Goal: Task Accomplishment & Management: Complete application form

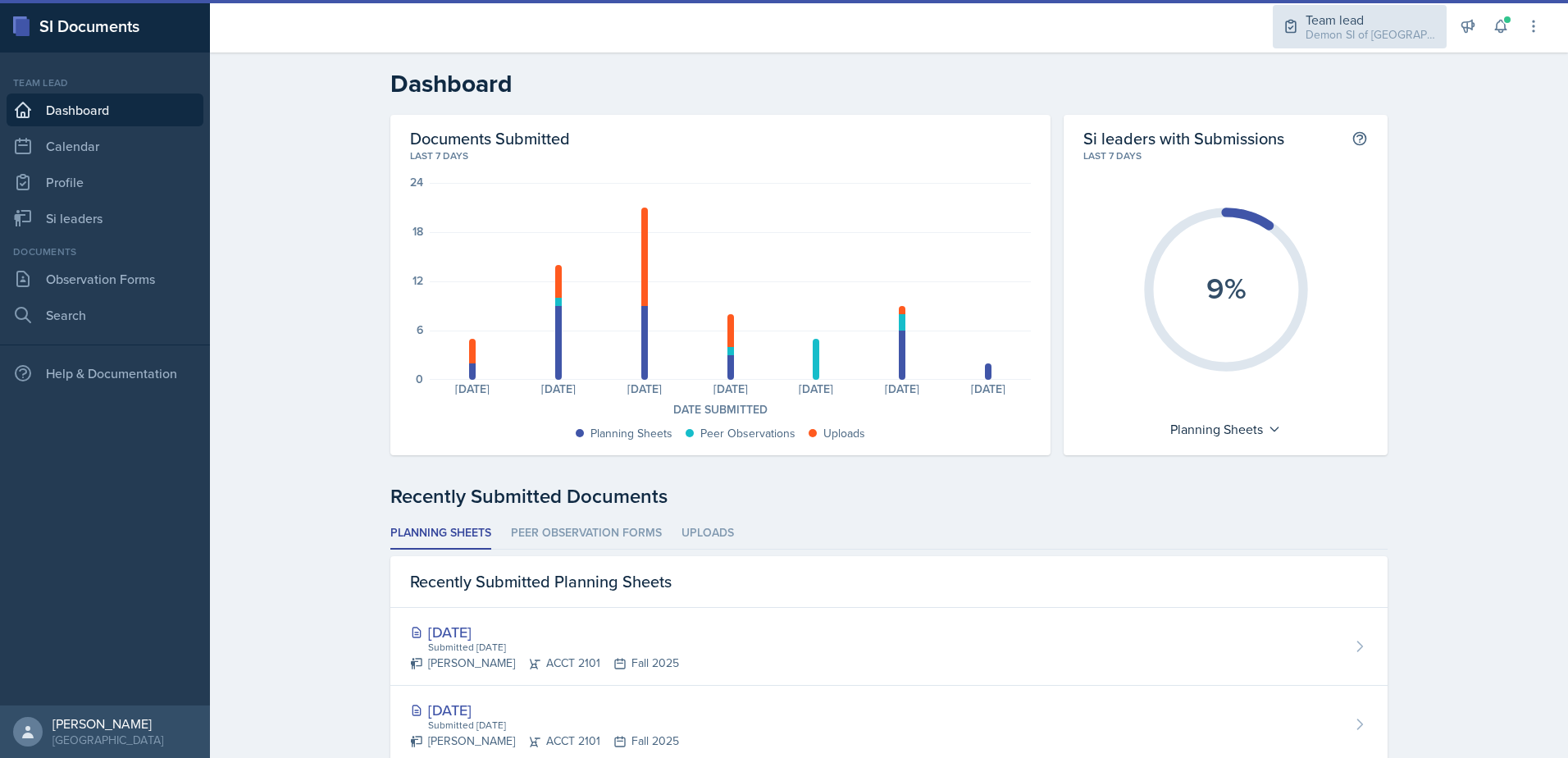
click at [1365, 36] on div "Demon SI of [GEOGRAPHIC_DATA] / Fall 2025" at bounding box center [1371, 35] width 131 height 18
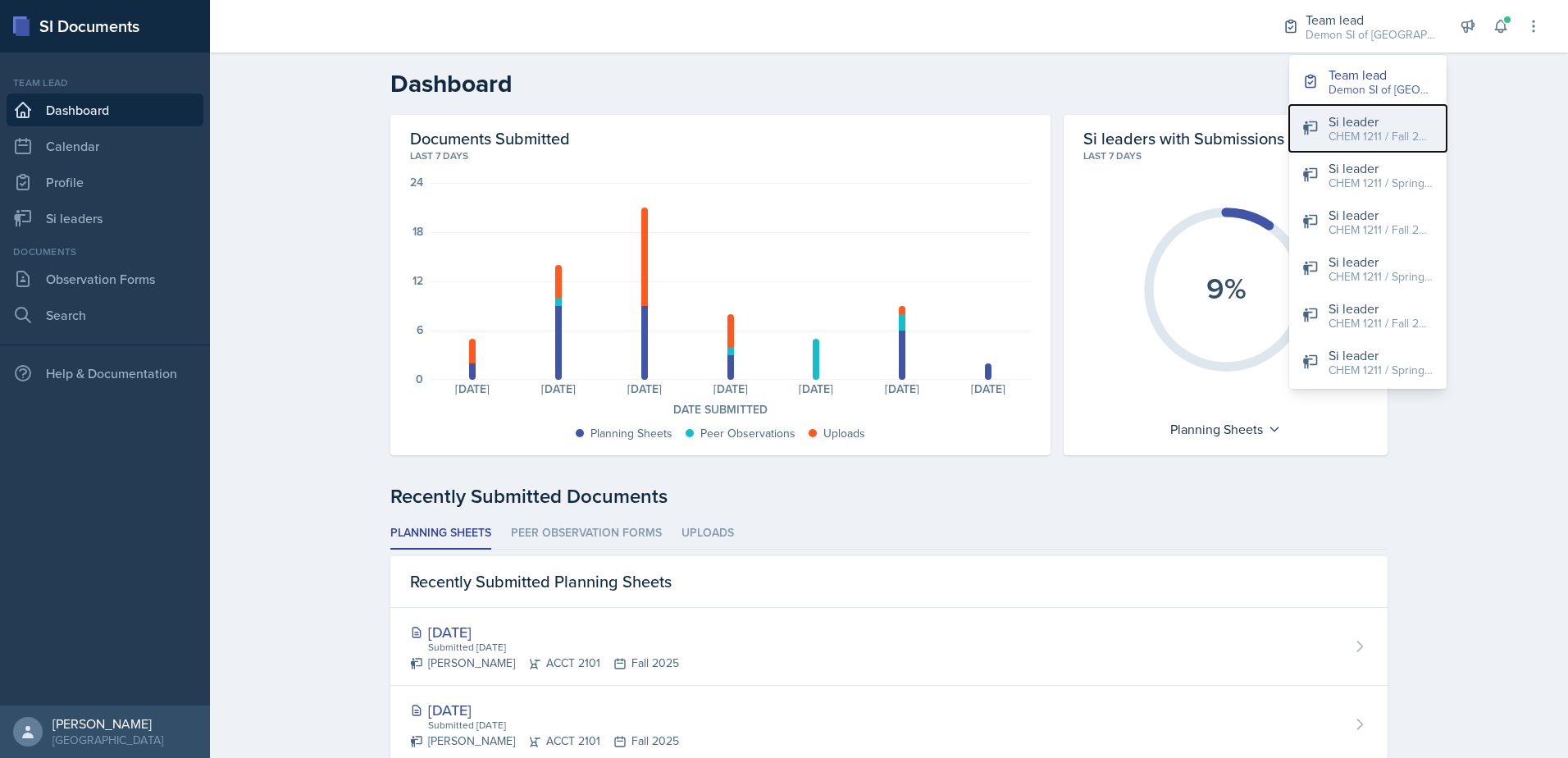
click at [1356, 147] on button "Si leader CHEM 1211 / Fall 2025" at bounding box center [1368, 128] width 158 height 47
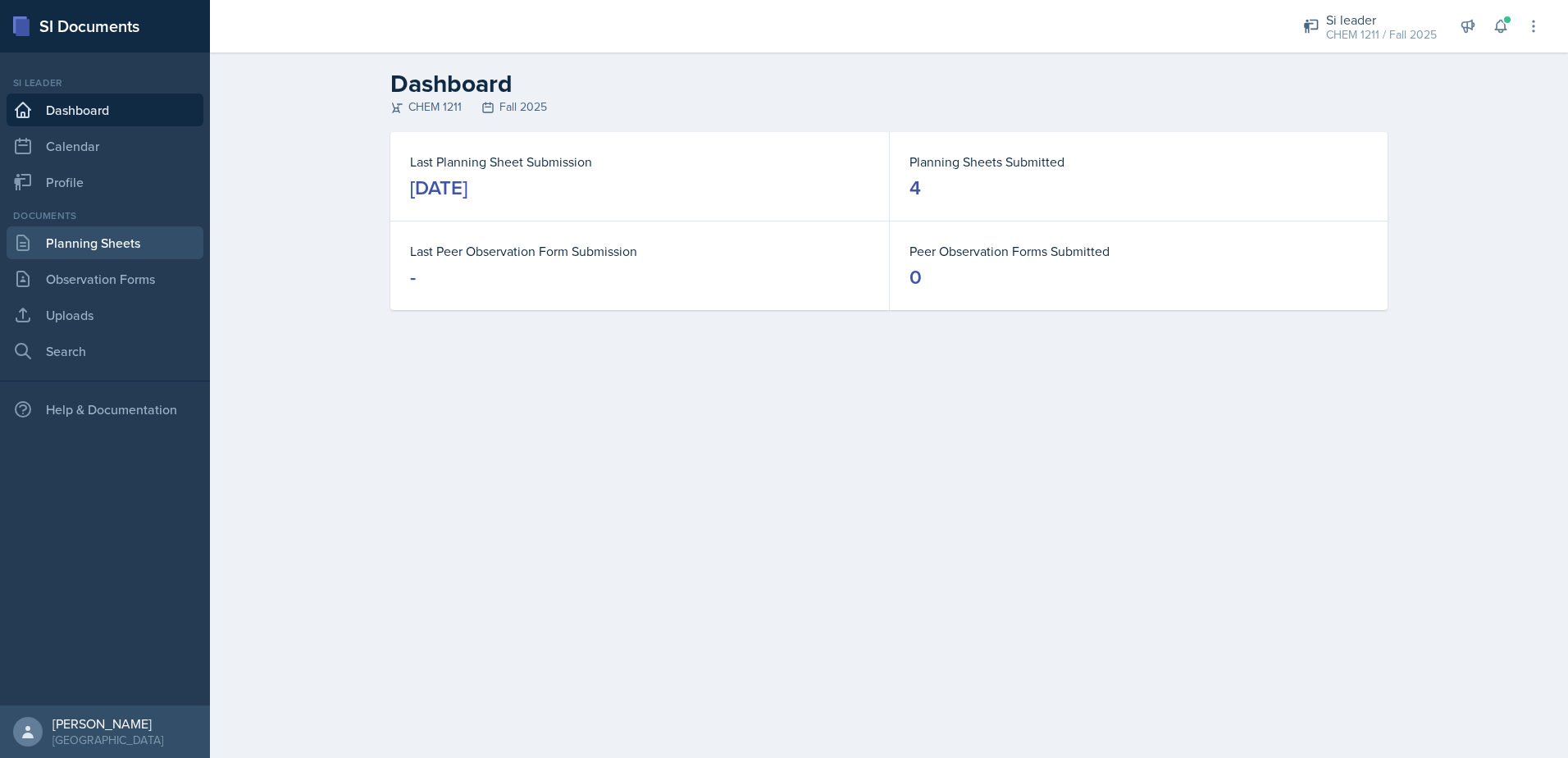
click at [91, 237] on link "Planning Sheets" at bounding box center [105, 243] width 197 height 33
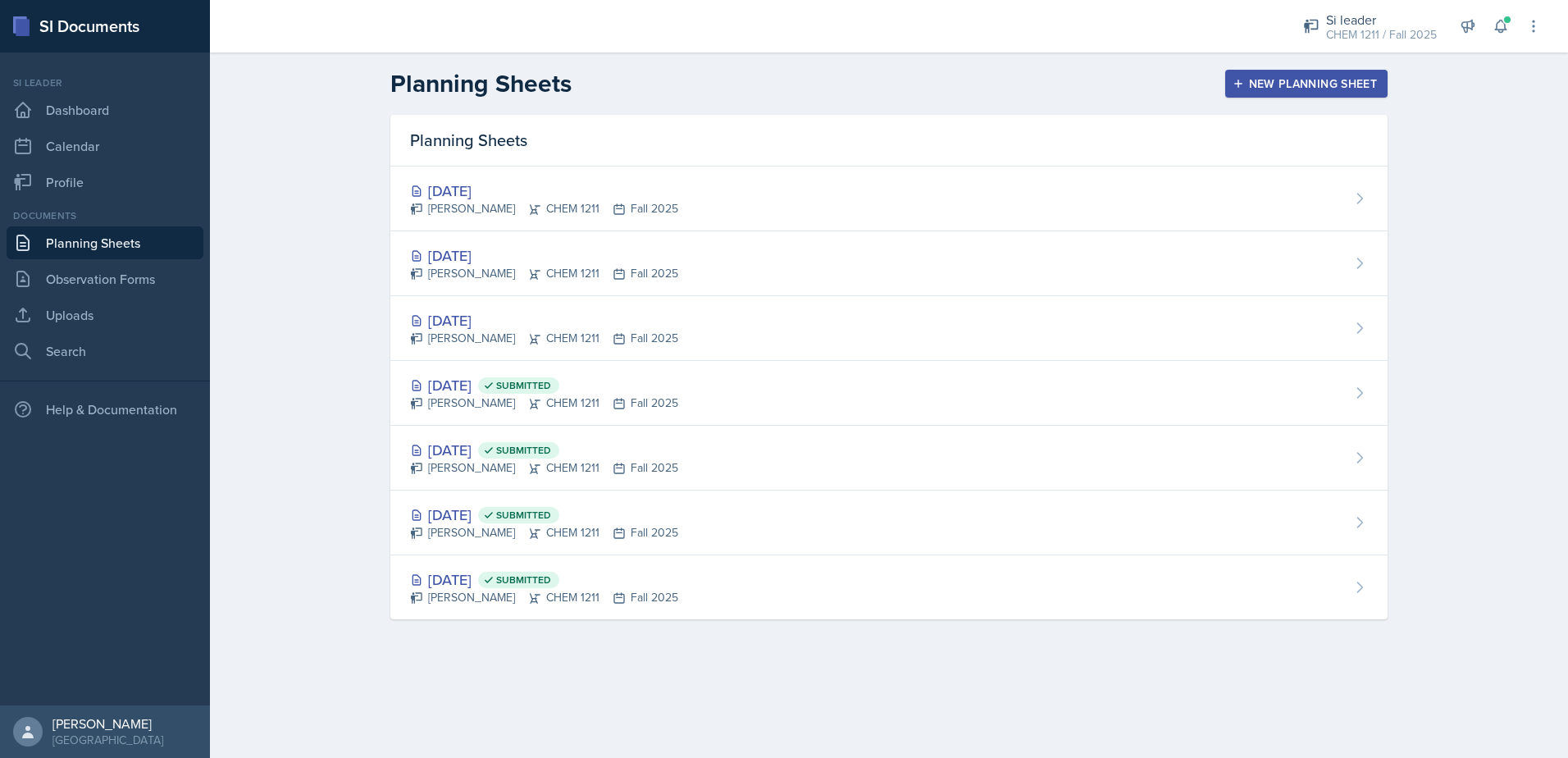
click at [798, 193] on div "[DATE] [PERSON_NAME] CHEM 1211 Fall 2025" at bounding box center [889, 199] width 998 height 65
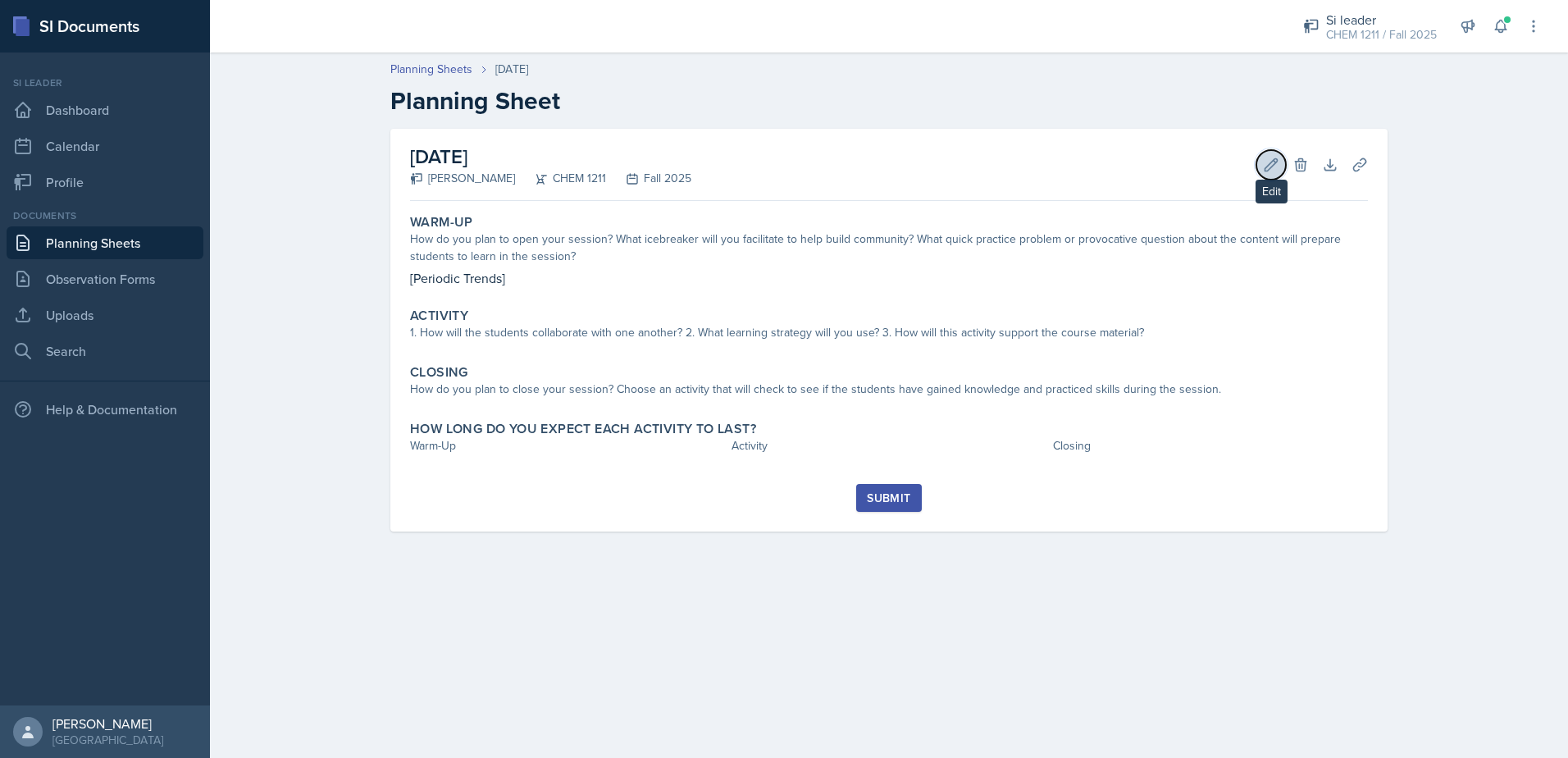
click at [1270, 169] on icon at bounding box center [1271, 164] width 17 height 17
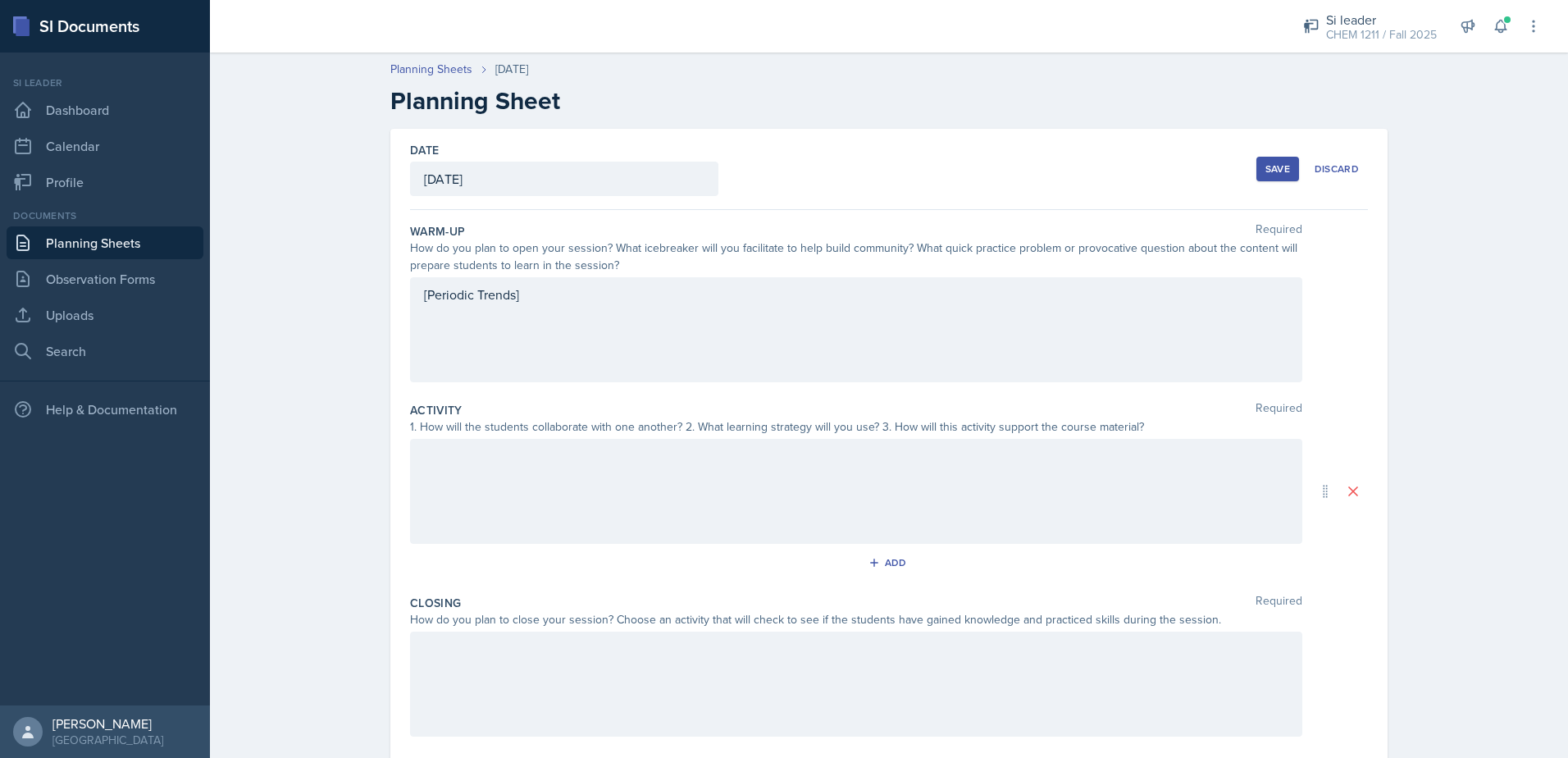
drag, startPoint x: 576, startPoint y: 310, endPoint x: 383, endPoint y: 281, distance: 195.2
click at [390, 284] on div "Date [DATE] [DATE] 31 1 2 3 4 5 6 7 8 9 10 11 12 13 14 15 16 17 18 19 20 21 22 …" at bounding box center [889, 490] width 998 height 725
drag, startPoint x: 551, startPoint y: 305, endPoint x: 409, endPoint y: 293, distance: 142.5
click at [410, 293] on div "[Periodic Trends]" at bounding box center [856, 330] width 893 height 105
drag, startPoint x: 541, startPoint y: 335, endPoint x: 406, endPoint y: 331, distance: 135.1
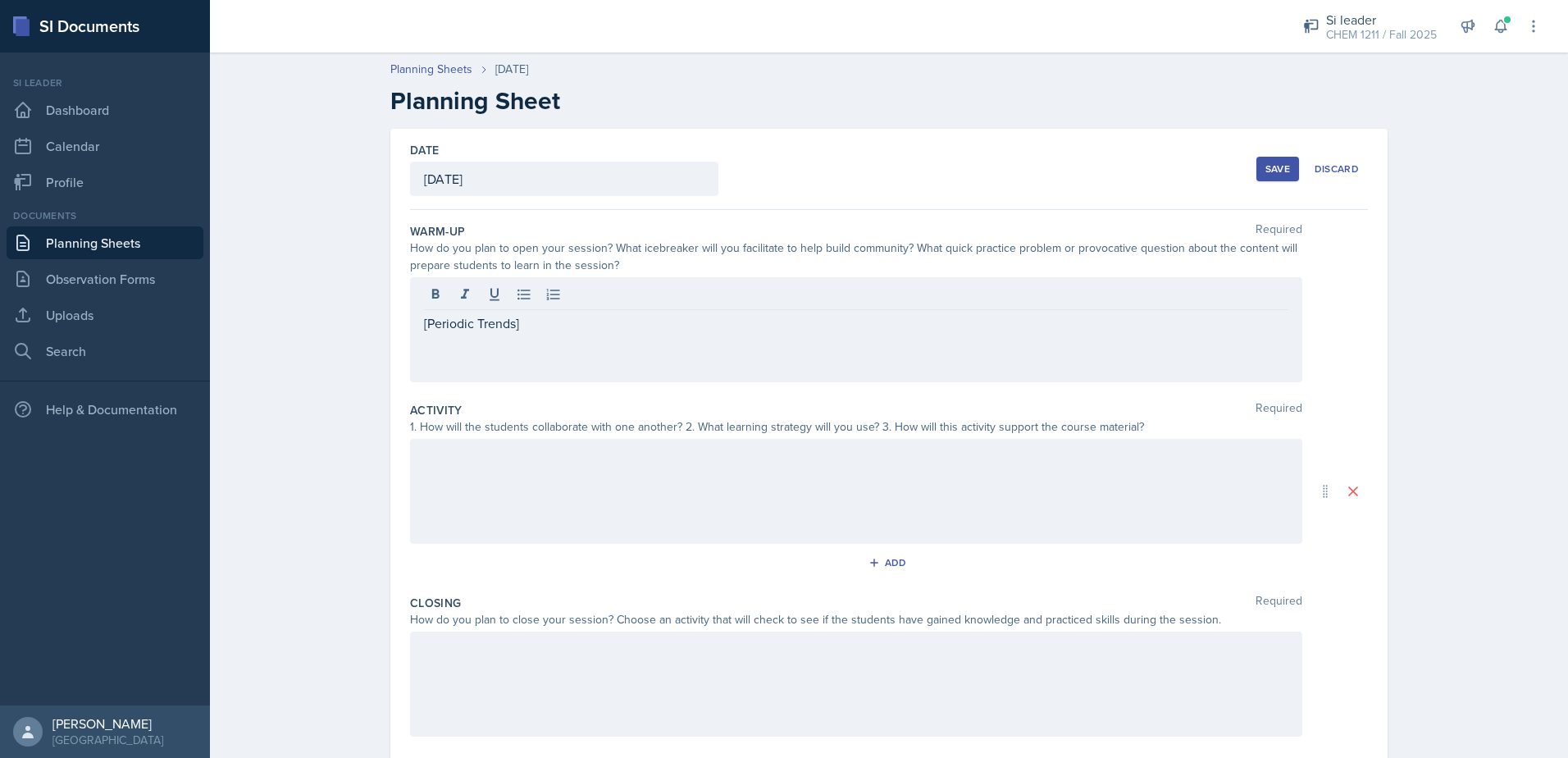
click at [410, 330] on div "[Periodic Trends]" at bounding box center [856, 330] width 893 height 105
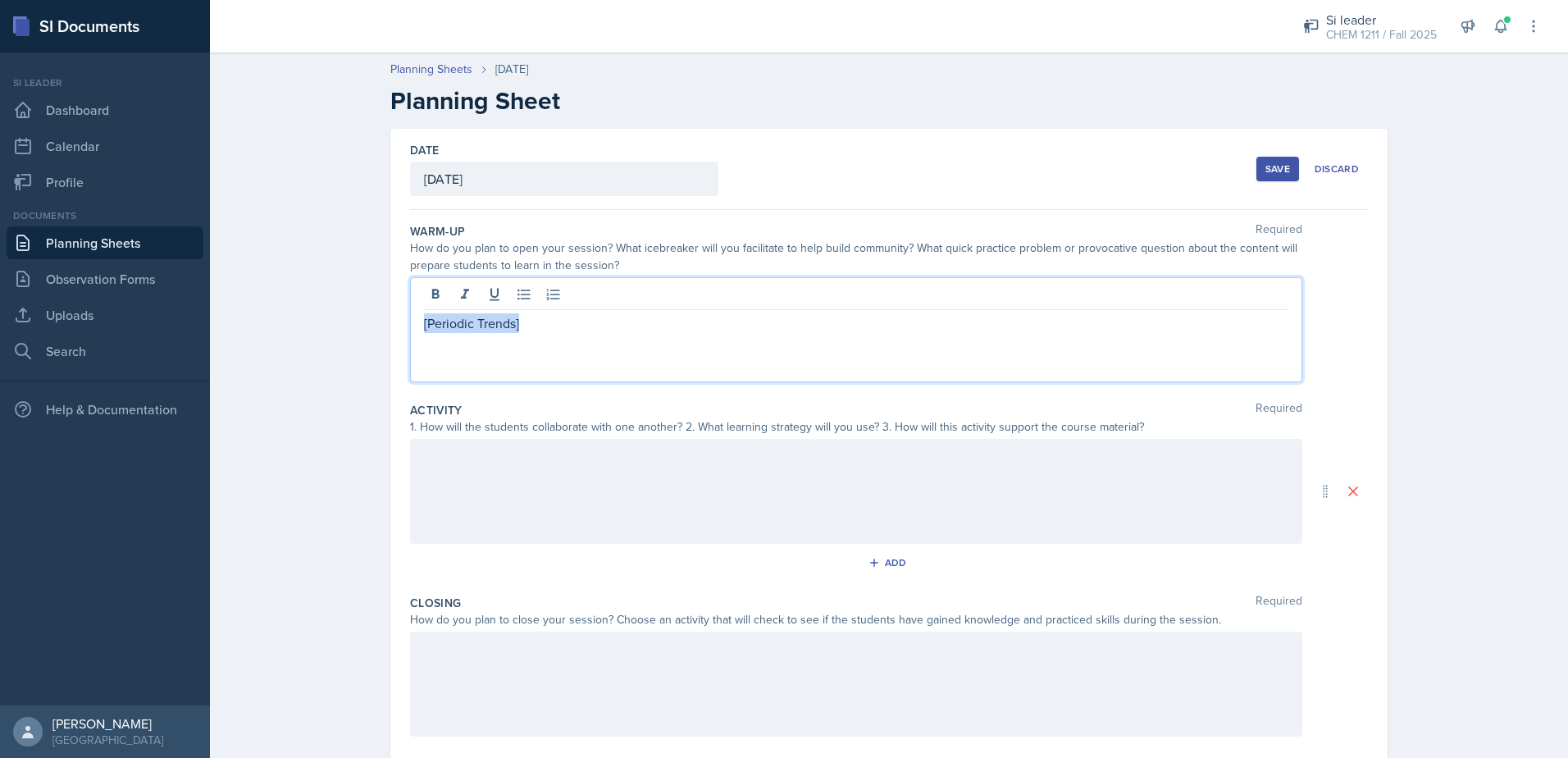
drag, startPoint x: 529, startPoint y: 325, endPoint x: 384, endPoint y: 318, distance: 145.2
click at [390, 318] on div "Date [DATE] [DATE] 31 1 2 3 4 5 6 7 8 9 10 11 12 13 14 15 16 17 18 19 20 21 22 …" at bounding box center [889, 490] width 998 height 725
click at [561, 462] on div at bounding box center [856, 491] width 893 height 105
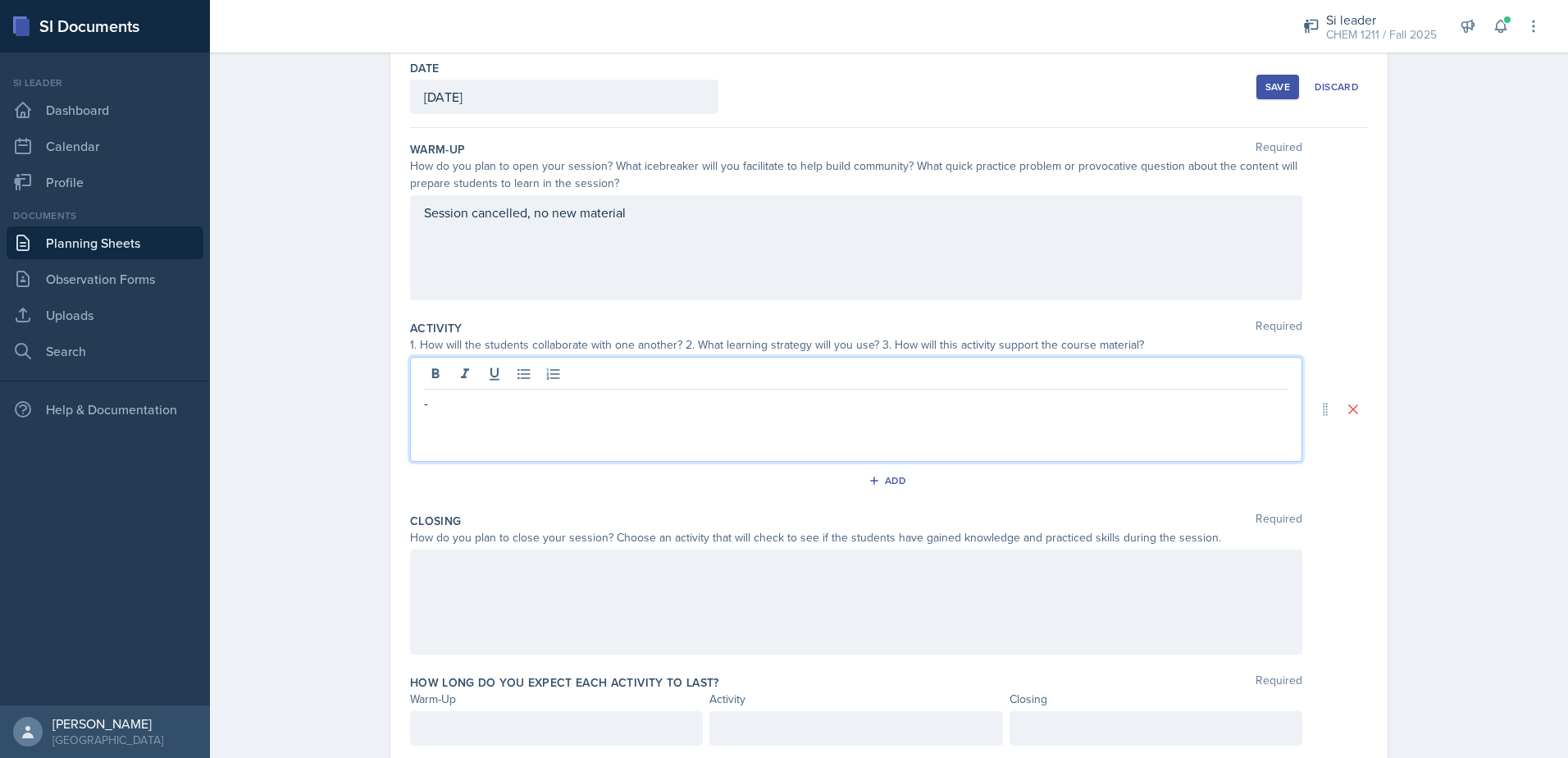
click at [560, 623] on div at bounding box center [856, 602] width 893 height 105
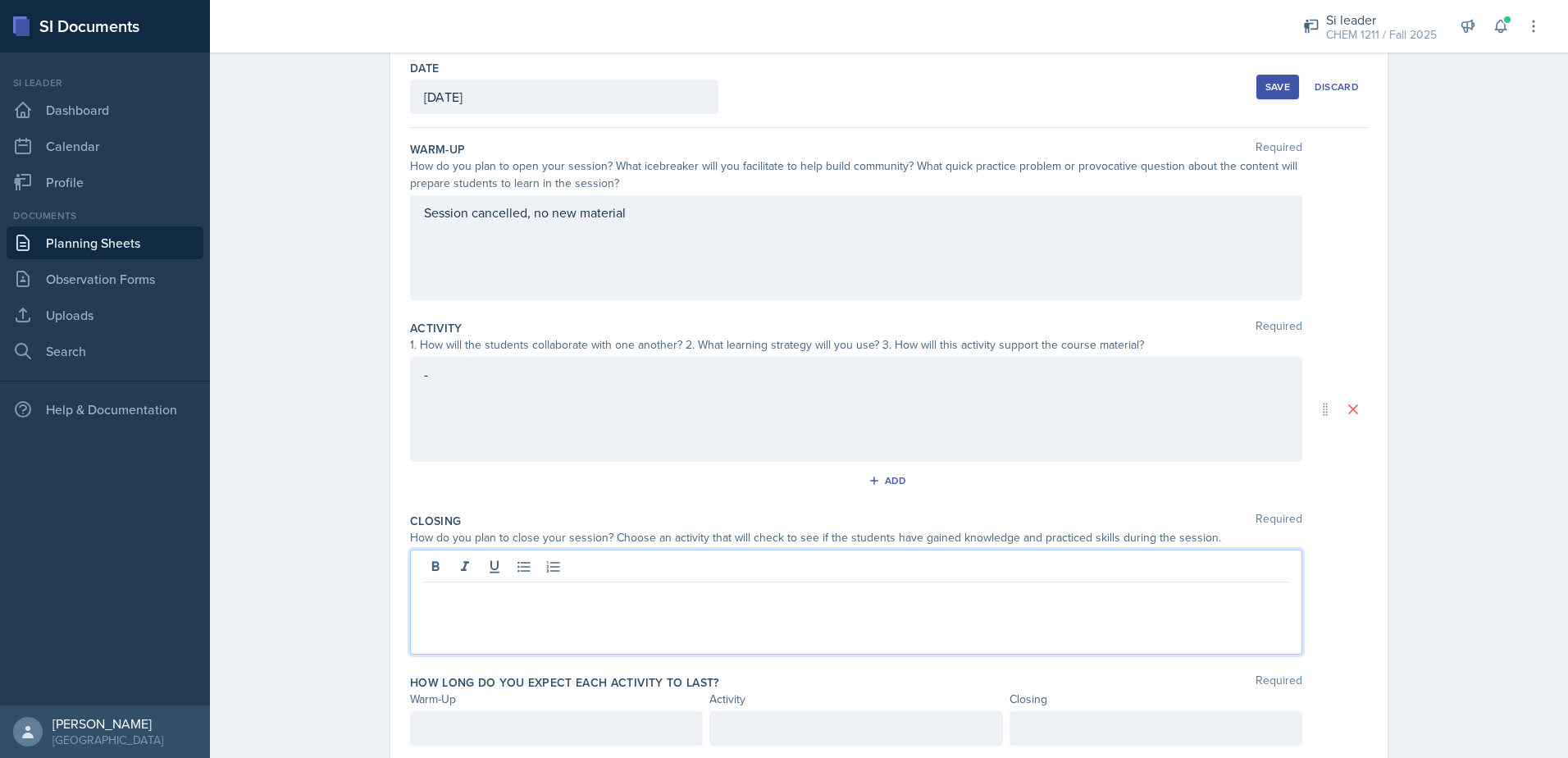
scroll to position [111, 0]
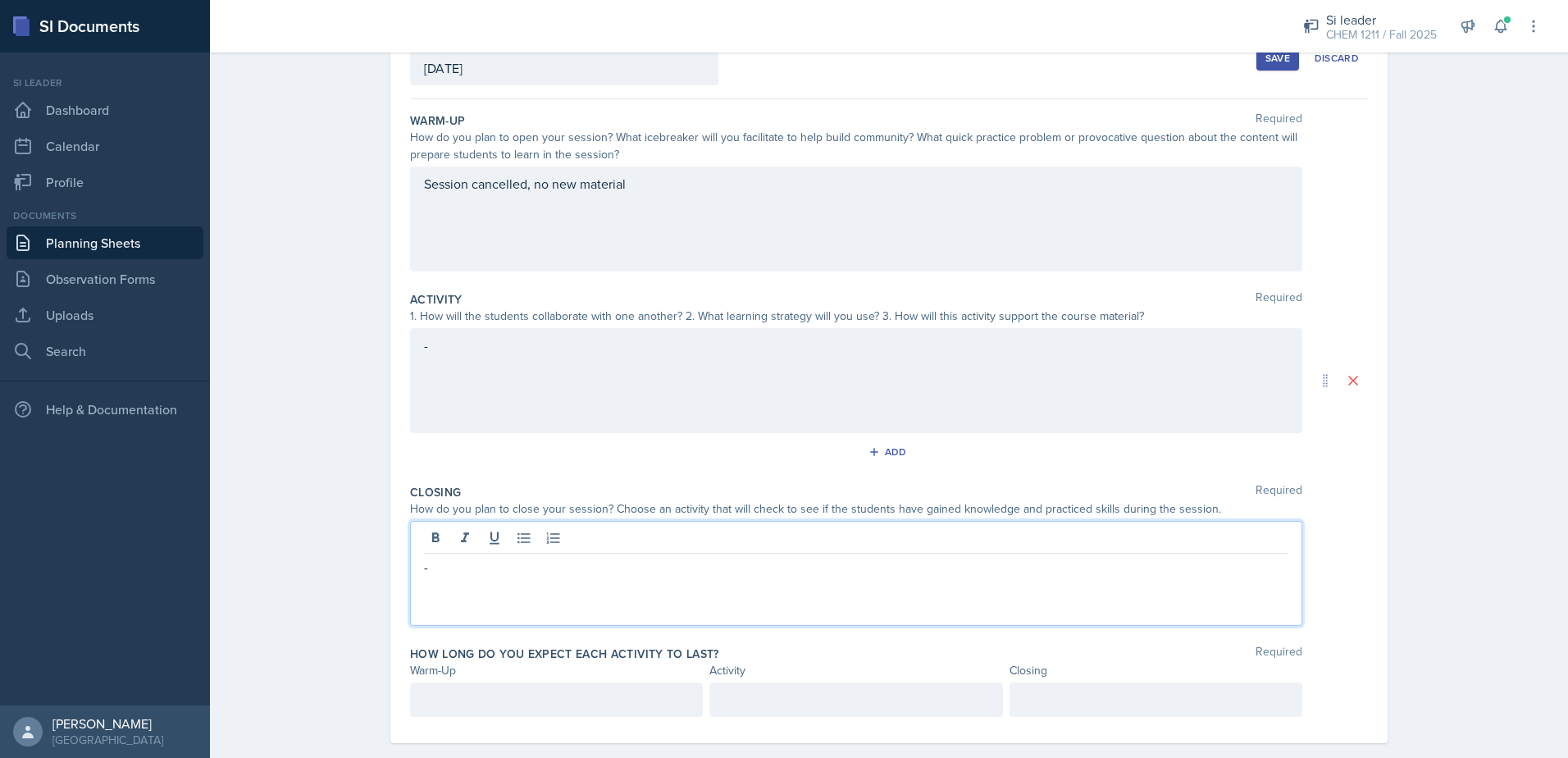
click at [1280, 64] on div "Save" at bounding box center [1277, 57] width 24 height 13
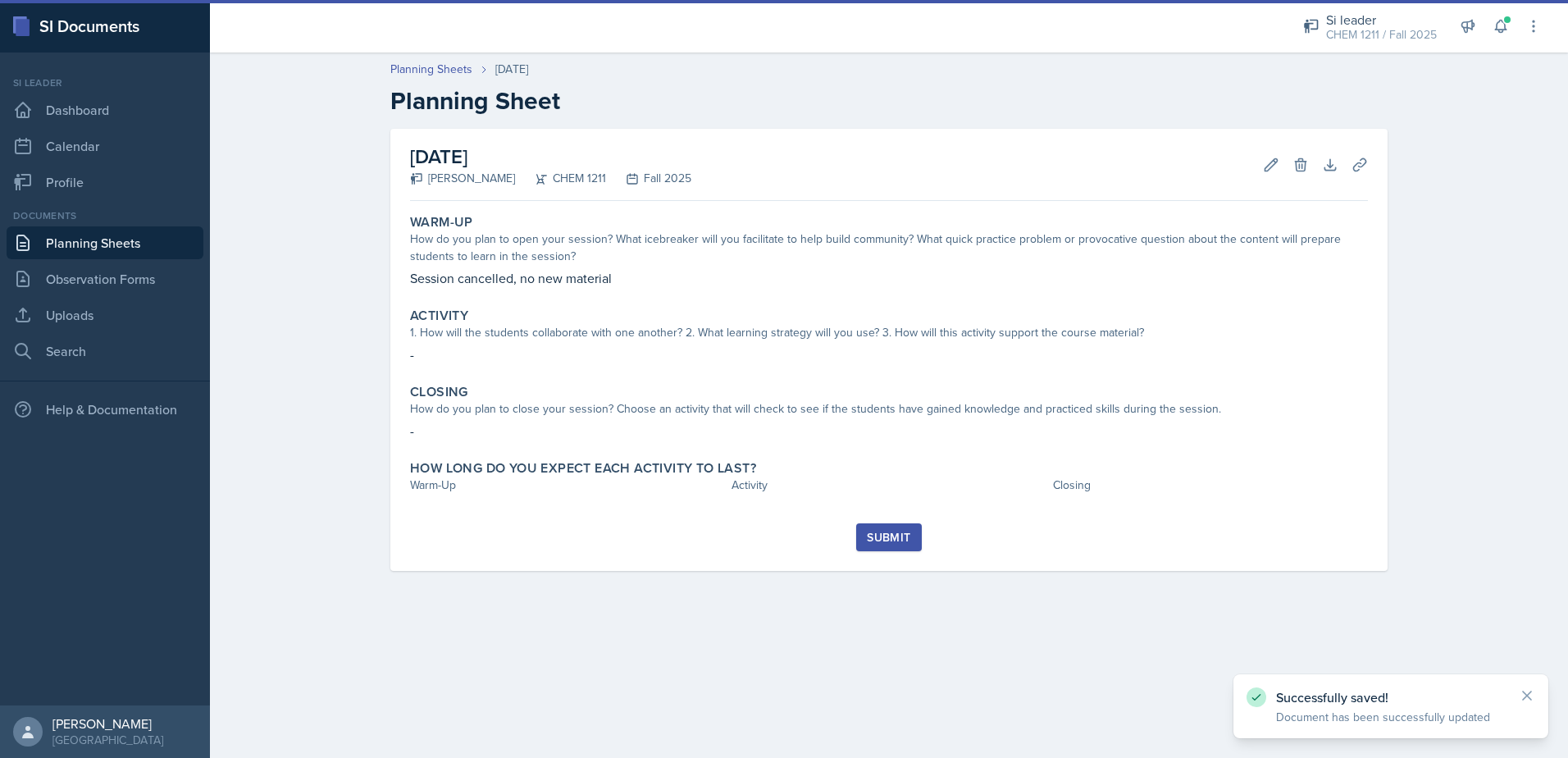
scroll to position [0, 0]
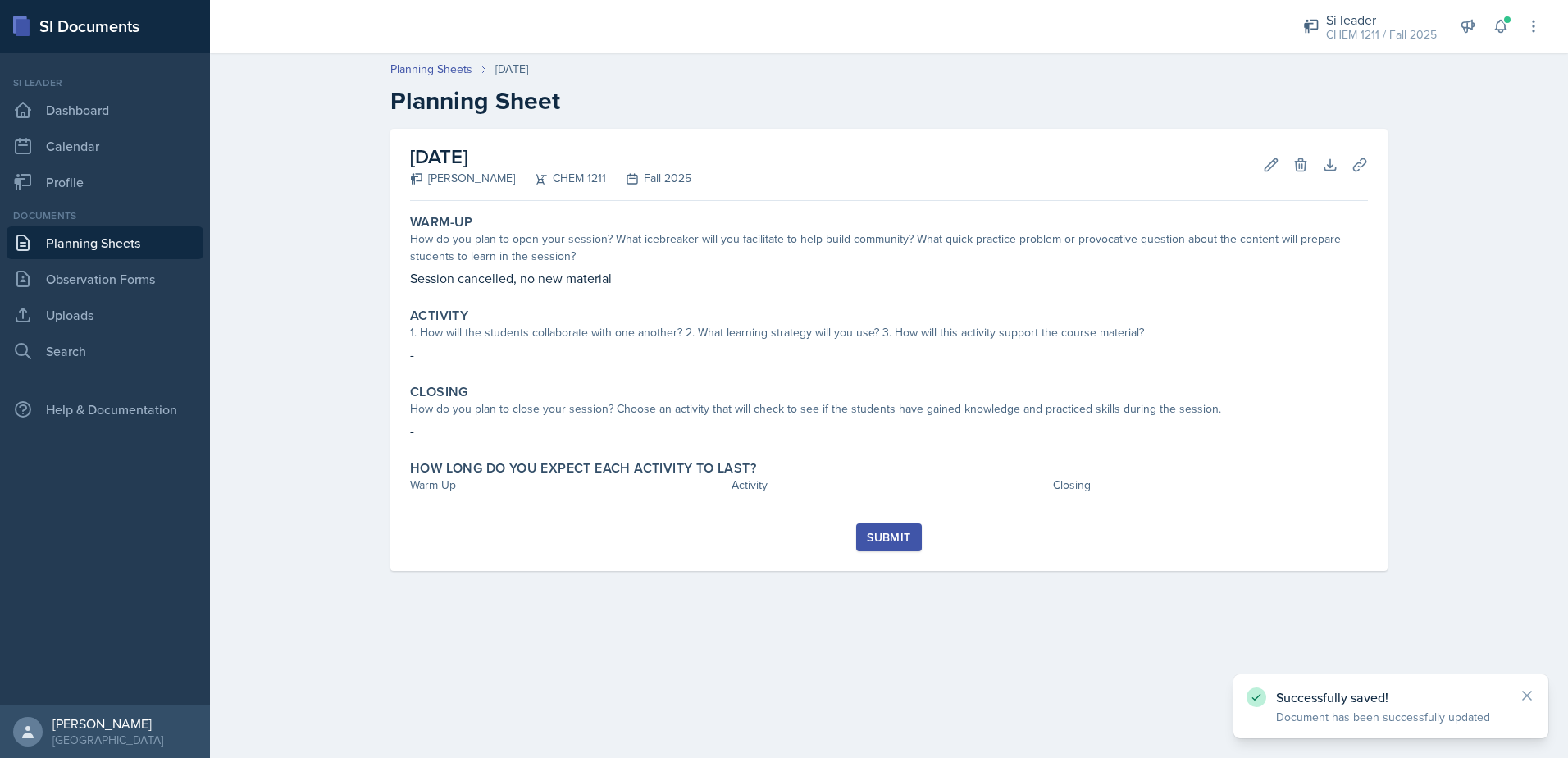
click at [879, 542] on div "Submit" at bounding box center [889, 536] width 44 height 13
click at [1263, 168] on button "Edit" at bounding box center [1271, 164] width 29 height 29
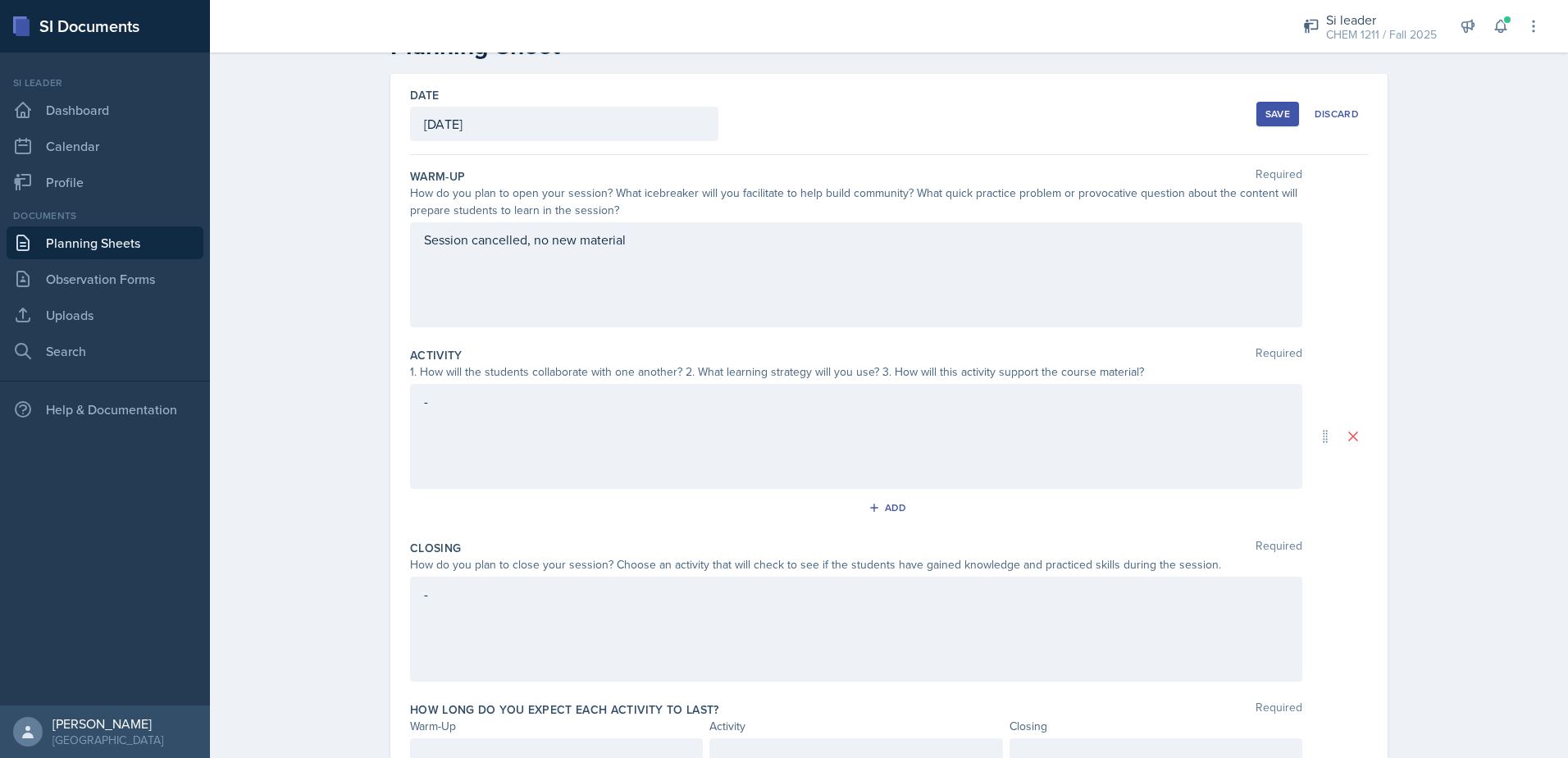
scroll to position [135, 0]
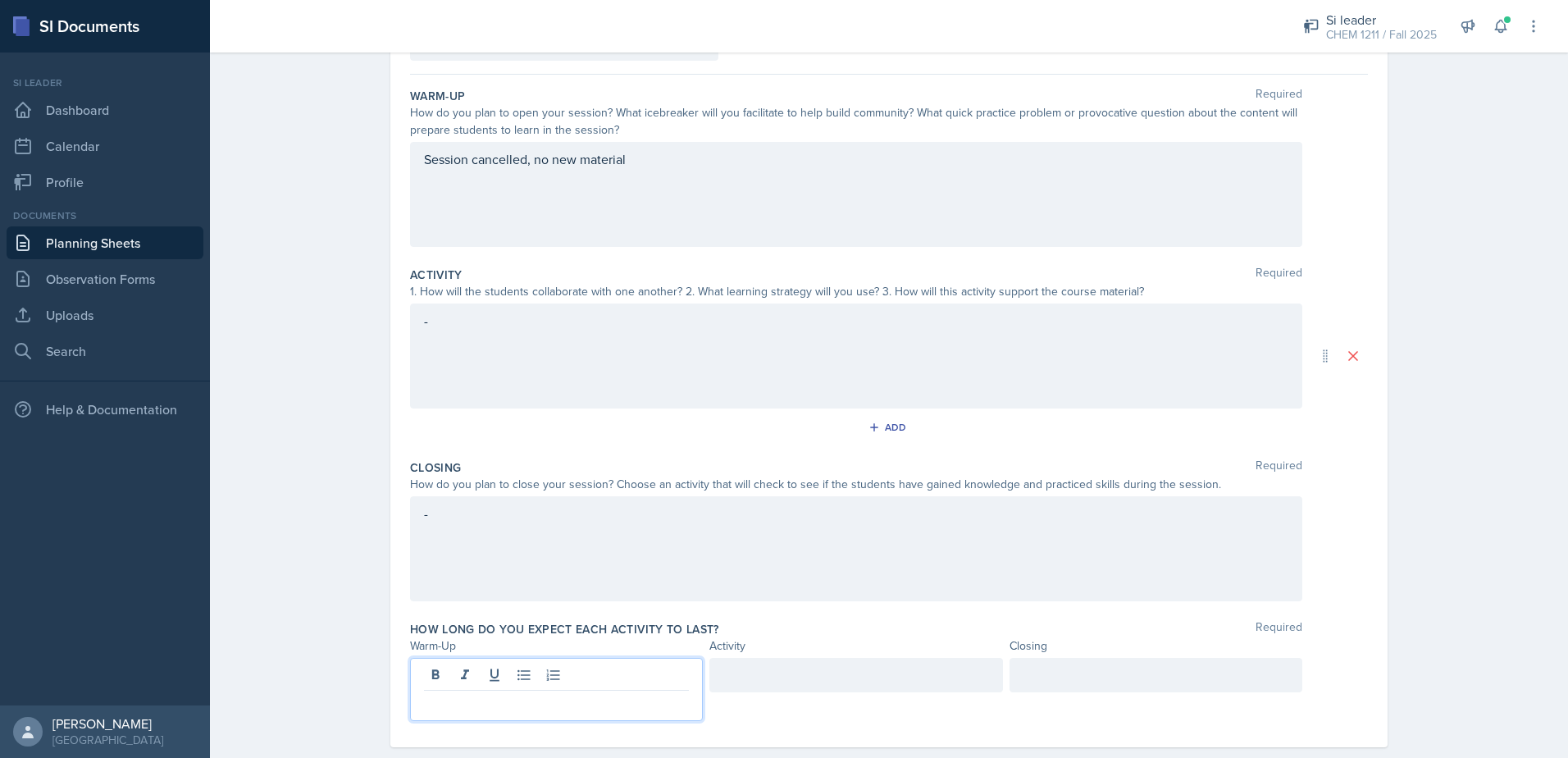
click at [590, 694] on p at bounding box center [557, 704] width 265 height 19
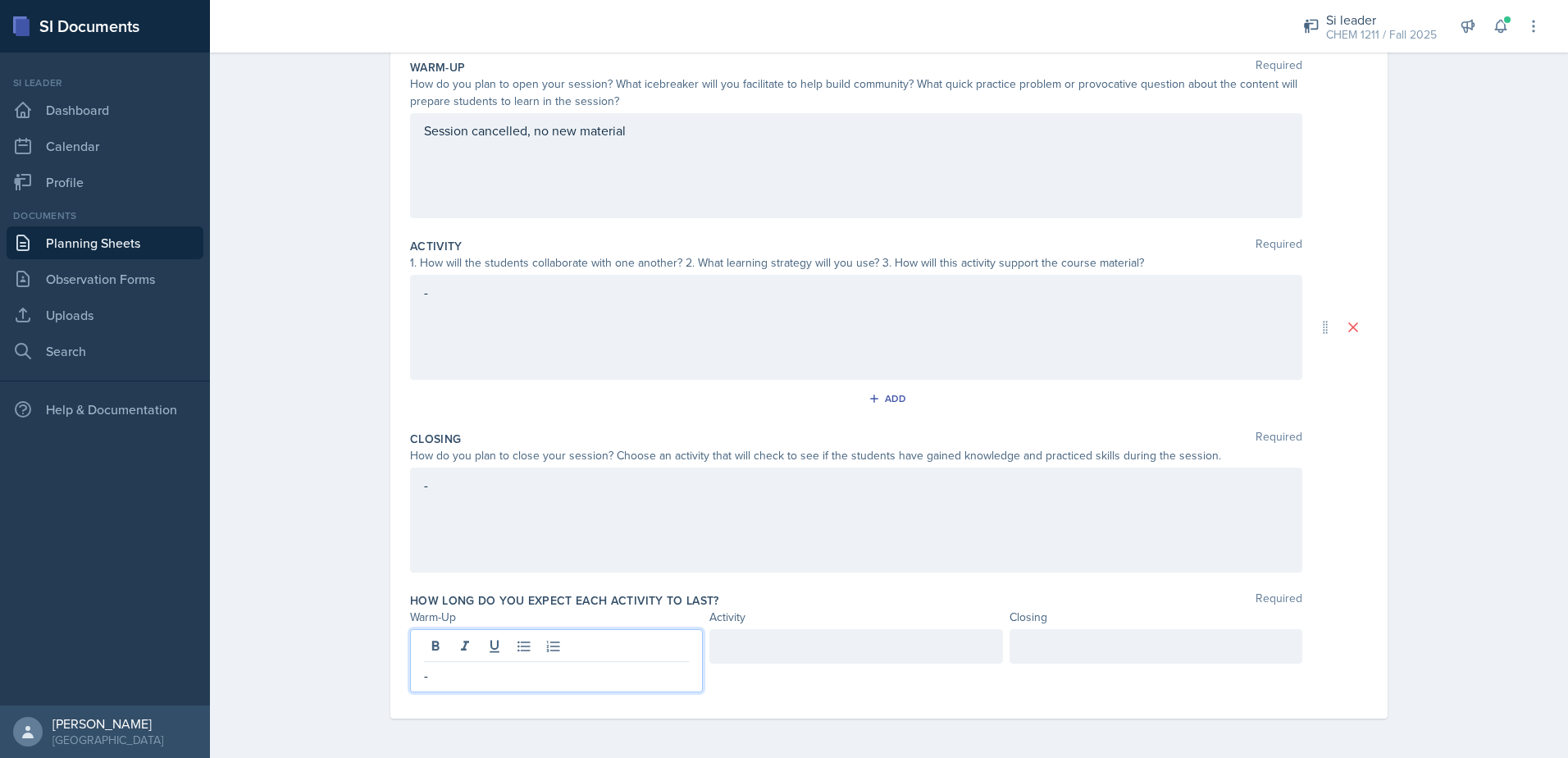
click at [762, 653] on div at bounding box center [856, 645] width 293 height 34
click at [1081, 656] on div at bounding box center [1155, 645] width 293 height 34
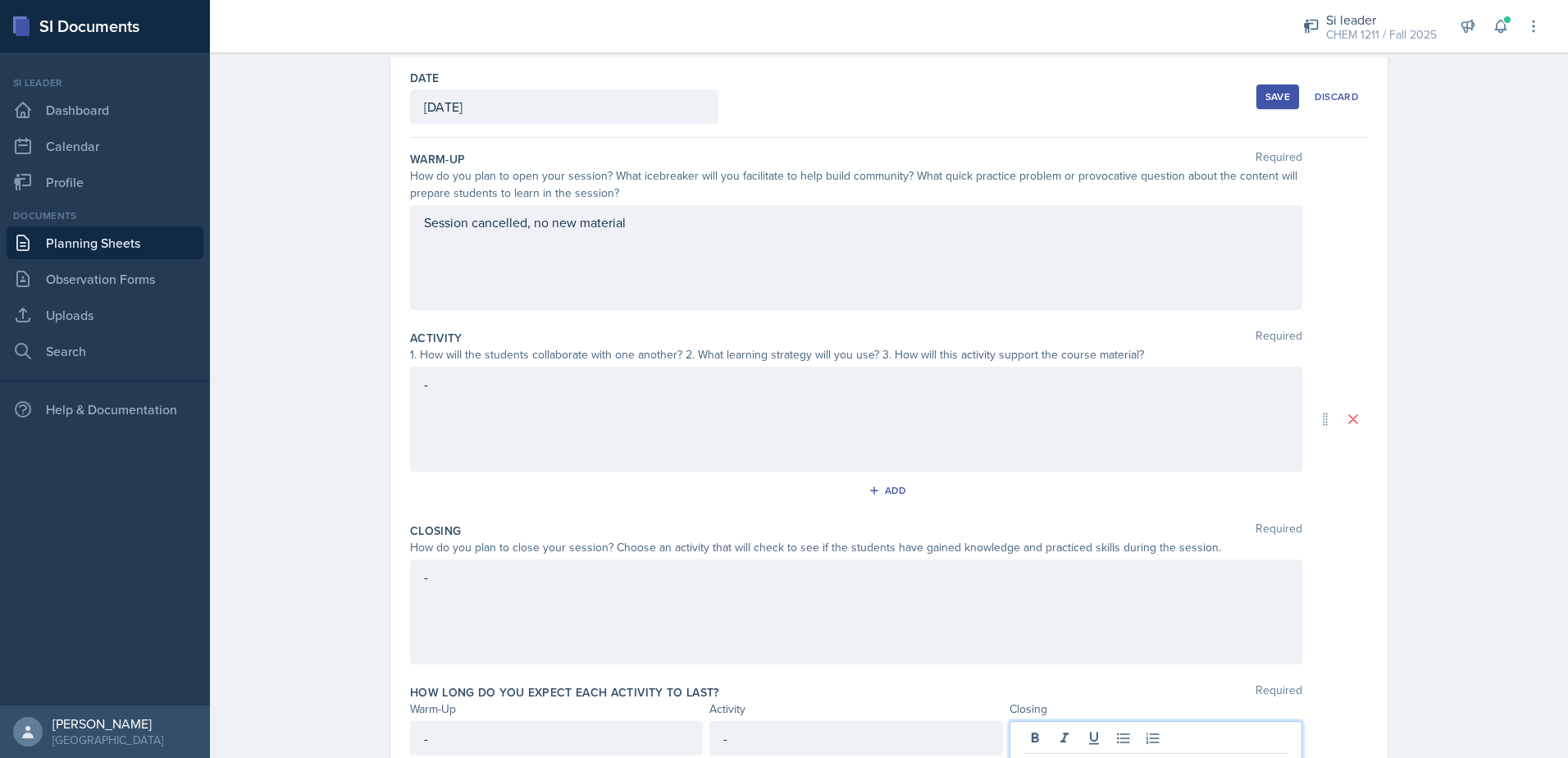
scroll to position [0, 0]
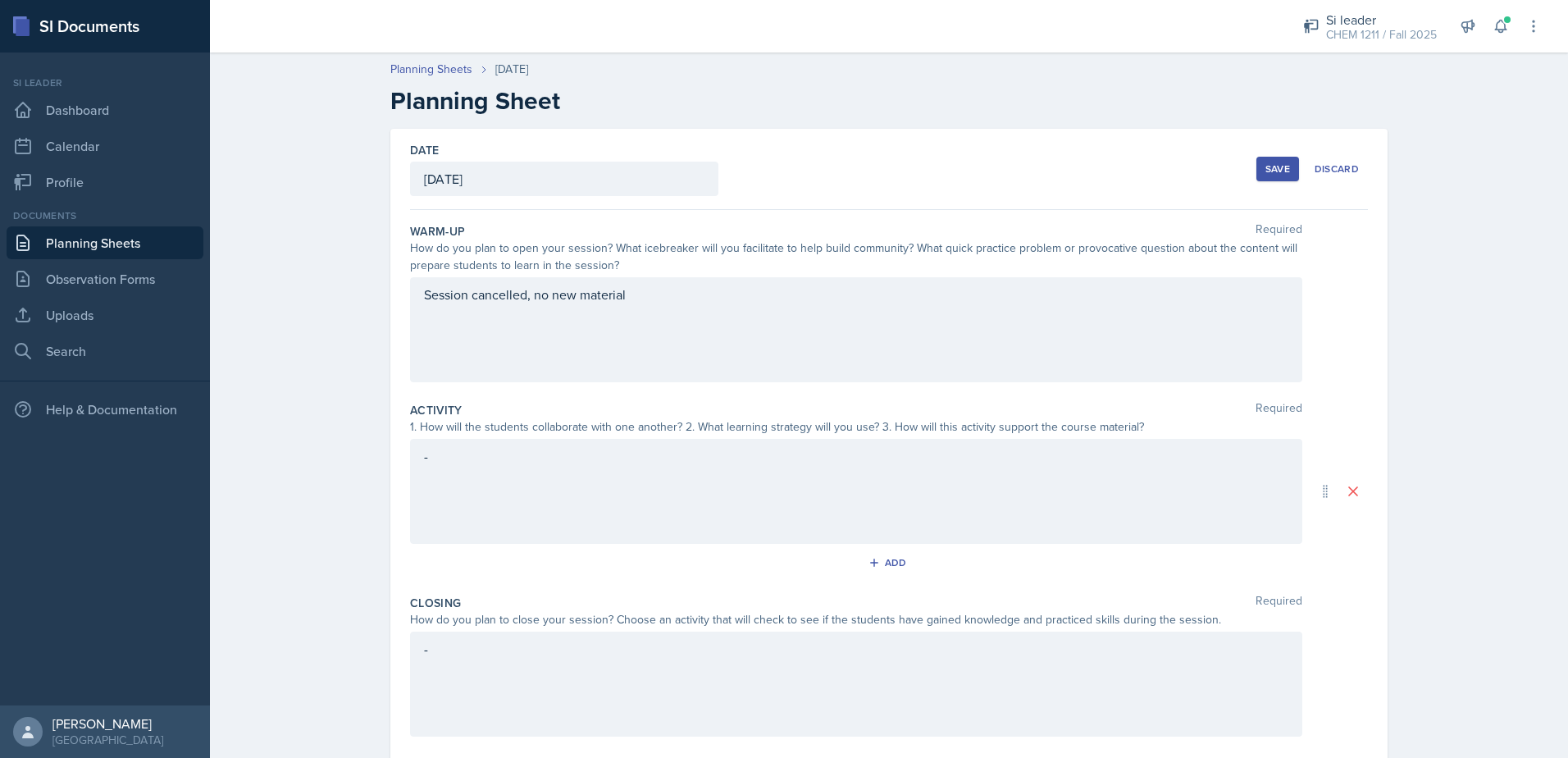
drag, startPoint x: 1268, startPoint y: 156, endPoint x: 1274, endPoint y: 169, distance: 14.3
click at [1274, 169] on div "Save Discard" at bounding box center [1312, 168] width 112 height 38
click at [1274, 170] on div "Save" at bounding box center [1277, 168] width 24 height 13
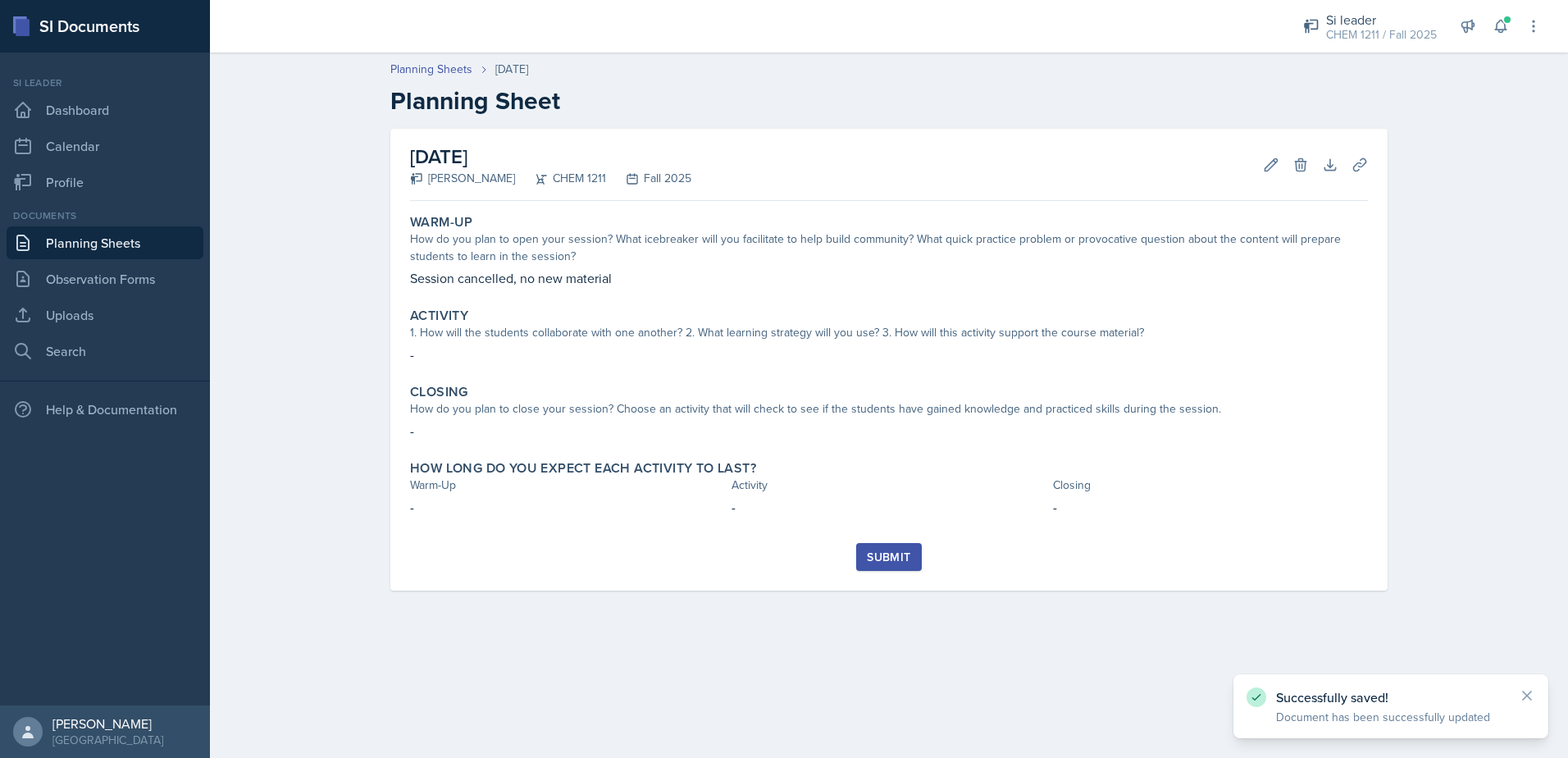
click at [858, 553] on button "Submit" at bounding box center [889, 557] width 65 height 28
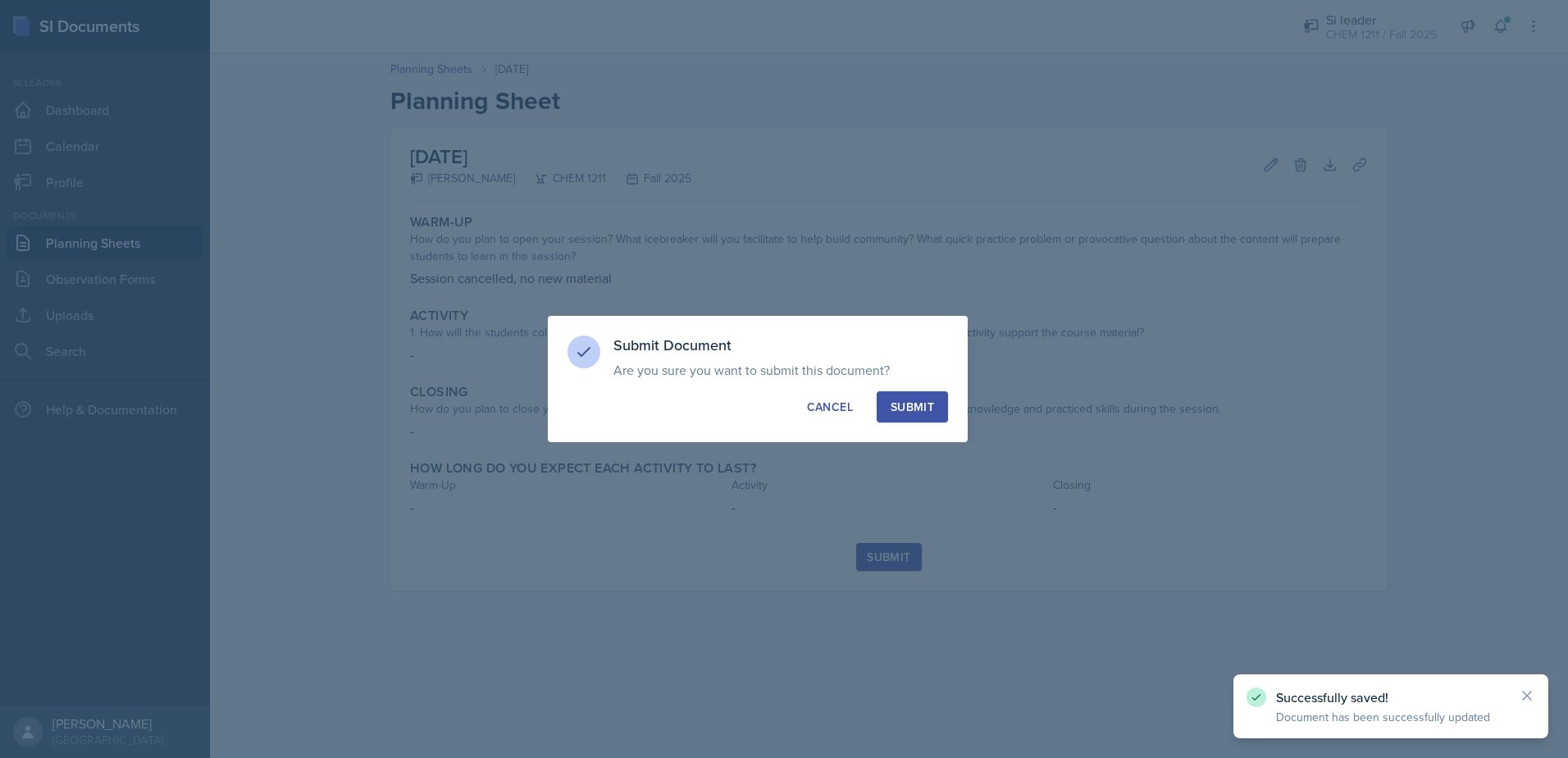
click at [899, 410] on div "Submit" at bounding box center [912, 407] width 44 height 17
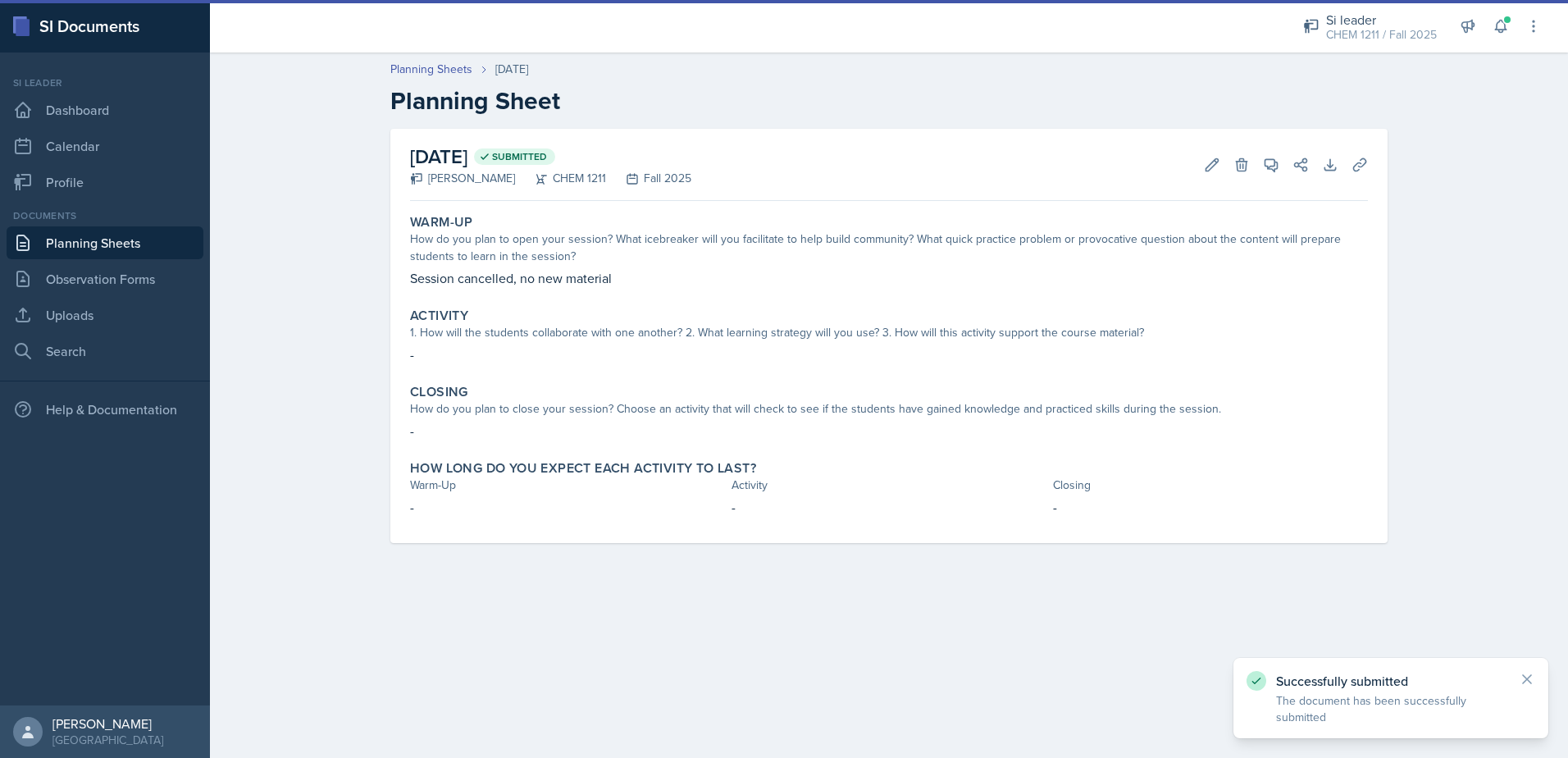
click at [109, 243] on link "Planning Sheets" at bounding box center [105, 243] width 197 height 33
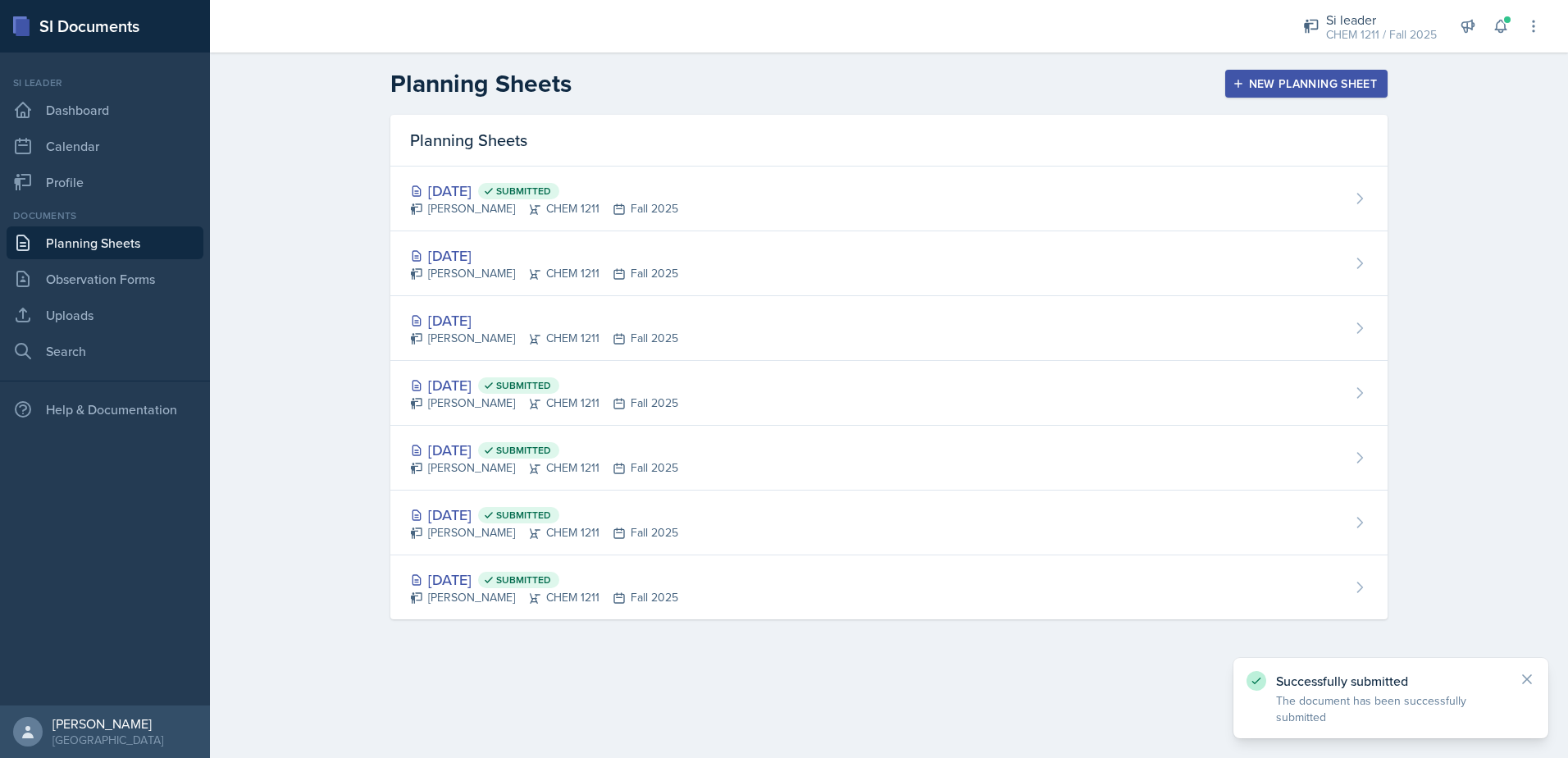
click at [444, 276] on div "[PERSON_NAME] CHEM 1211 Fall 2025" at bounding box center [544, 273] width 269 height 18
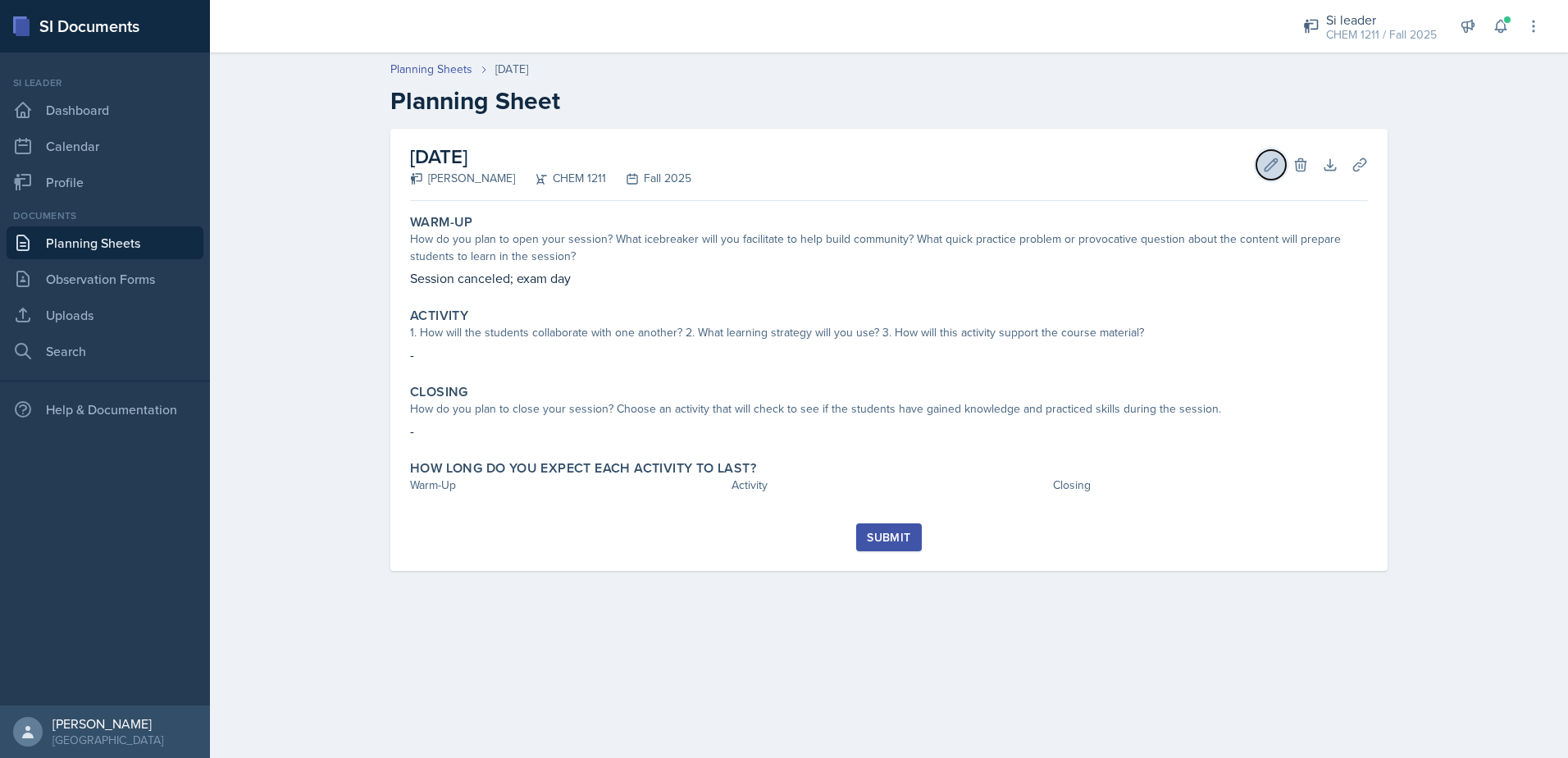
click at [1275, 176] on button "Edit" at bounding box center [1271, 164] width 29 height 29
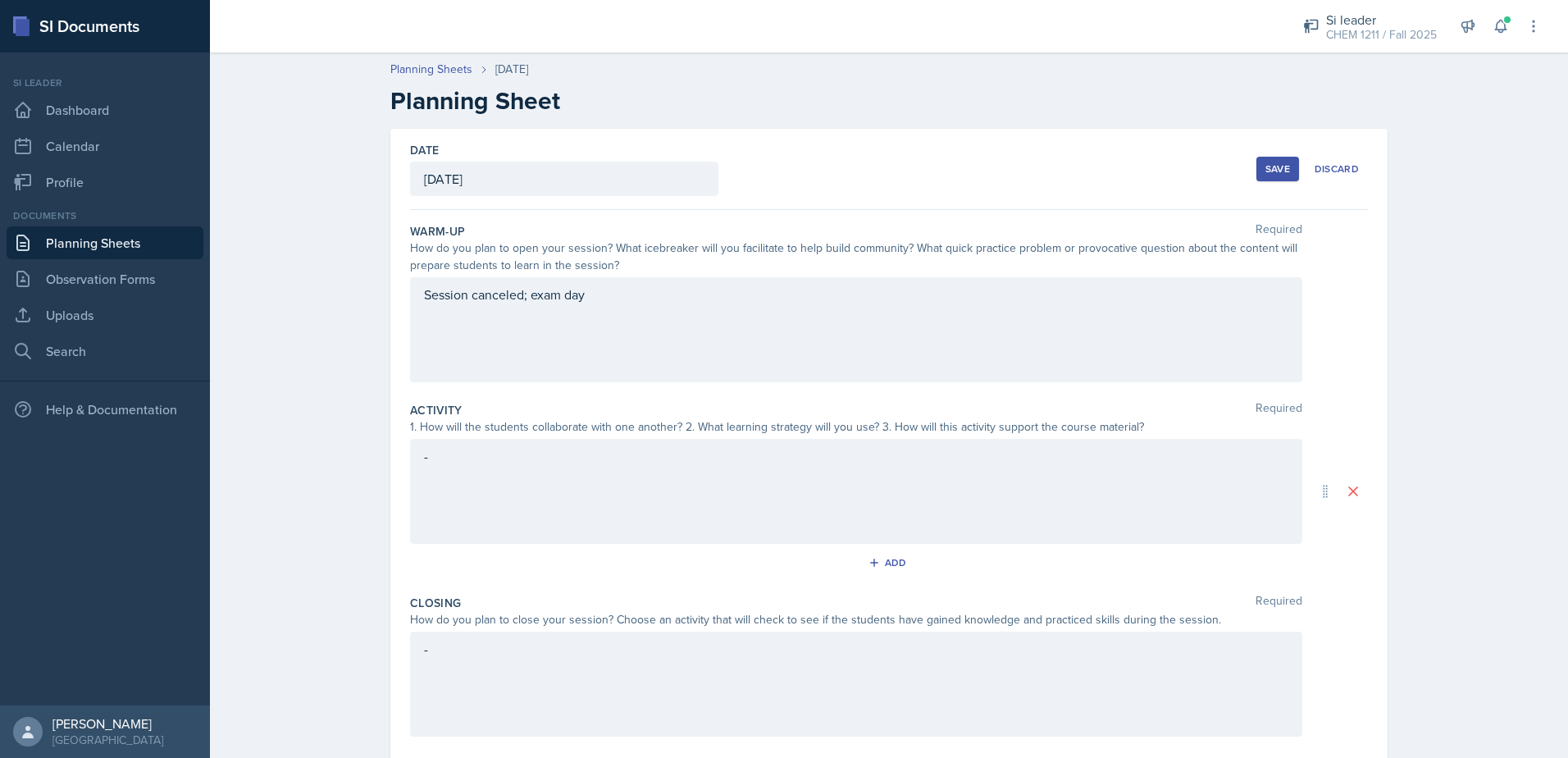
drag, startPoint x: 574, startPoint y: 311, endPoint x: 383, endPoint y: 310, distance: 191.0
click at [331, 305] on div "Planning Sheets [DATE] Planning Sheet Date [DATE] [DATE] 31 1 2 3 4 5 6 7 8 9 1…" at bounding box center [890, 469] width 1359 height 848
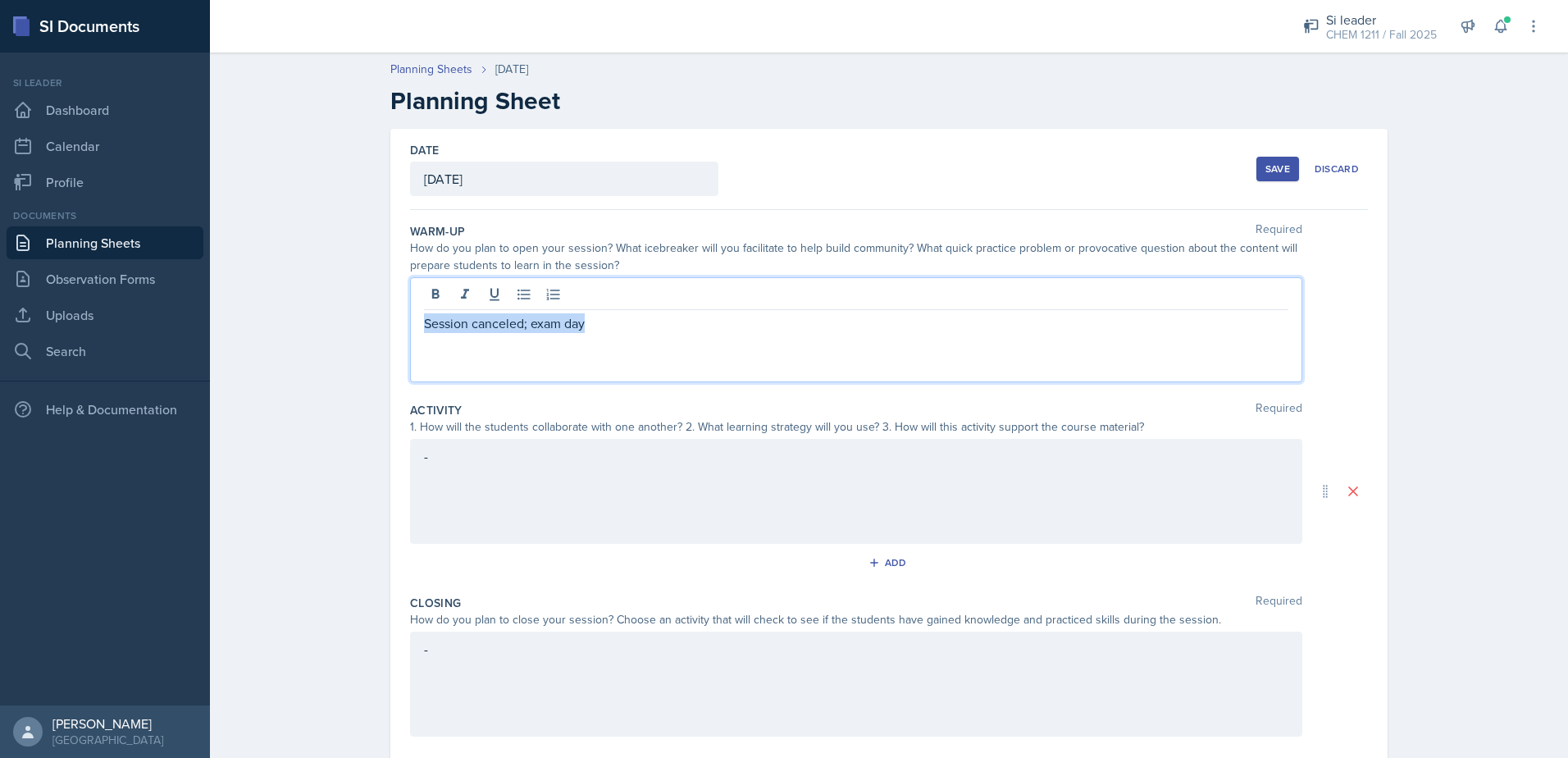
drag, startPoint x: 588, startPoint y: 295, endPoint x: 335, endPoint y: 284, distance: 253.2
click at [335, 284] on div "Planning Sheets [DATE] Planning Sheet Date [DATE] [DATE] 31 1 2 3 4 5 6 7 8 9 1…" at bounding box center [890, 469] width 1359 height 848
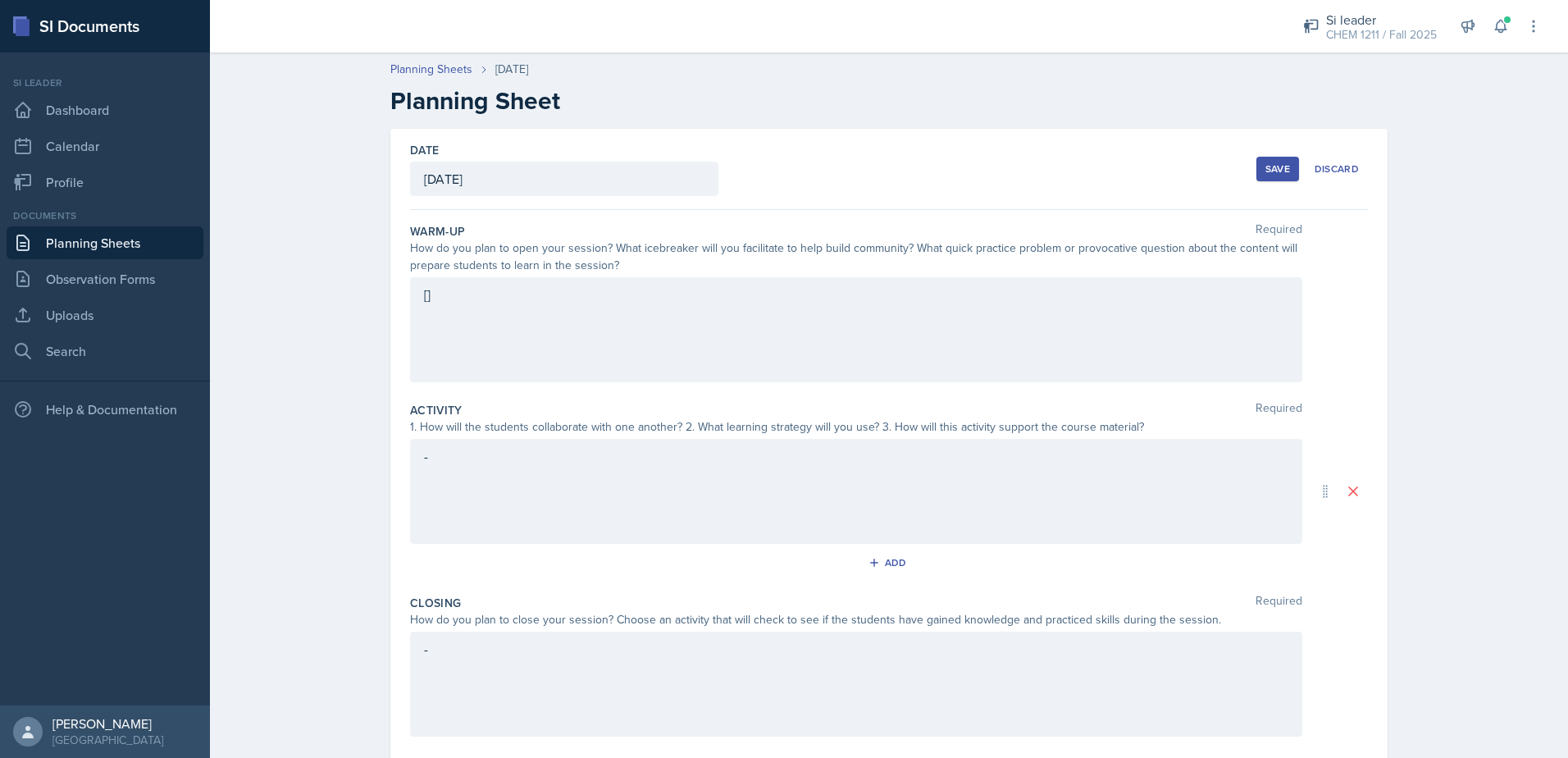
click at [1266, 168] on div "Save" at bounding box center [1277, 168] width 24 height 13
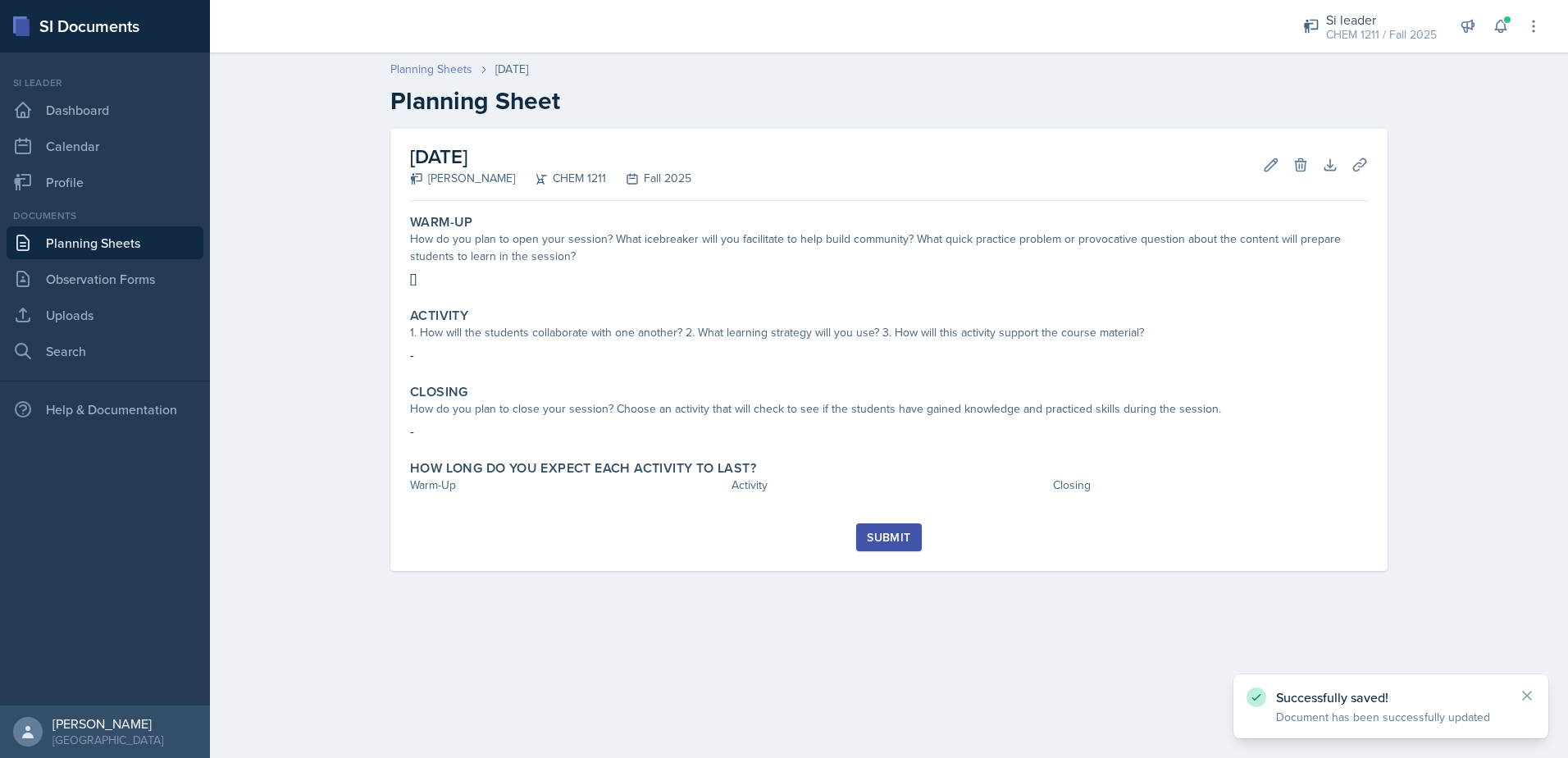
click at [414, 66] on link "Planning Sheets" at bounding box center [431, 69] width 82 height 18
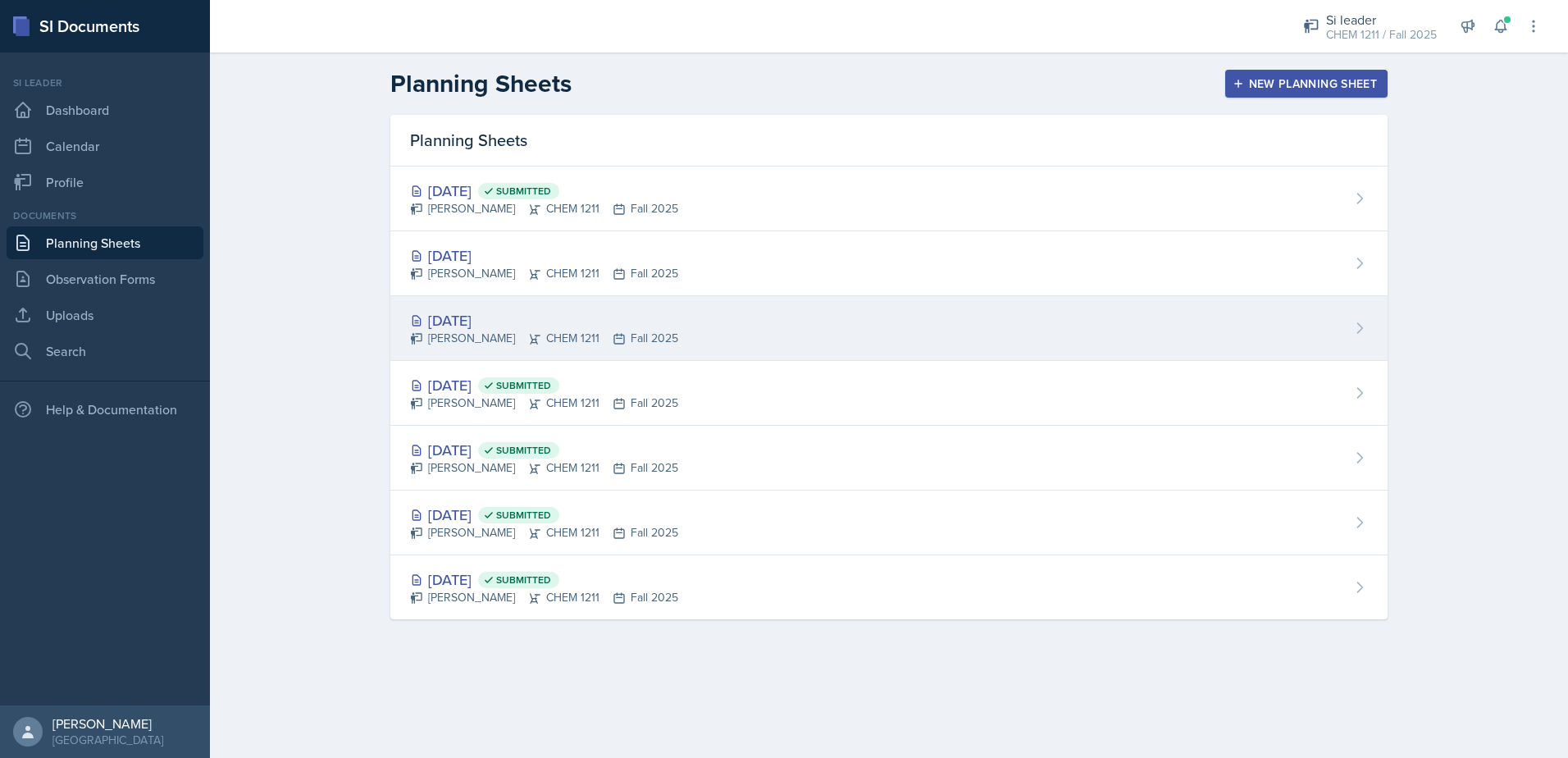
click at [516, 326] on div "[DATE]" at bounding box center [544, 320] width 269 height 22
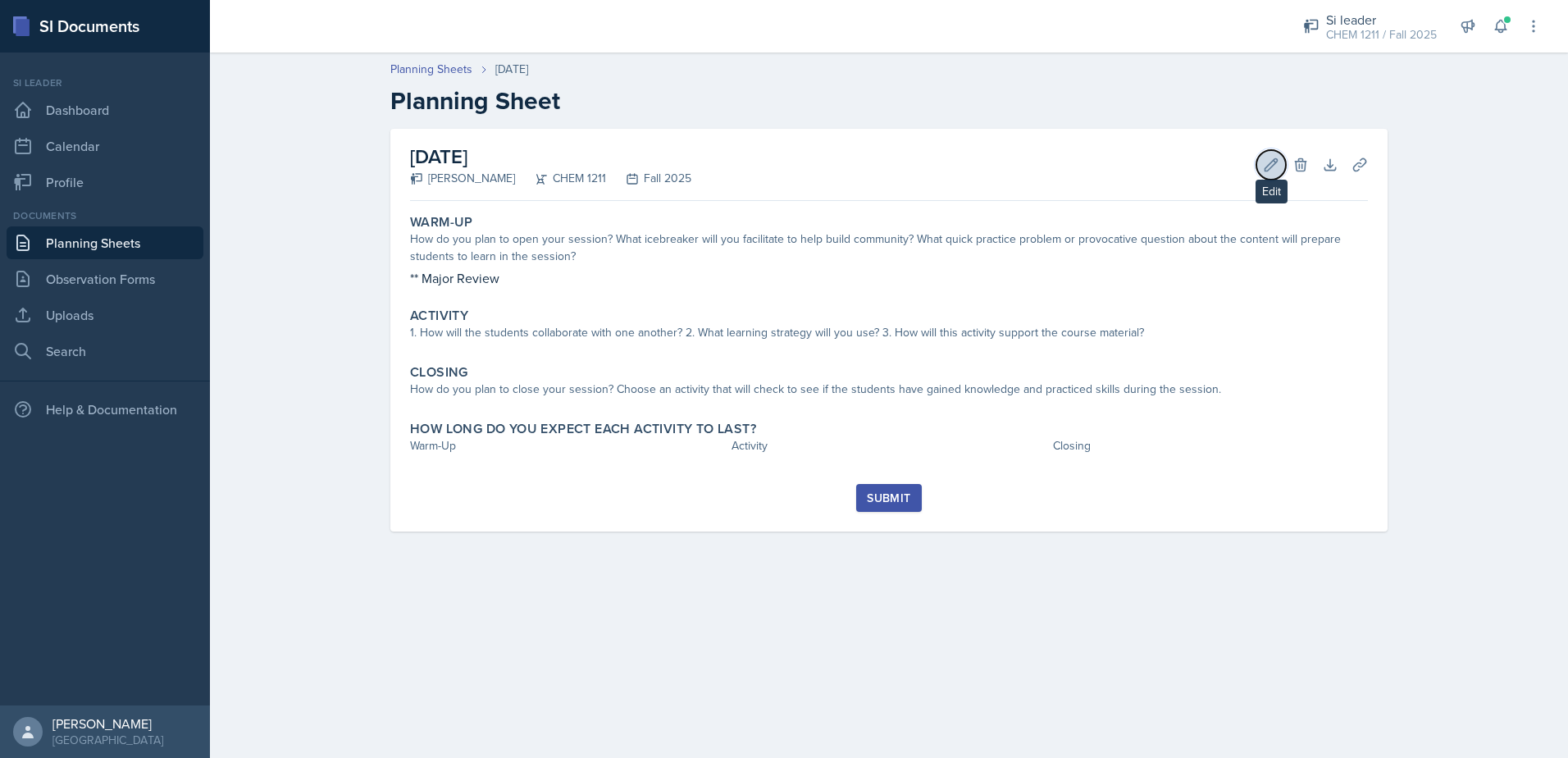
click at [1272, 159] on icon at bounding box center [1271, 164] width 17 height 17
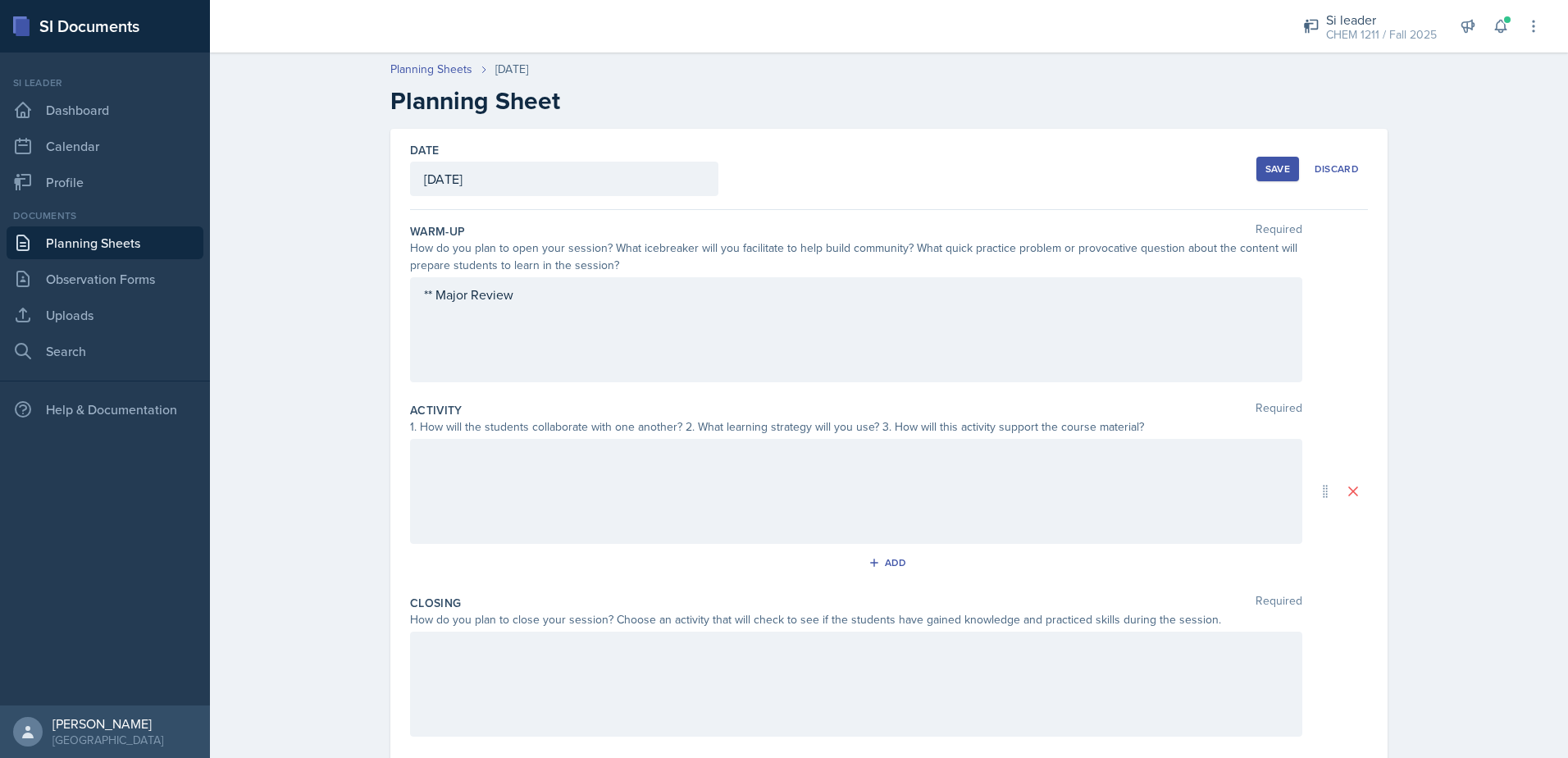
click at [560, 326] on div "** Major Review" at bounding box center [856, 330] width 893 height 105
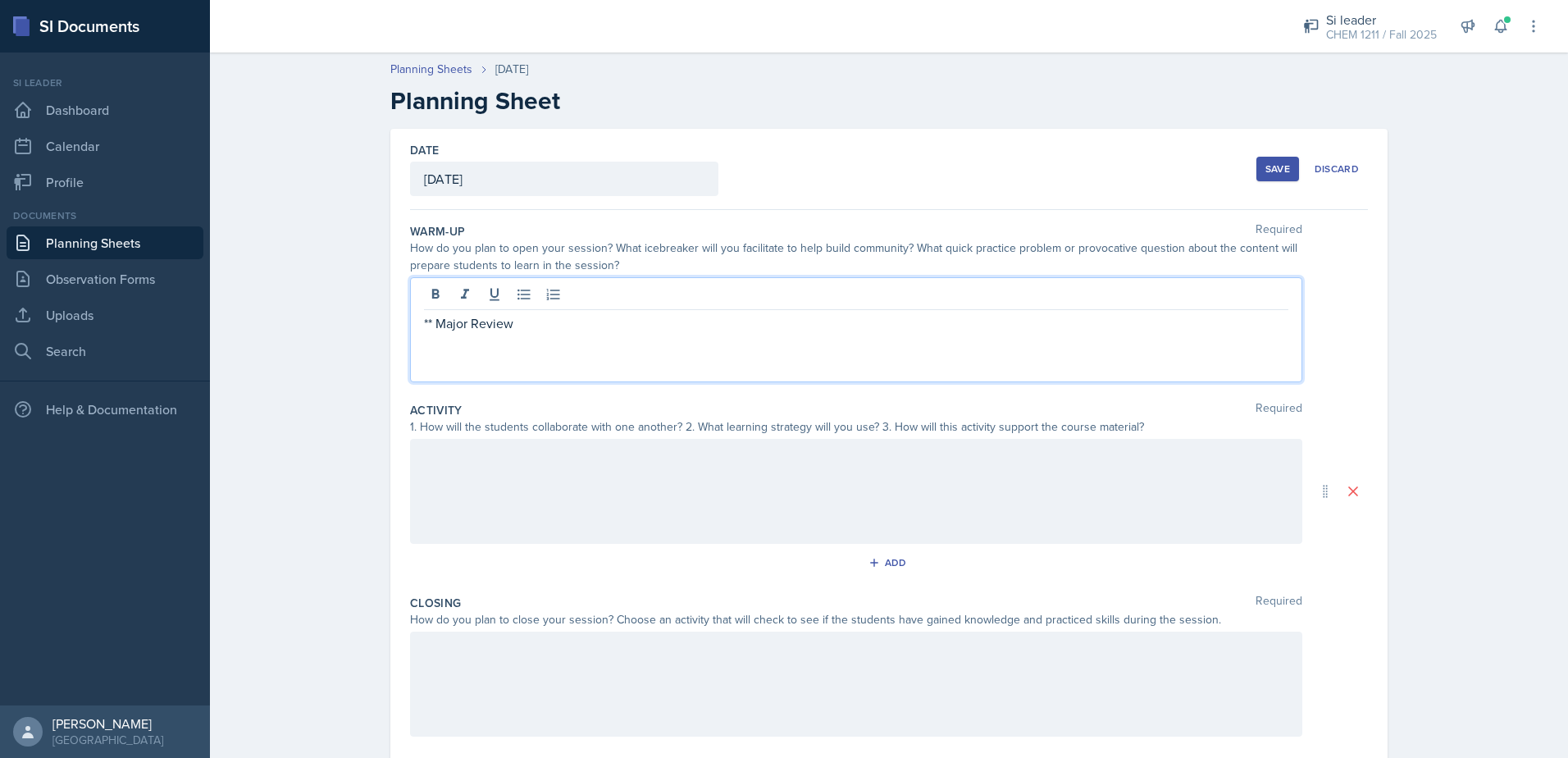
click at [545, 319] on p "** Major Review" at bounding box center [857, 323] width 864 height 19
click at [429, 319] on p "** Major Review" at bounding box center [857, 323] width 864 height 19
click at [547, 332] on div "**Major Review" at bounding box center [856, 330] width 893 height 105
click at [548, 307] on div at bounding box center [857, 297] width 864 height 27
click at [552, 328] on p "**Major Review" at bounding box center [857, 323] width 864 height 19
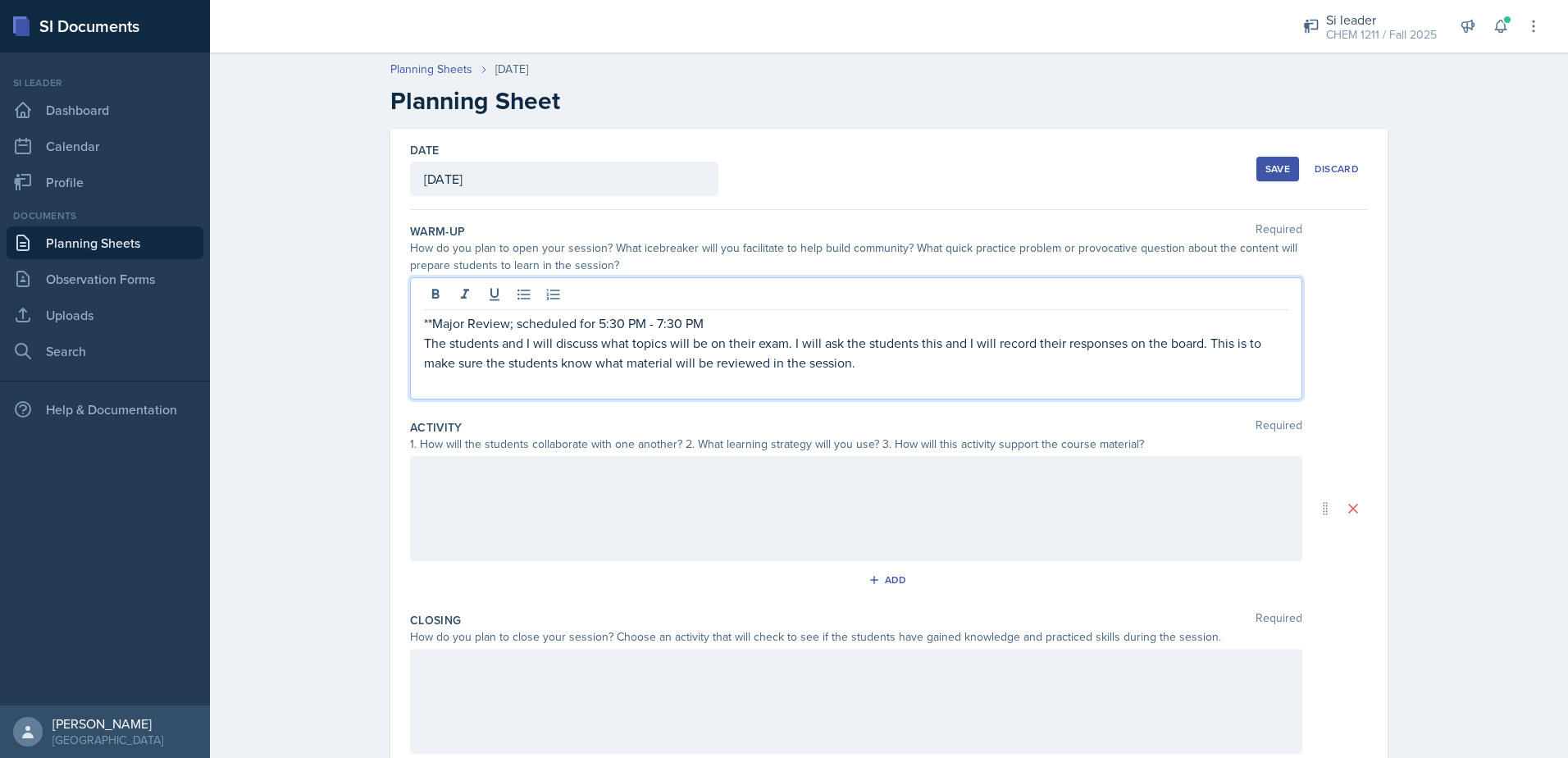
click at [888, 369] on p "The students and I will discuss what topics will be on their exam. I will ask t…" at bounding box center [857, 352] width 864 height 39
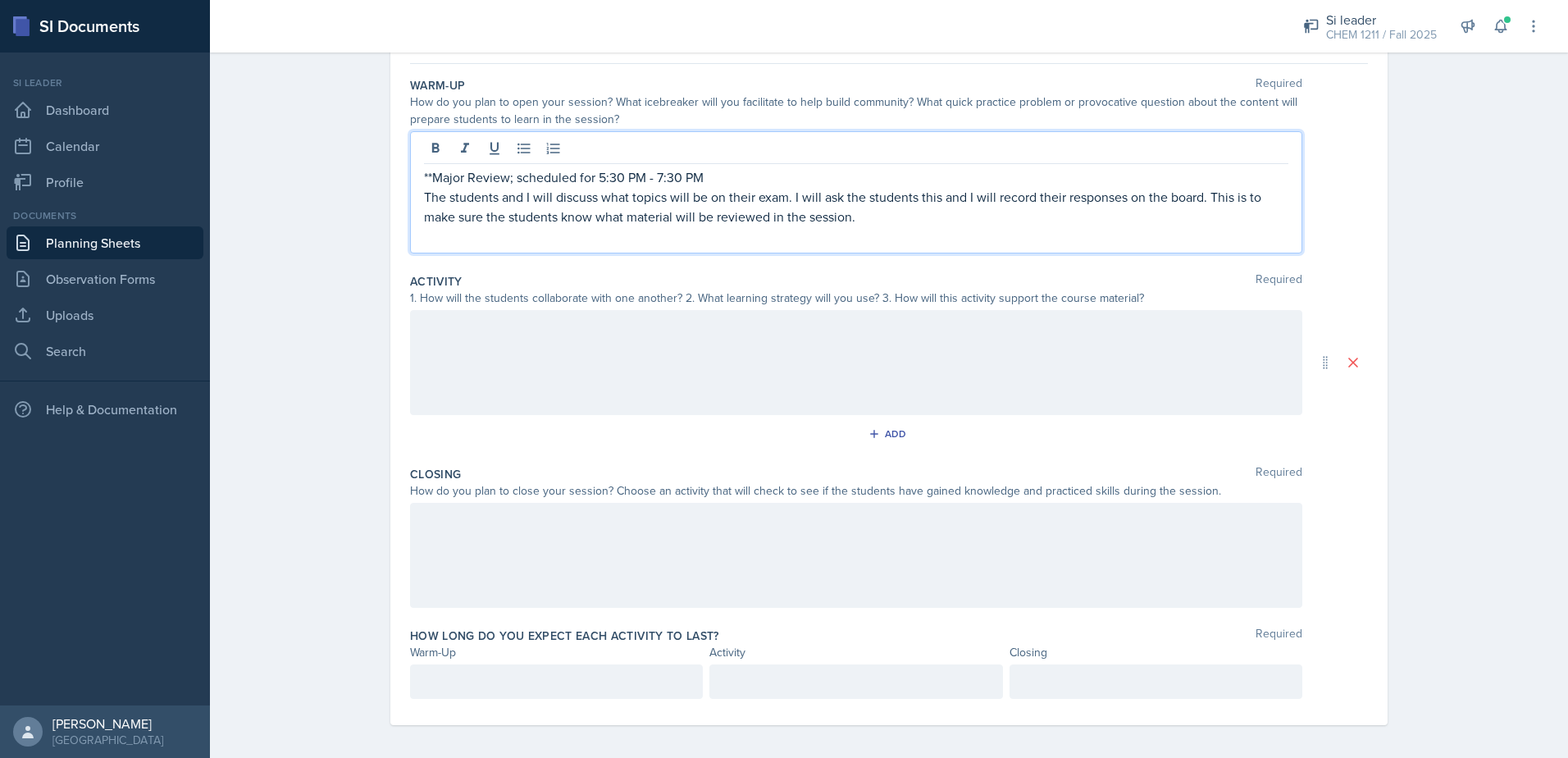
scroll to position [153, 0]
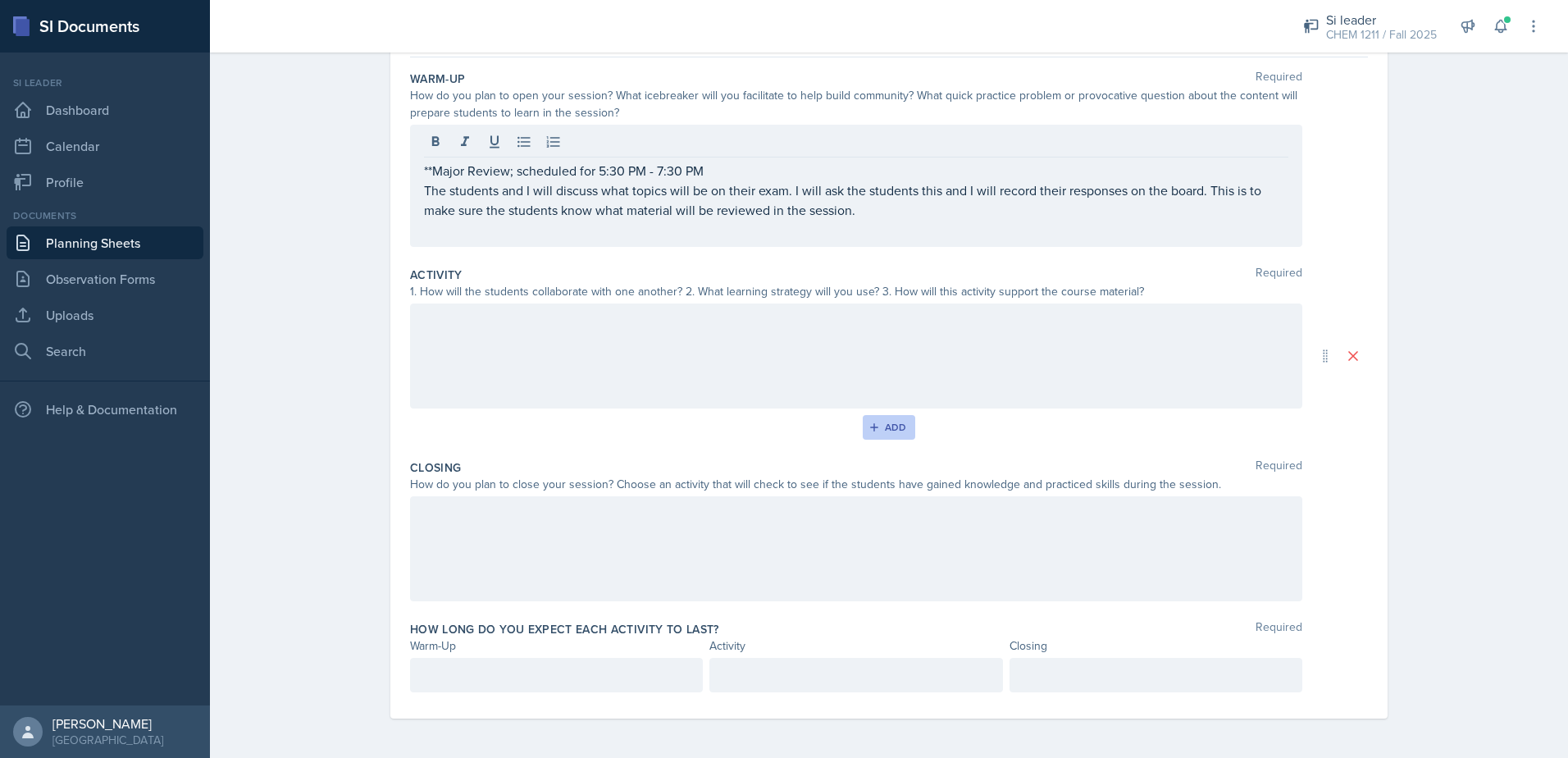
click at [884, 423] on div "Add" at bounding box center [890, 426] width 35 height 13
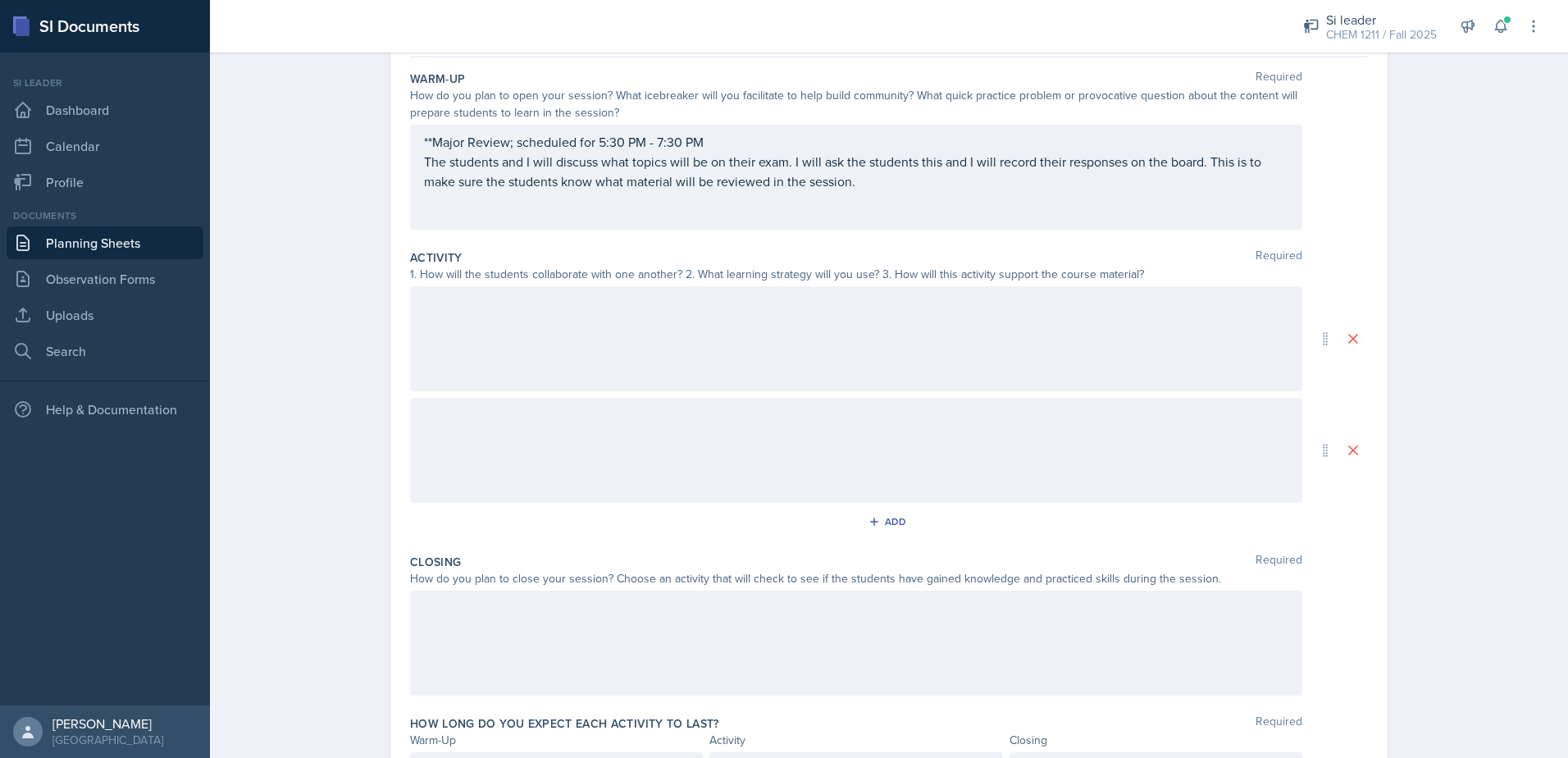
click at [524, 437] on div at bounding box center [856, 451] width 893 height 105
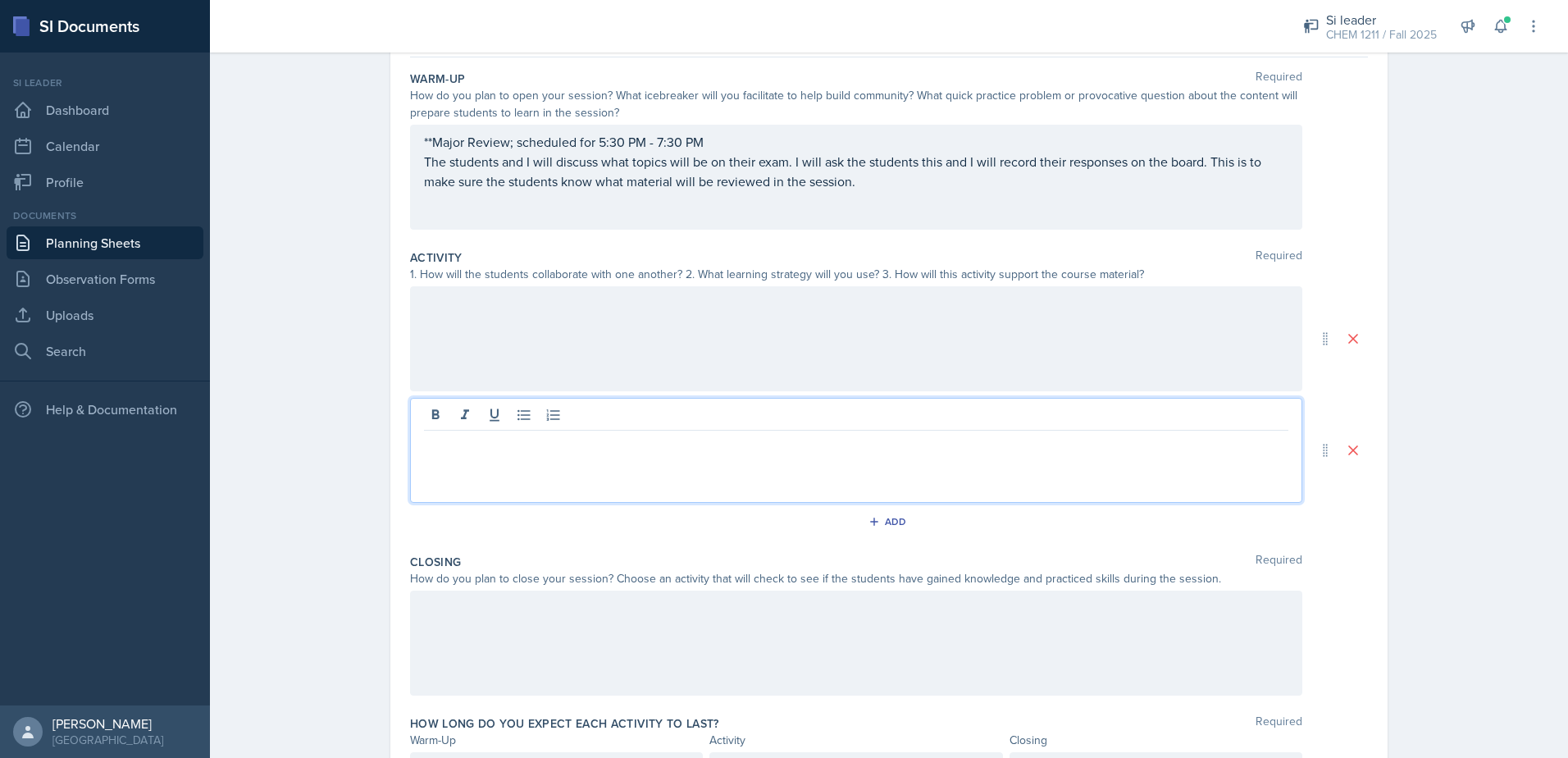
scroll to position [181, 0]
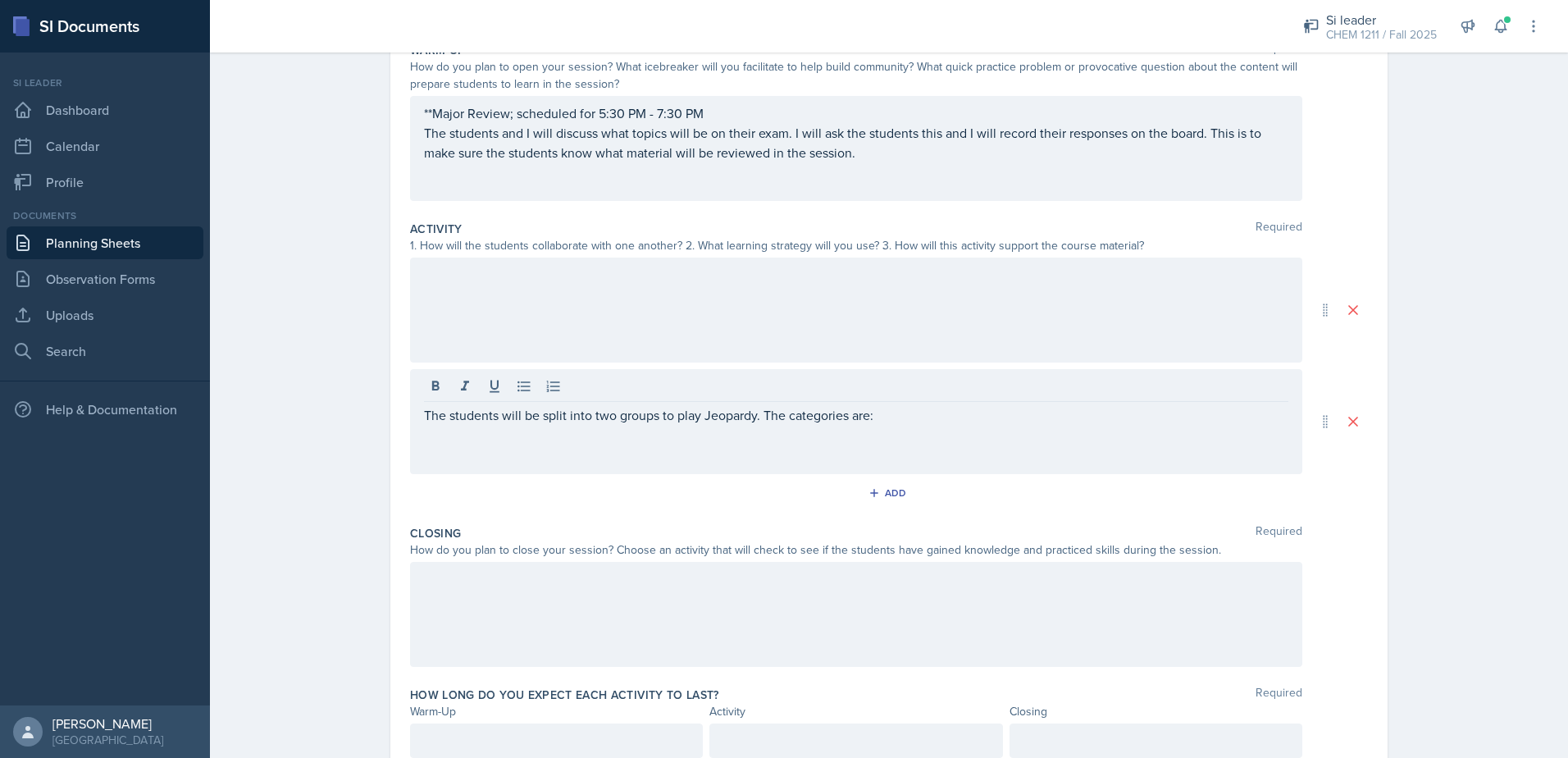
click at [628, 303] on div at bounding box center [856, 310] width 893 height 105
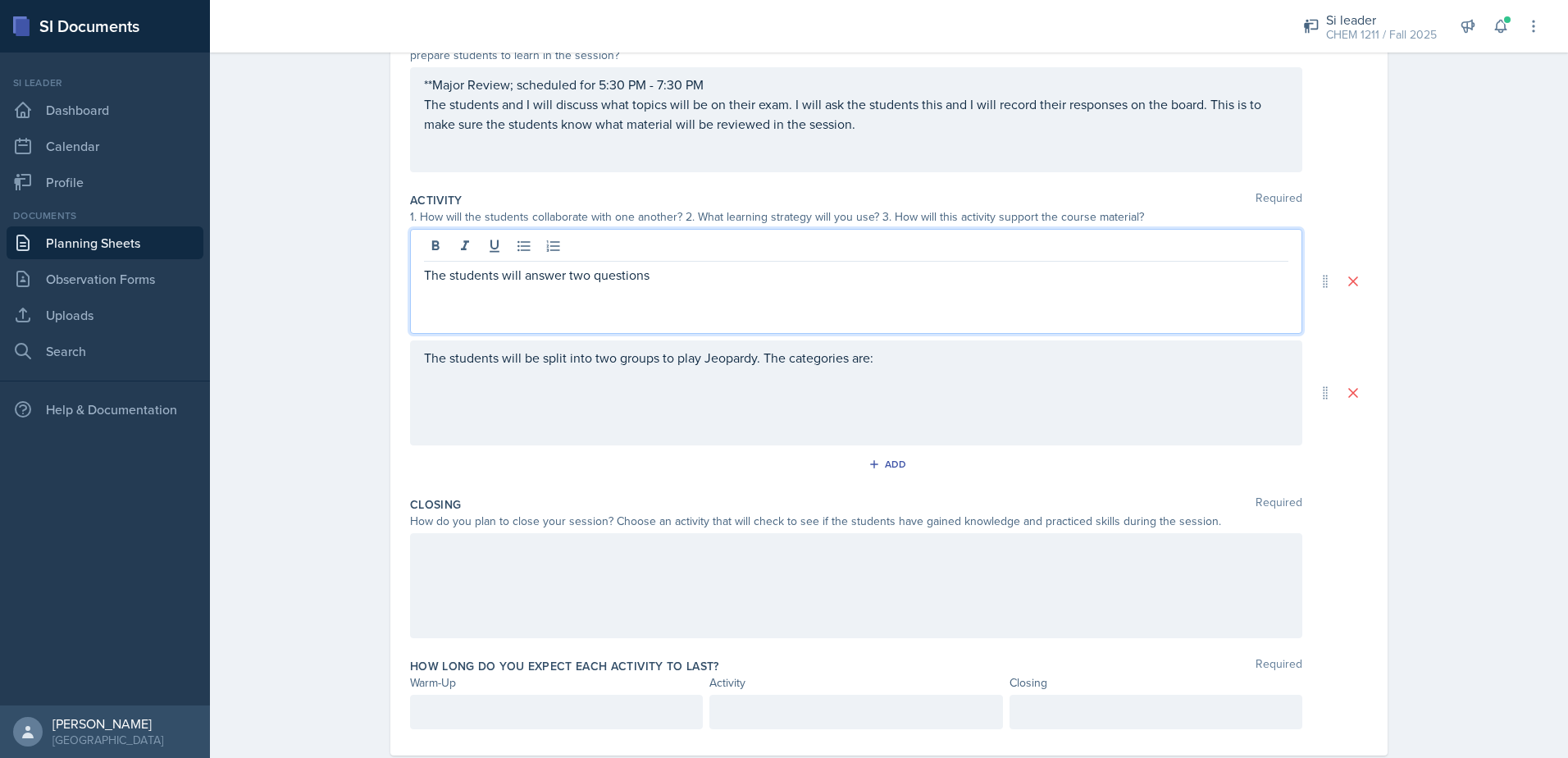
click at [584, 277] on p "The students will answer two questions" at bounding box center [857, 274] width 864 height 19
click at [764, 282] on p "The students will answer two warm up questions" at bounding box center [857, 274] width 864 height 19
click at [550, 303] on p "The students will answer two warm up questions. The first one covers light and …" at bounding box center [857, 284] width 864 height 39
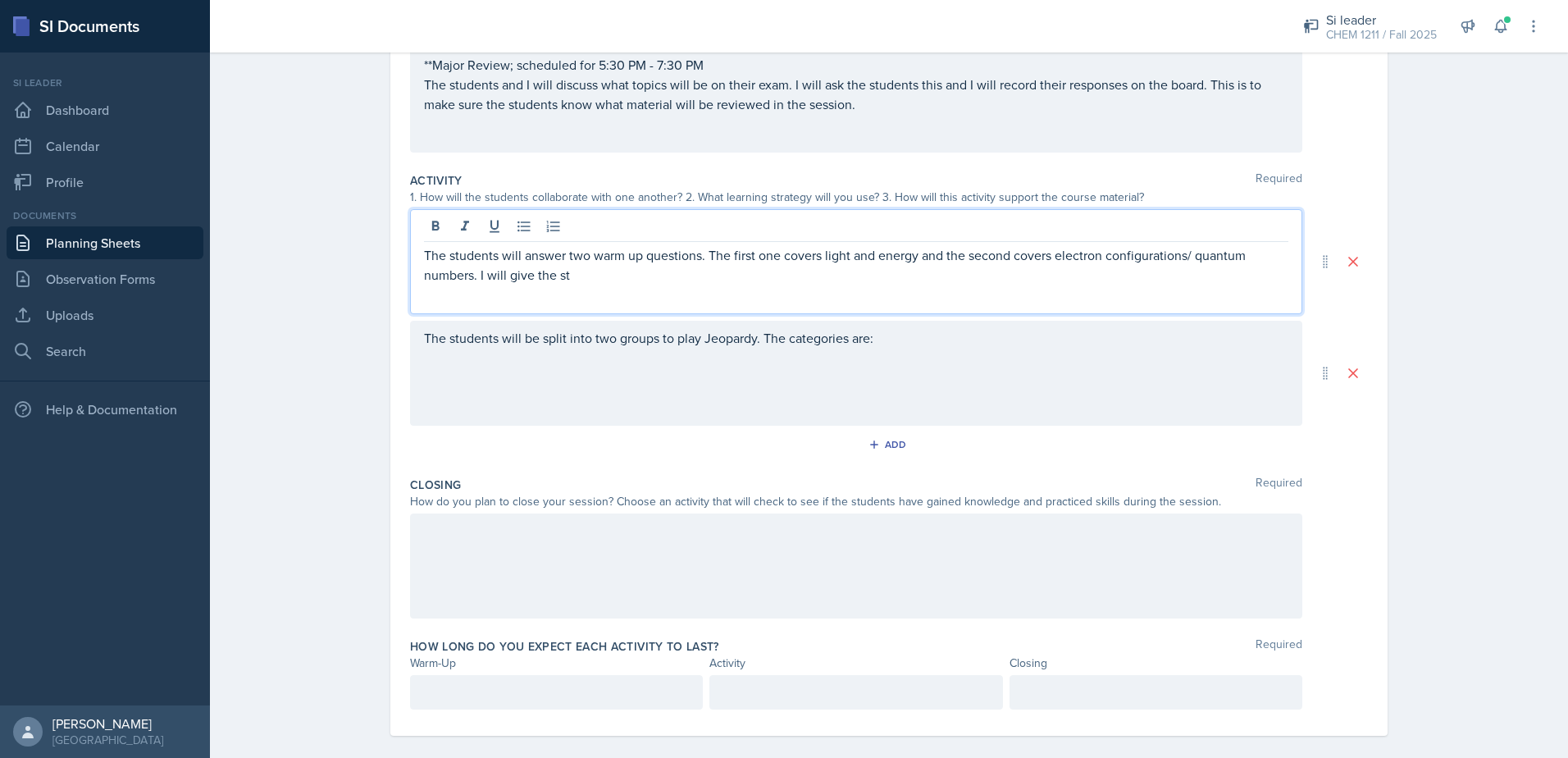
scroll to position [247, 0]
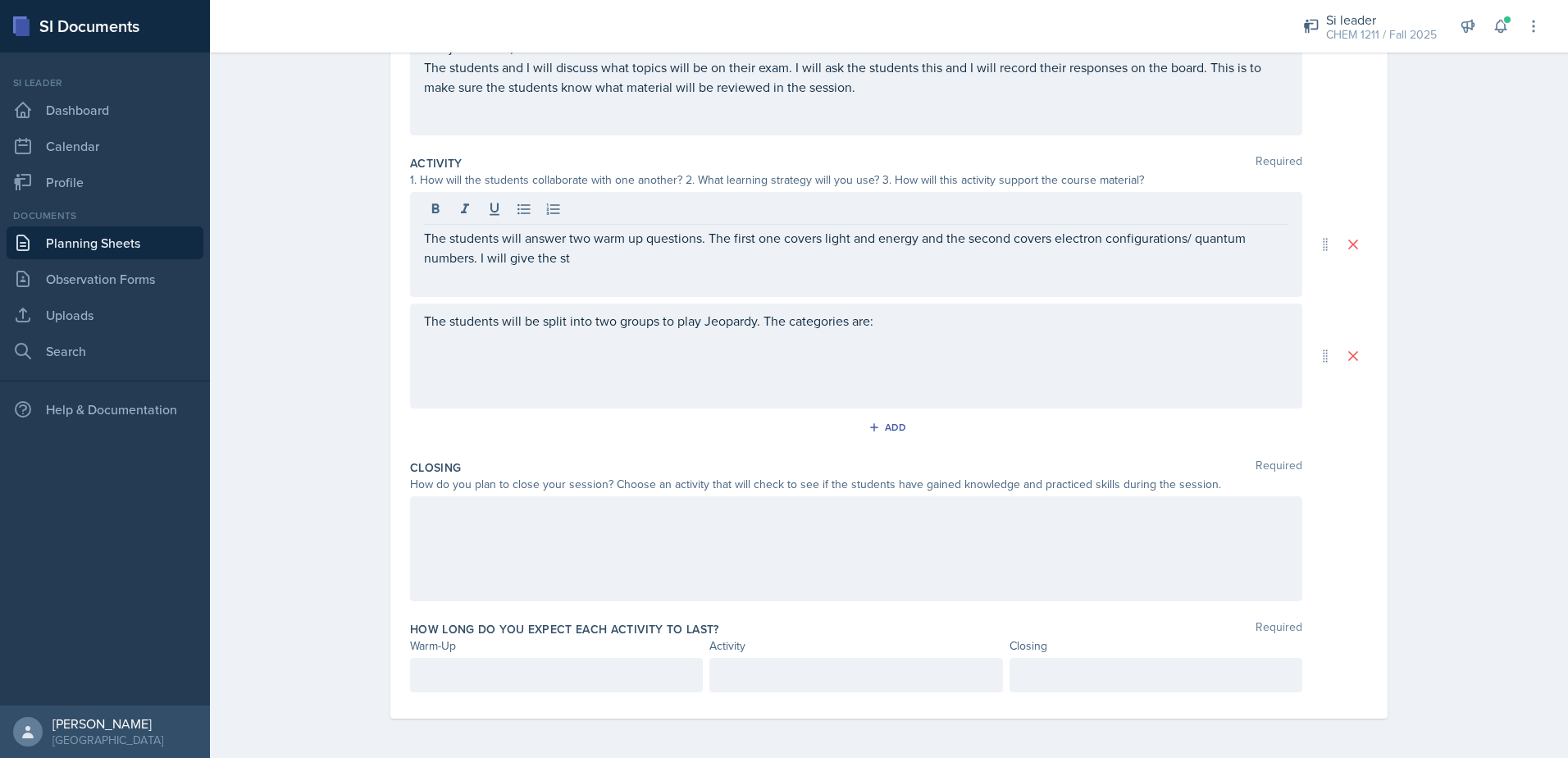
click at [514, 654] on div "How long do you expect each activity to last? Required Warm-Up Activity Closing" at bounding box center [889, 660] width 958 height 91
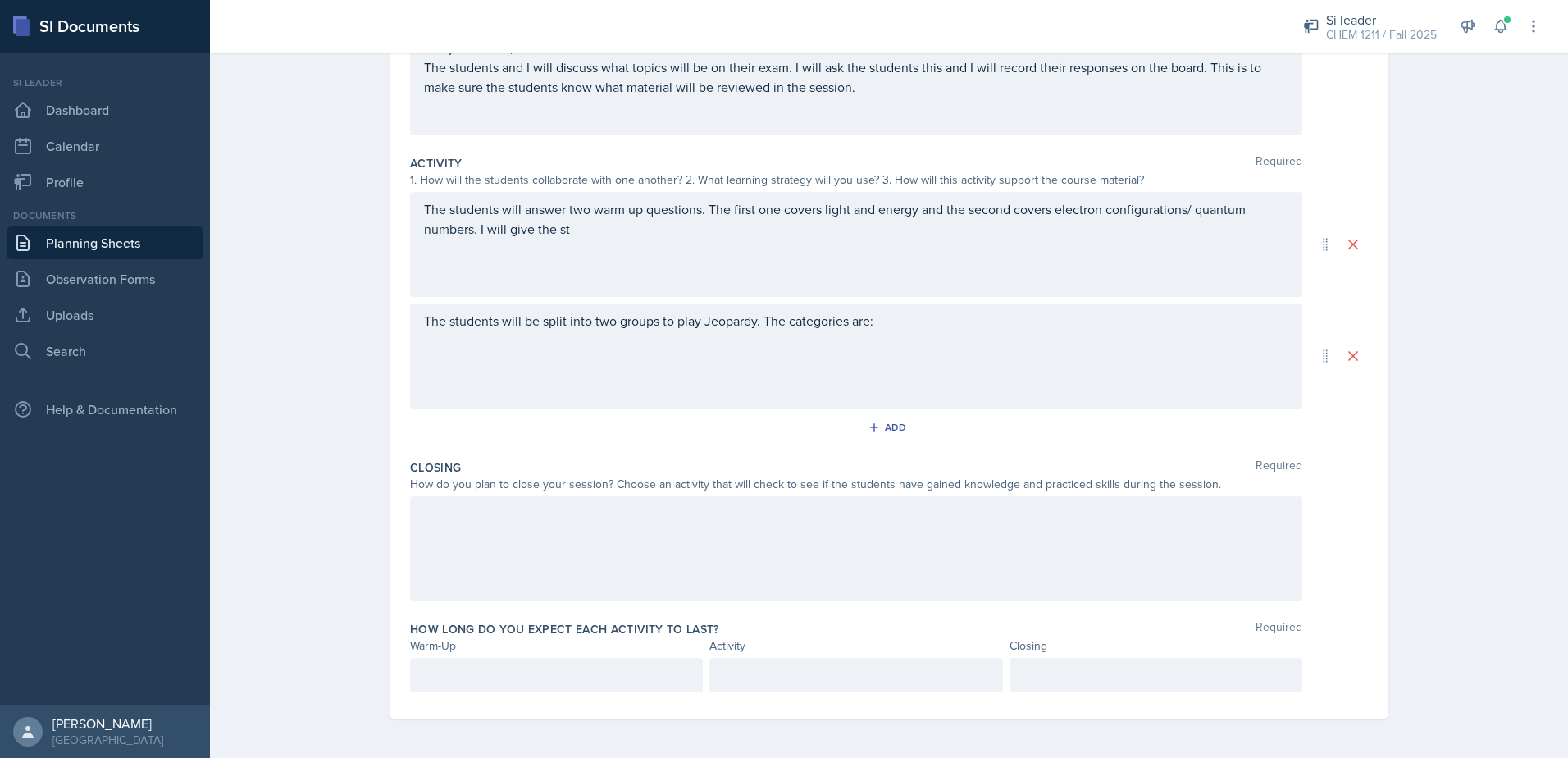
click at [529, 666] on div at bounding box center [556, 674] width 293 height 34
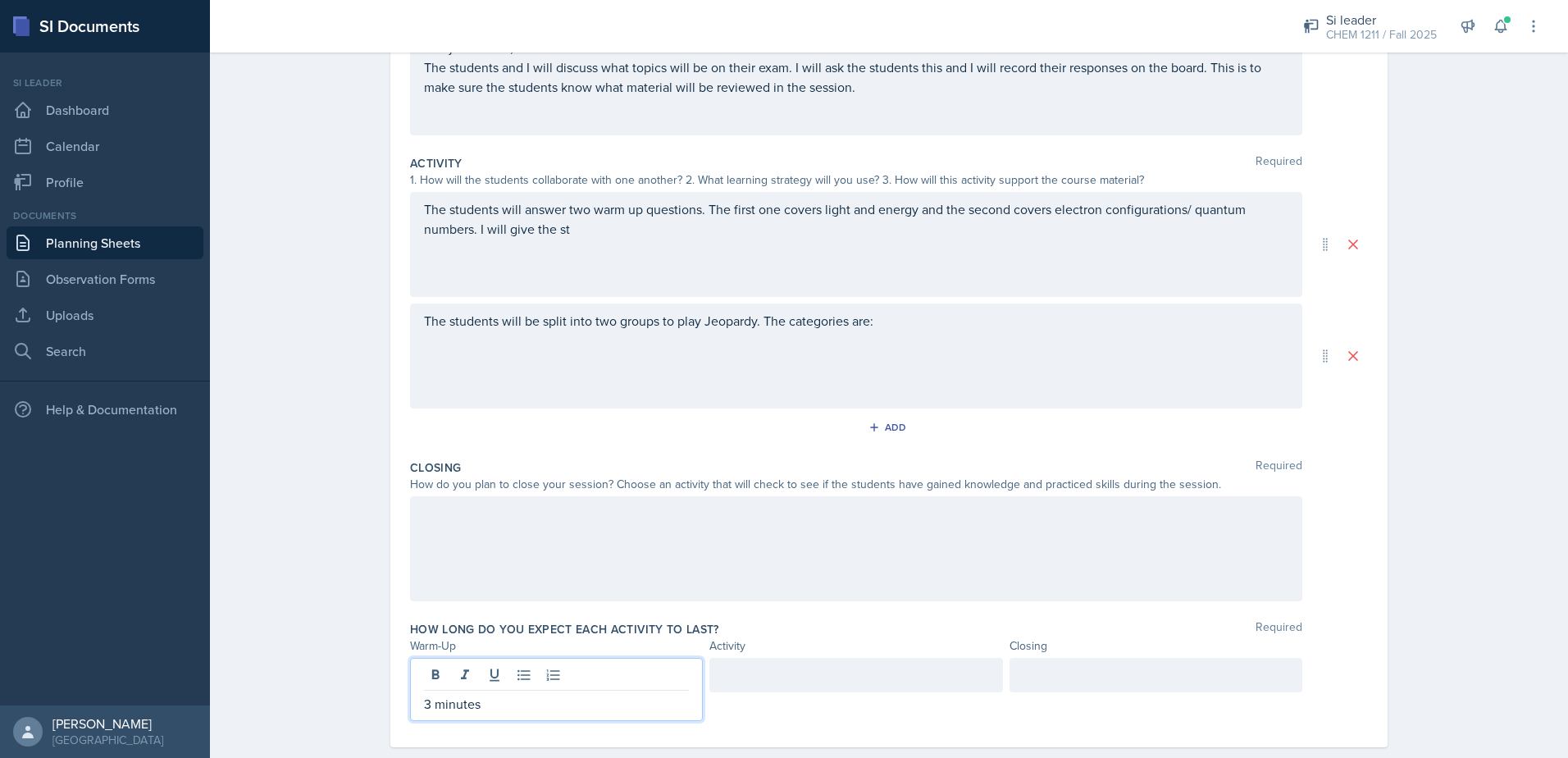
click at [424, 706] on p "3 minutes" at bounding box center [557, 704] width 265 height 19
click at [731, 701] on div at bounding box center [856, 689] width 293 height 63
click at [733, 680] on div at bounding box center [856, 689] width 293 height 63
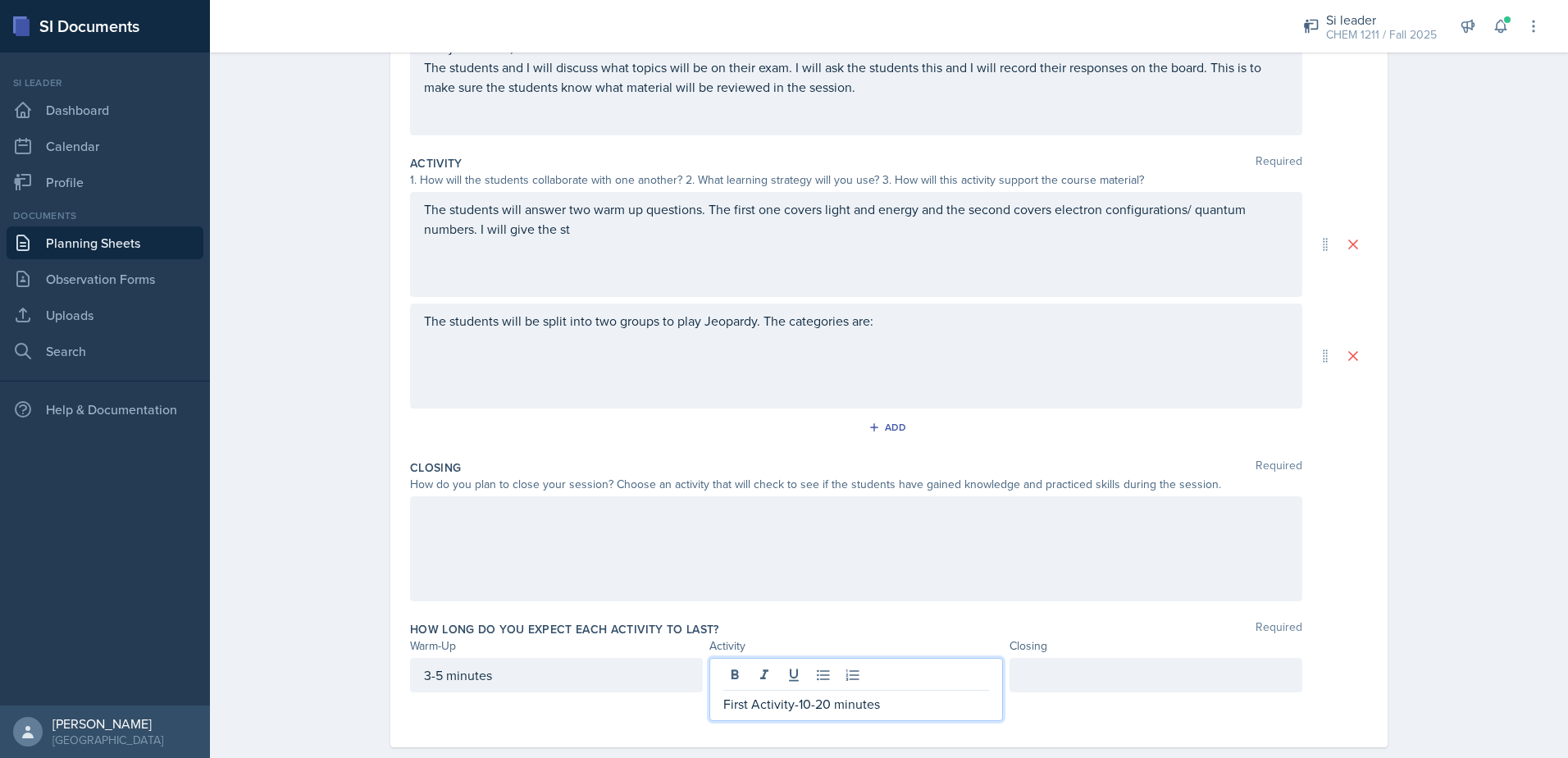
click at [794, 708] on p "First Activity-10-20 minutes" at bounding box center [856, 704] width 265 height 19
click at [894, 705] on p "First Activity: 10-20 minutes" at bounding box center [856, 704] width 265 height 19
drag, startPoint x: 785, startPoint y: 706, endPoint x: 594, endPoint y: 696, distance: 191.3
click at [590, 693] on div "3-5 minutes First Activity: 10-20 minutes" at bounding box center [856, 689] width 893 height 63
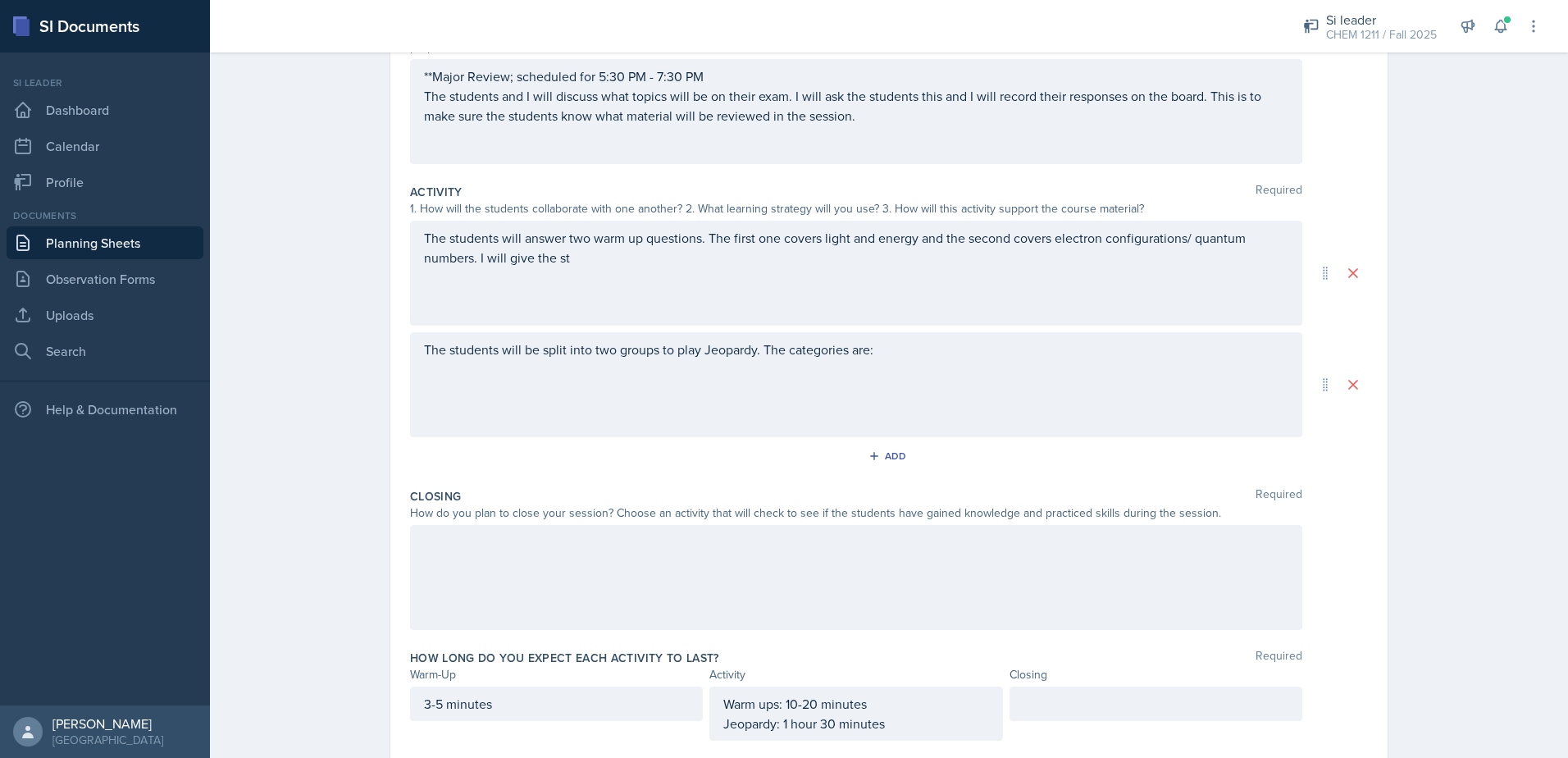
click at [1048, 717] on div at bounding box center [1155, 703] width 293 height 34
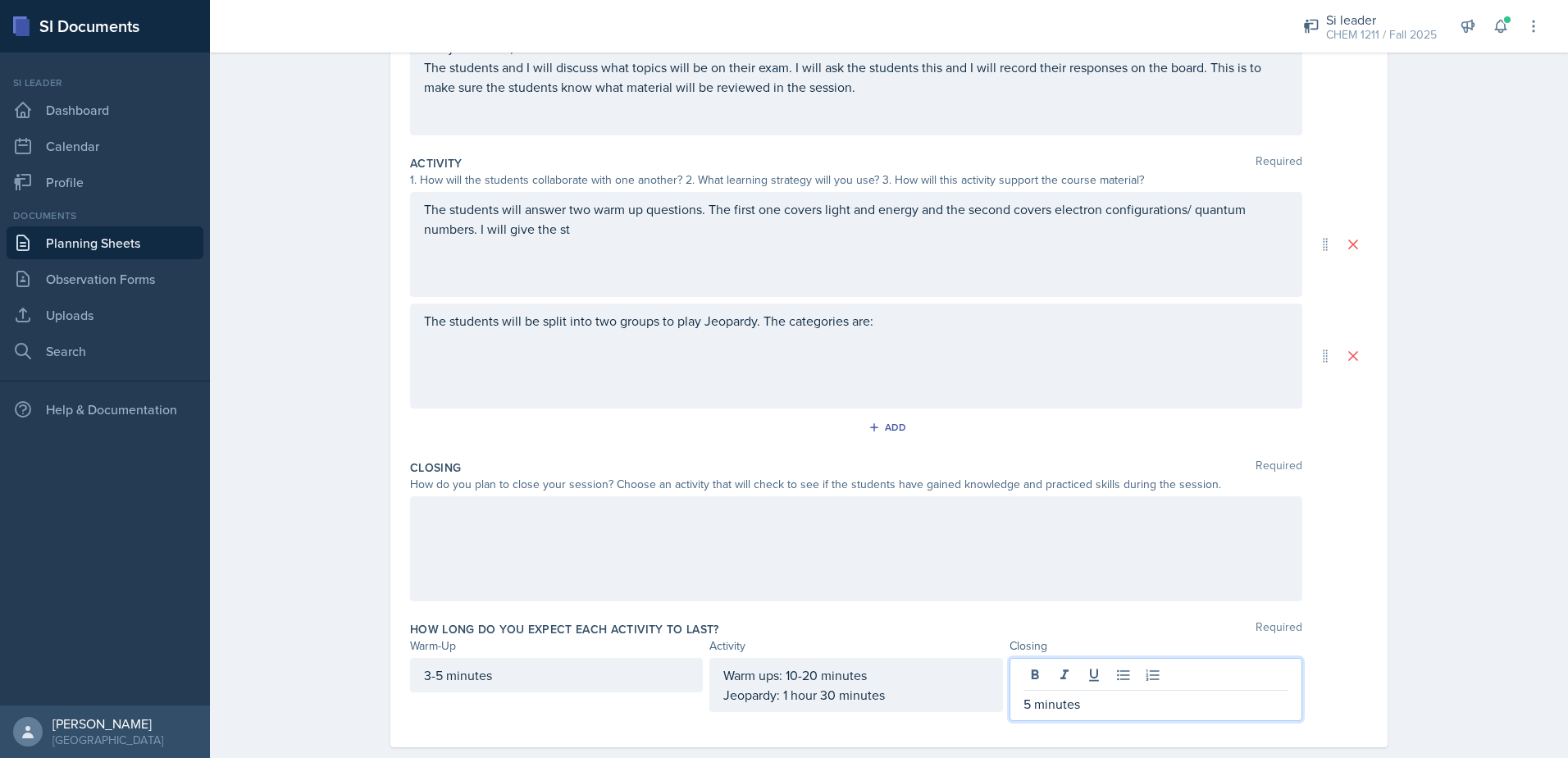
click at [905, 724] on div "How long do you expect each activity to last? Required Warm-Up Activity Closing…" at bounding box center [889, 673] width 958 height 120
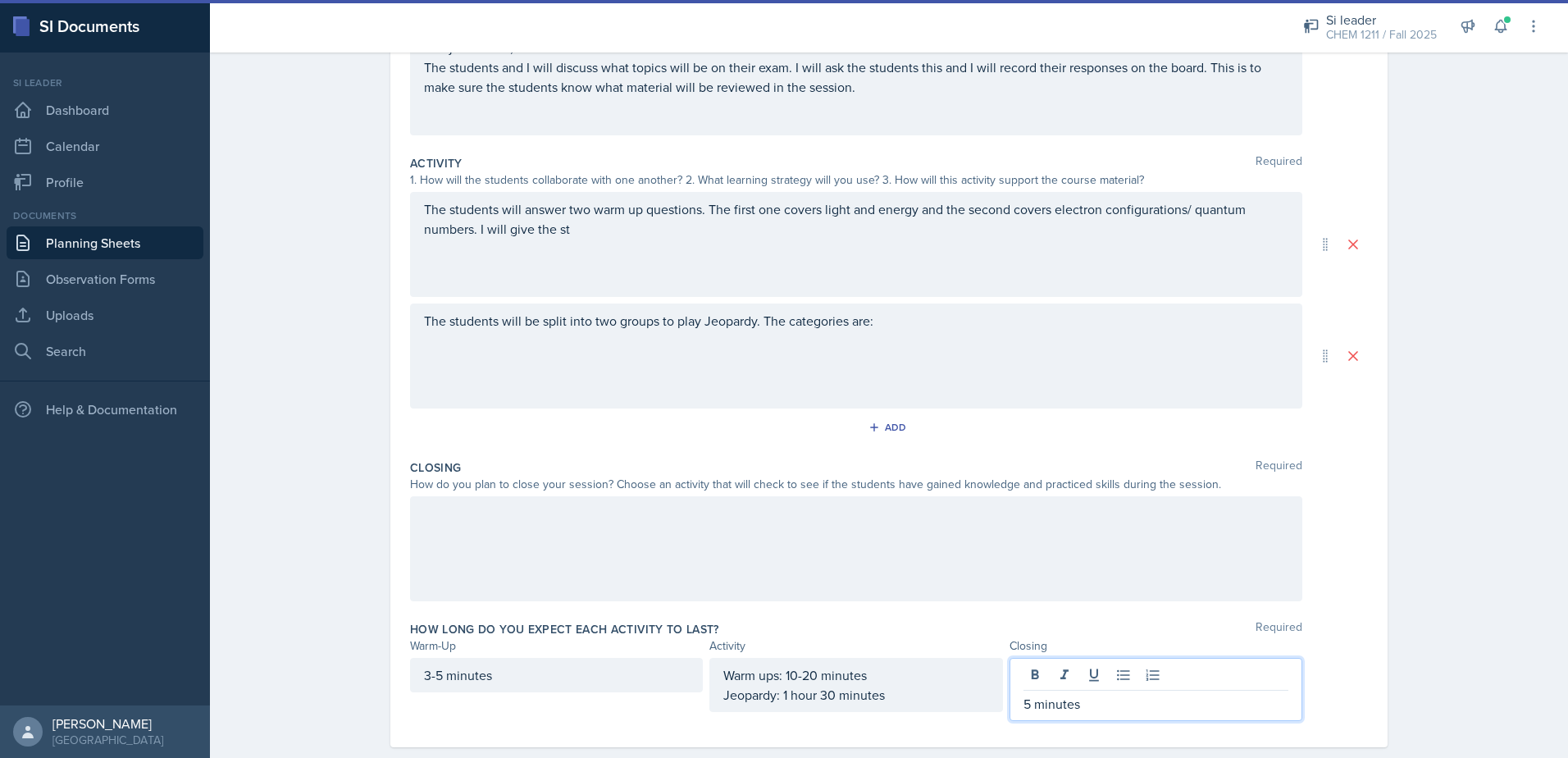
click at [1106, 672] on div "5 minutes" at bounding box center [1155, 689] width 293 height 63
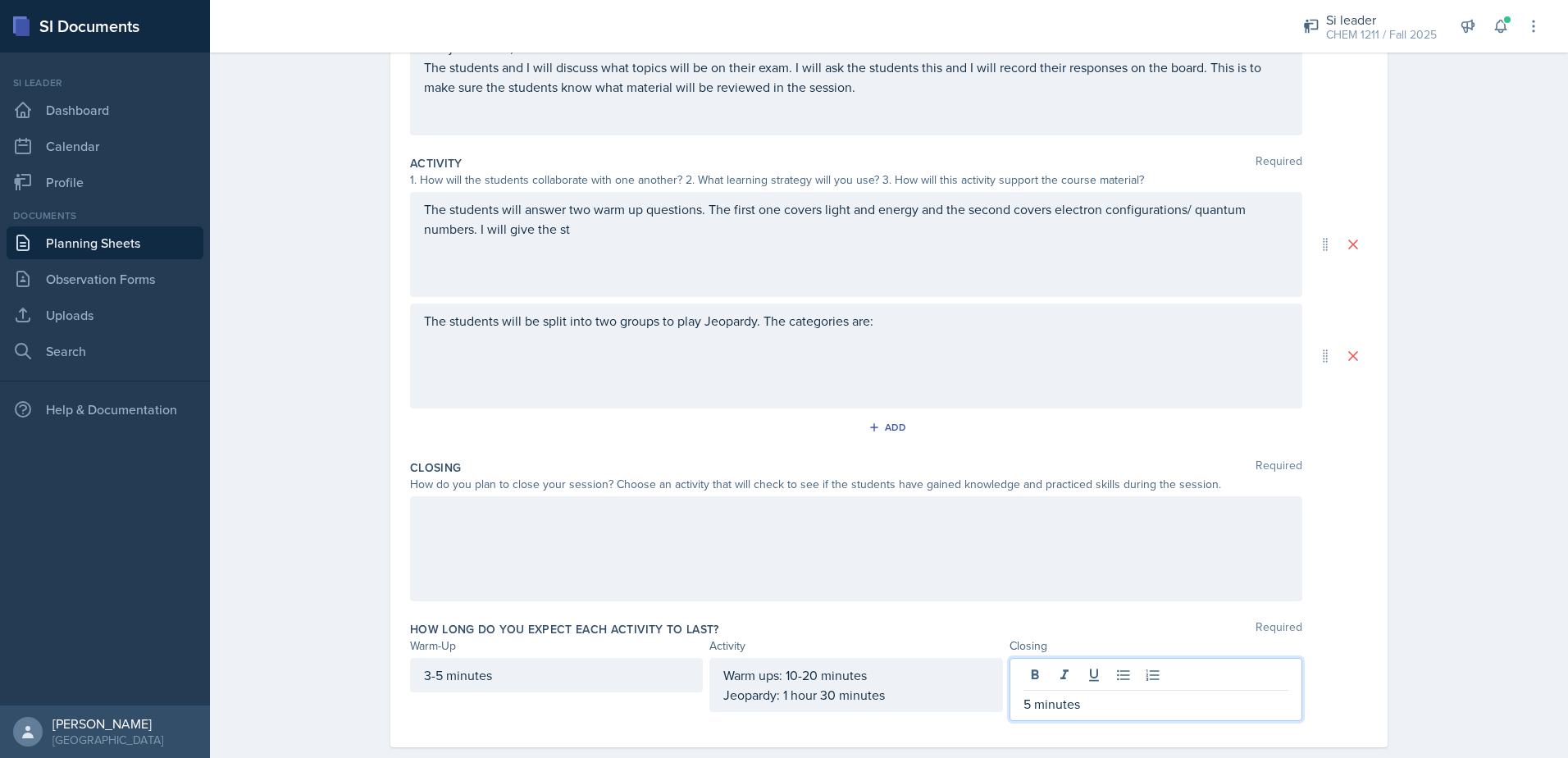
click at [930, 325] on div "The students will be split into two groups to play Jeopardy. The categories are:" at bounding box center [856, 356] width 893 height 105
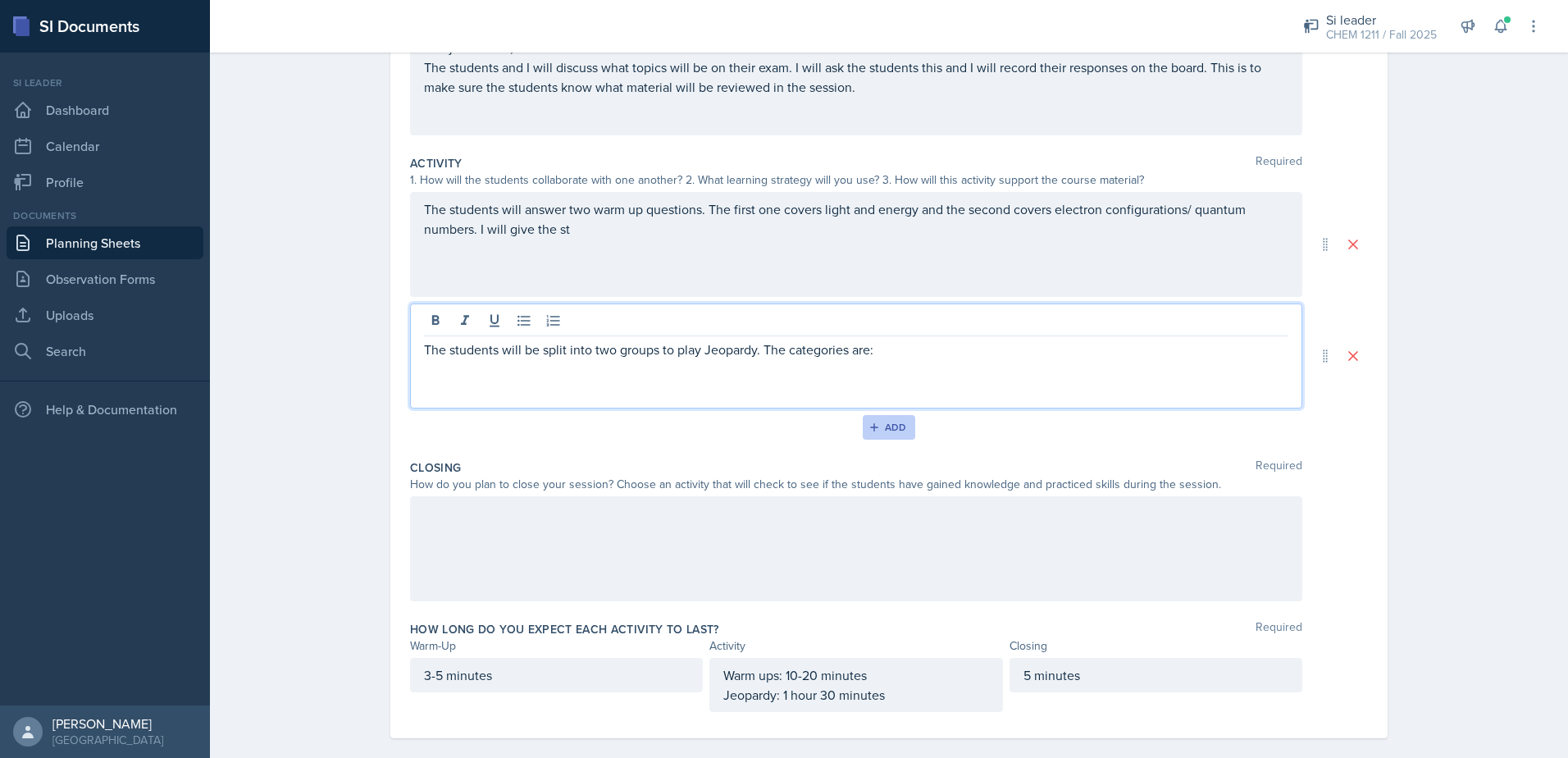
click at [872, 433] on div "Add" at bounding box center [890, 426] width 35 height 13
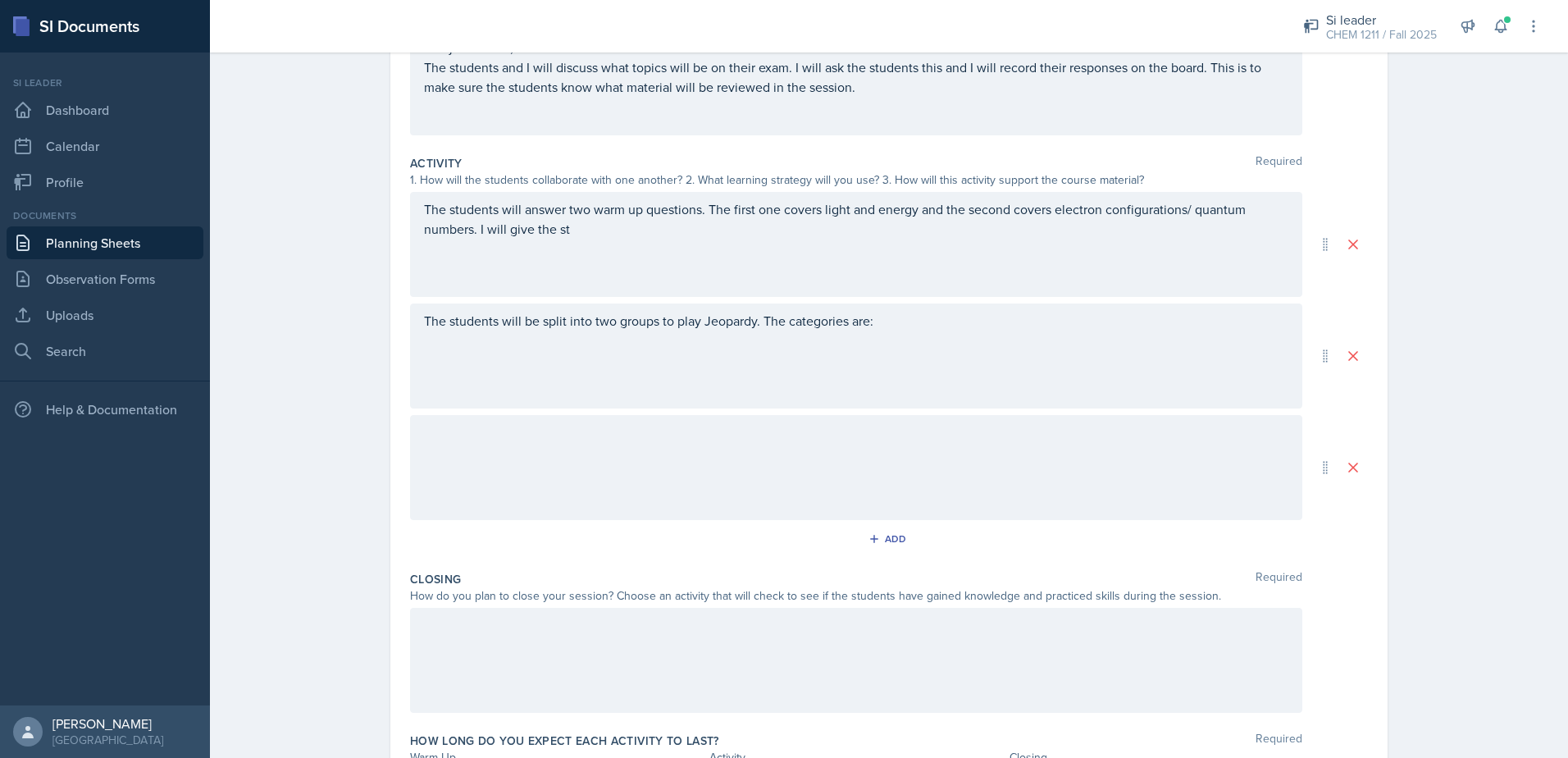
click at [769, 464] on div at bounding box center [856, 467] width 893 height 105
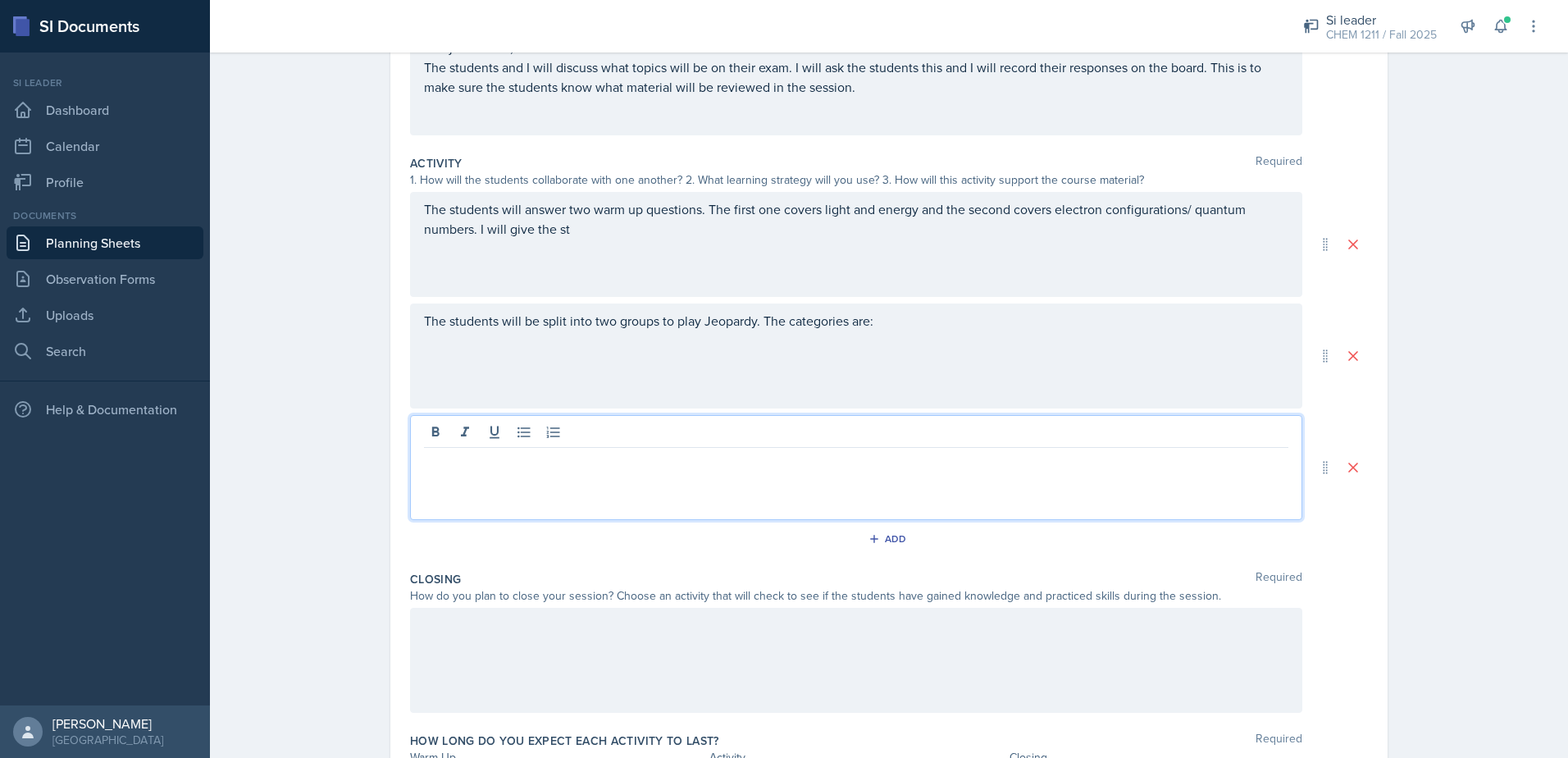
scroll to position [275, 0]
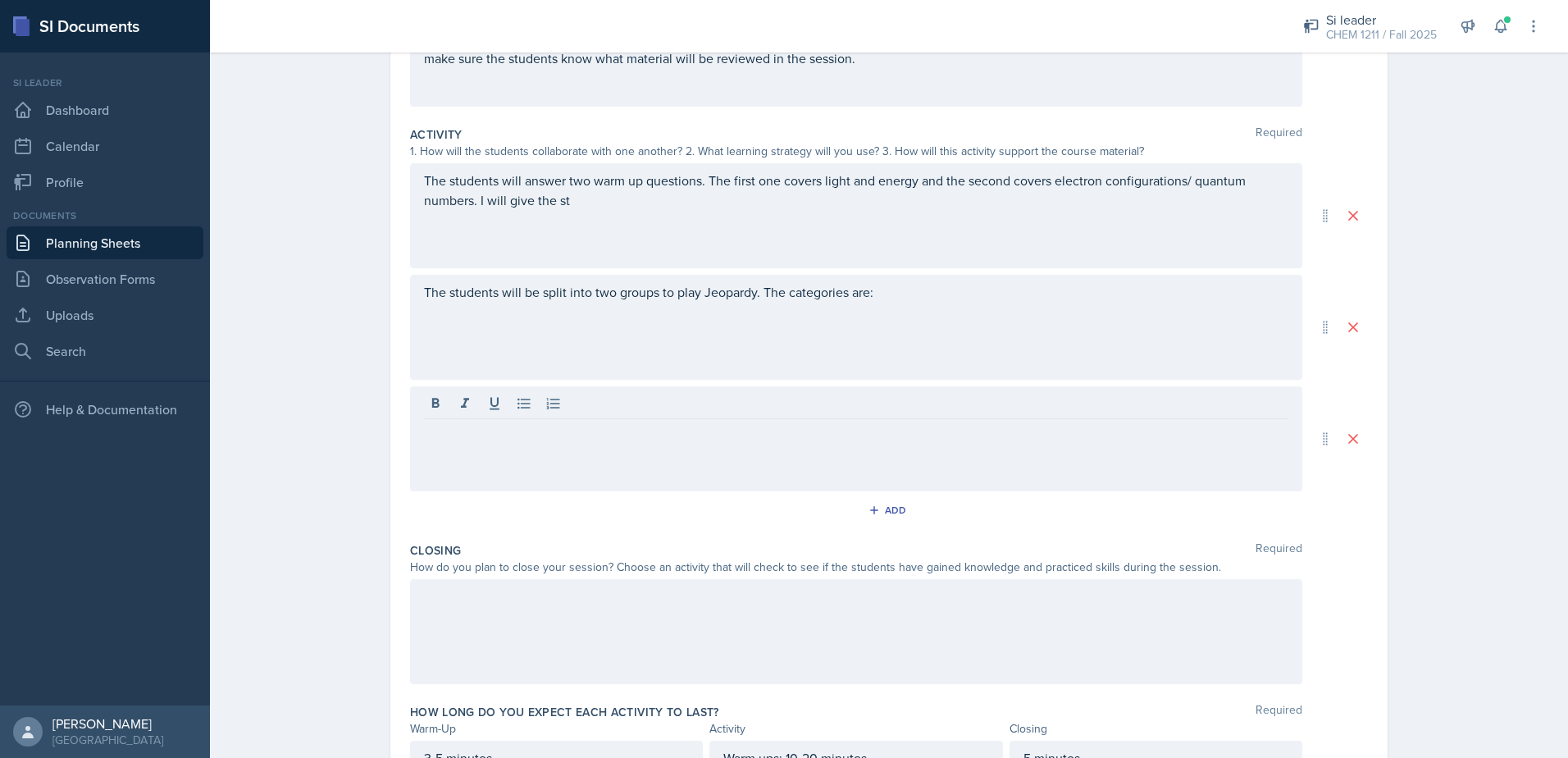
click at [922, 327] on div "The students will be split into two groups to play Jeopardy. The categories are:" at bounding box center [856, 327] width 893 height 105
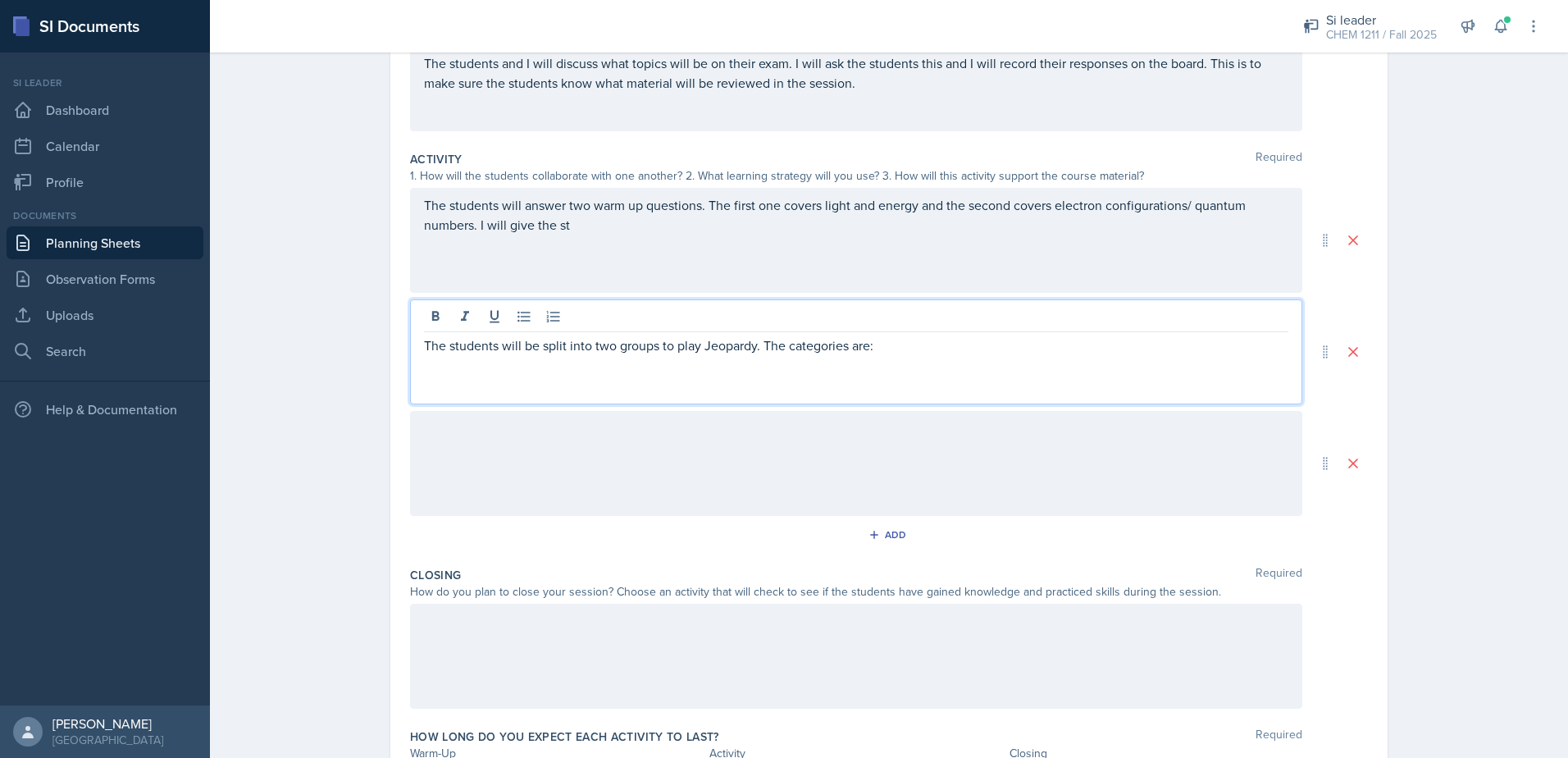
scroll to position [222, 0]
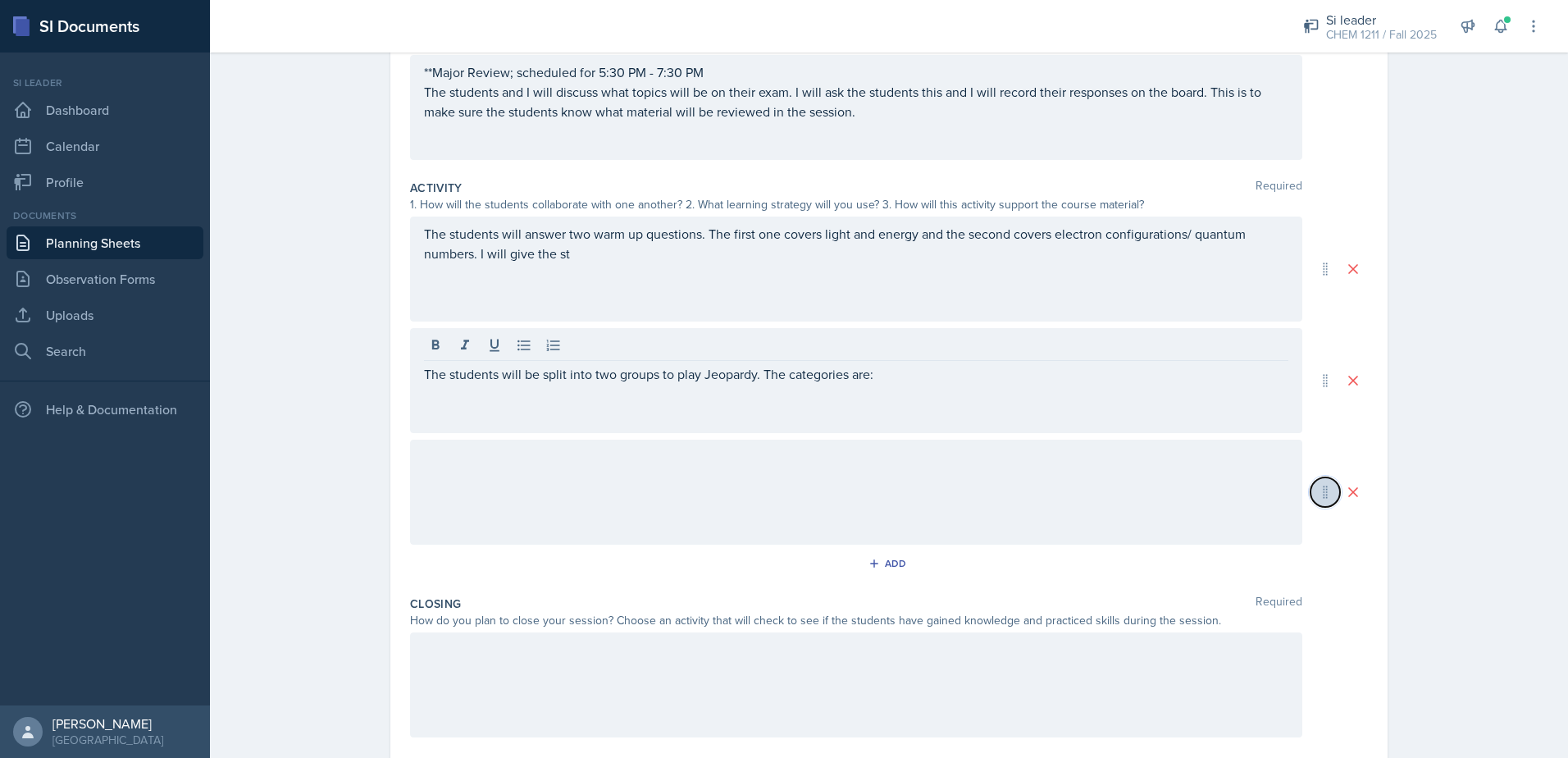
click at [1317, 493] on icon at bounding box center [1325, 491] width 17 height 17
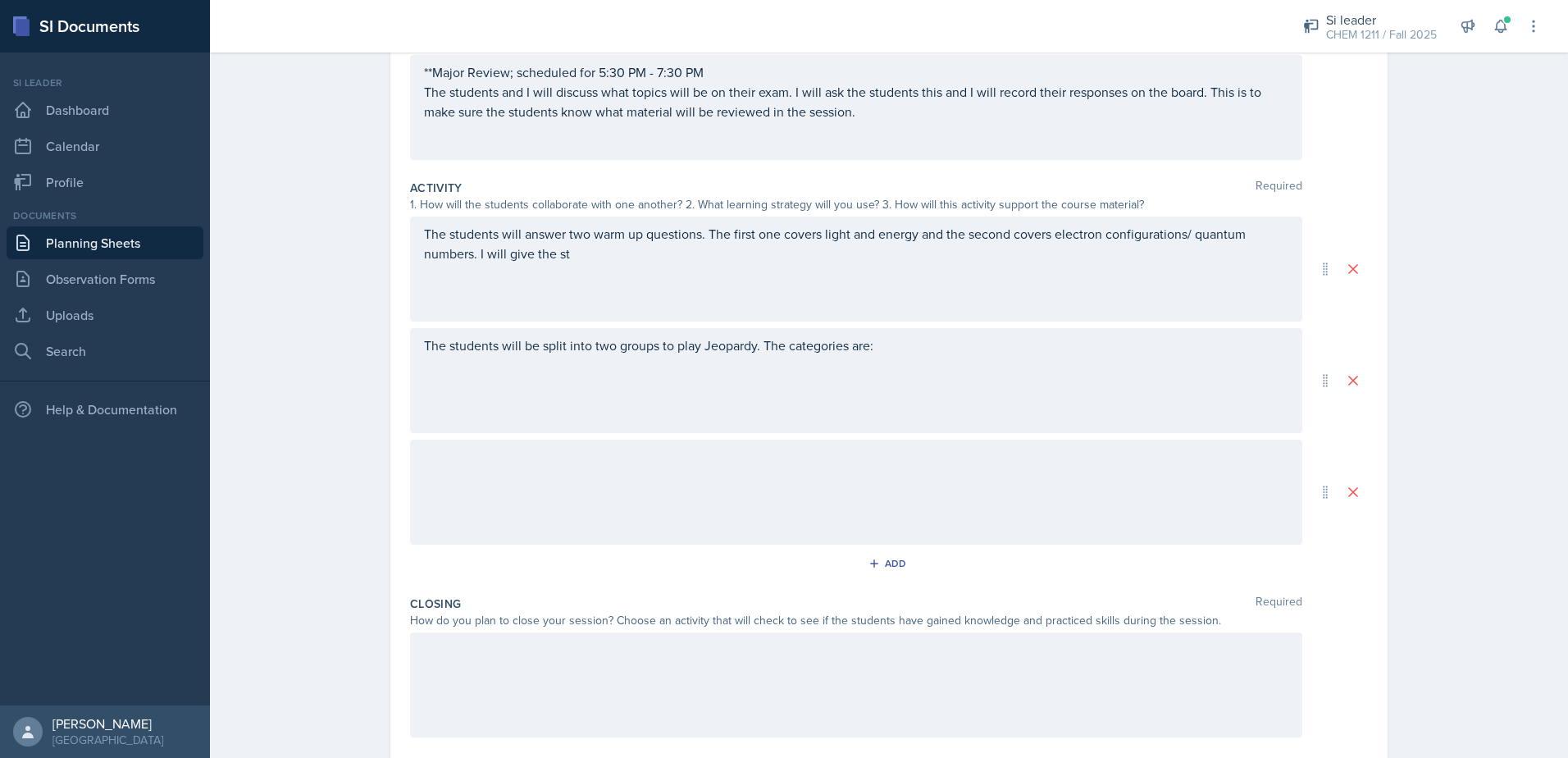
drag, startPoint x: 1218, startPoint y: 496, endPoint x: 1124, endPoint y: 496, distance: 94.0
click at [1124, 496] on div at bounding box center [856, 492] width 893 height 105
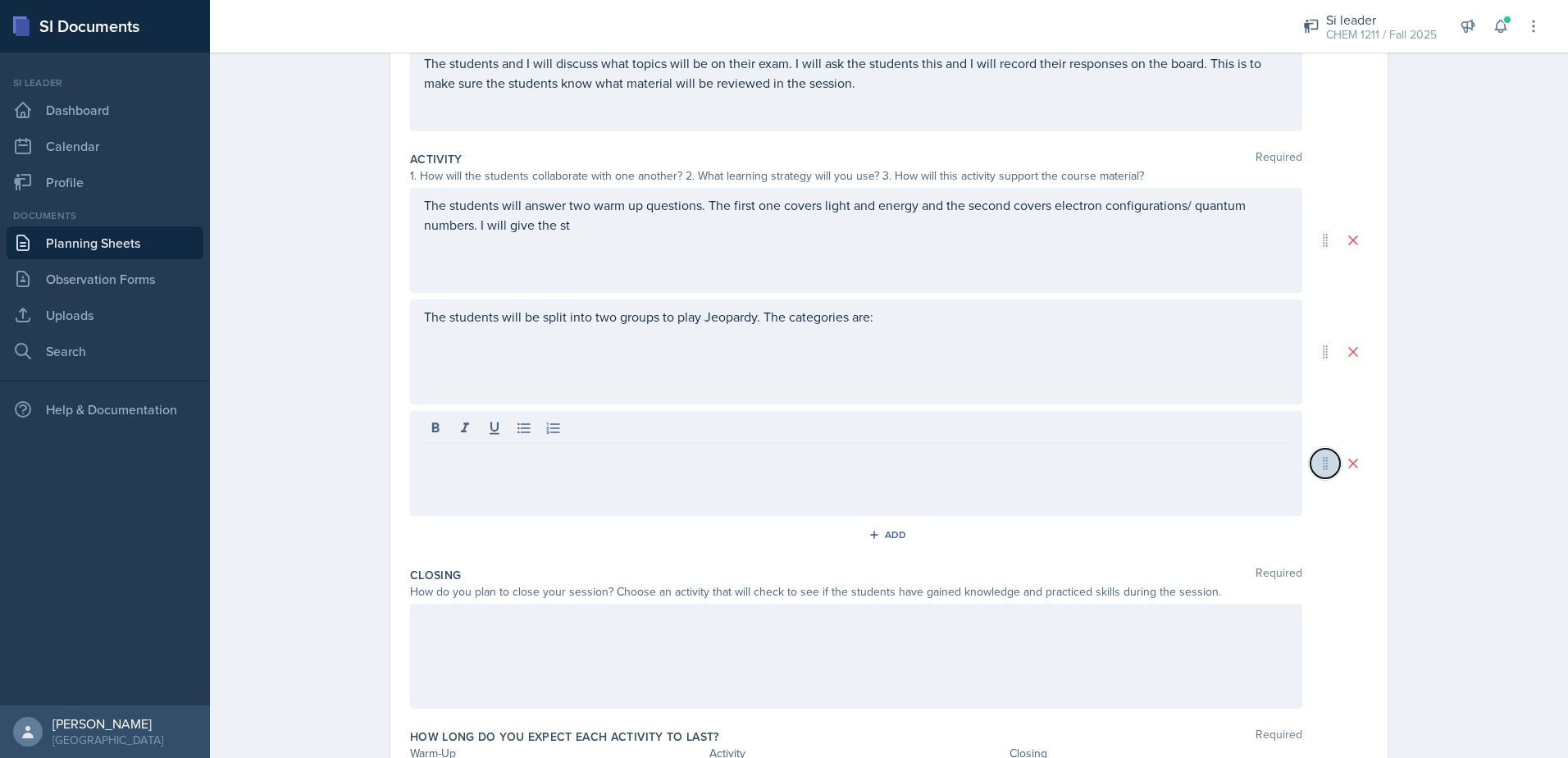
click at [1317, 457] on icon at bounding box center [1325, 463] width 17 height 17
click at [1317, 460] on icon at bounding box center [1325, 463] width 17 height 17
click at [1348, 463] on icon at bounding box center [1353, 463] width 17 height 17
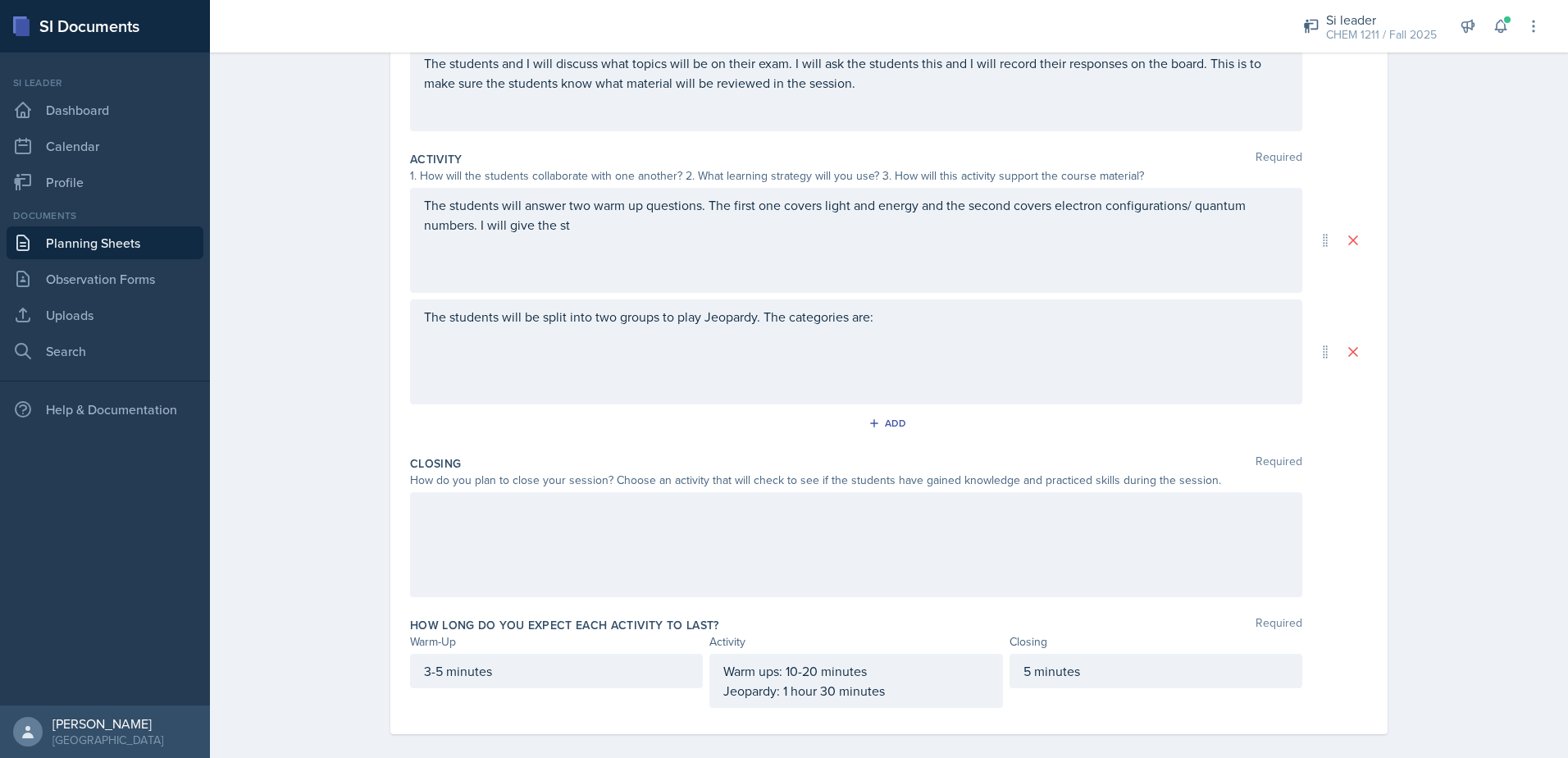
scroll to position [267, 0]
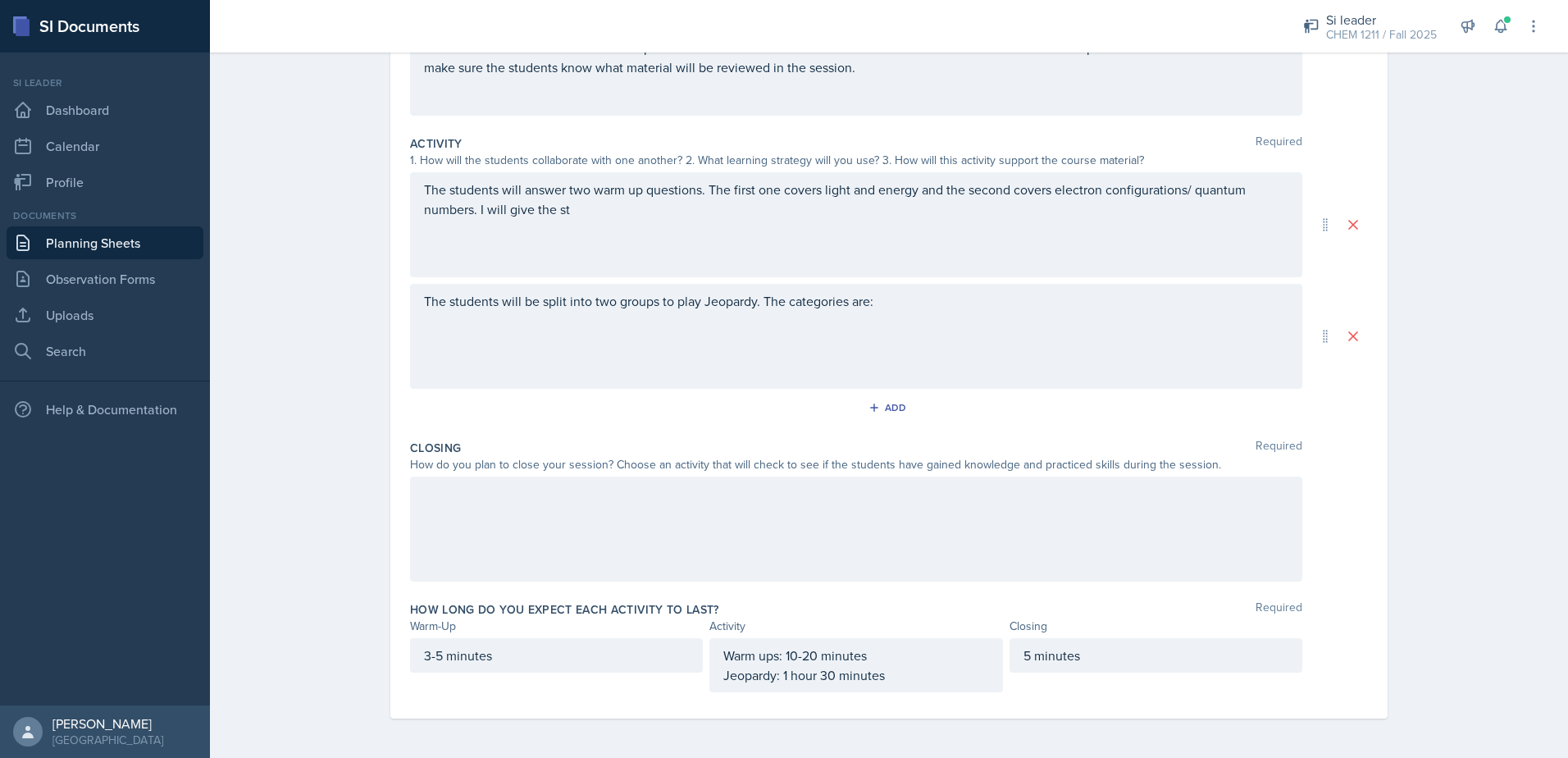
click at [896, 313] on div "The students will be split into two groups to play Jeopardy. The categories are:" at bounding box center [856, 337] width 893 height 105
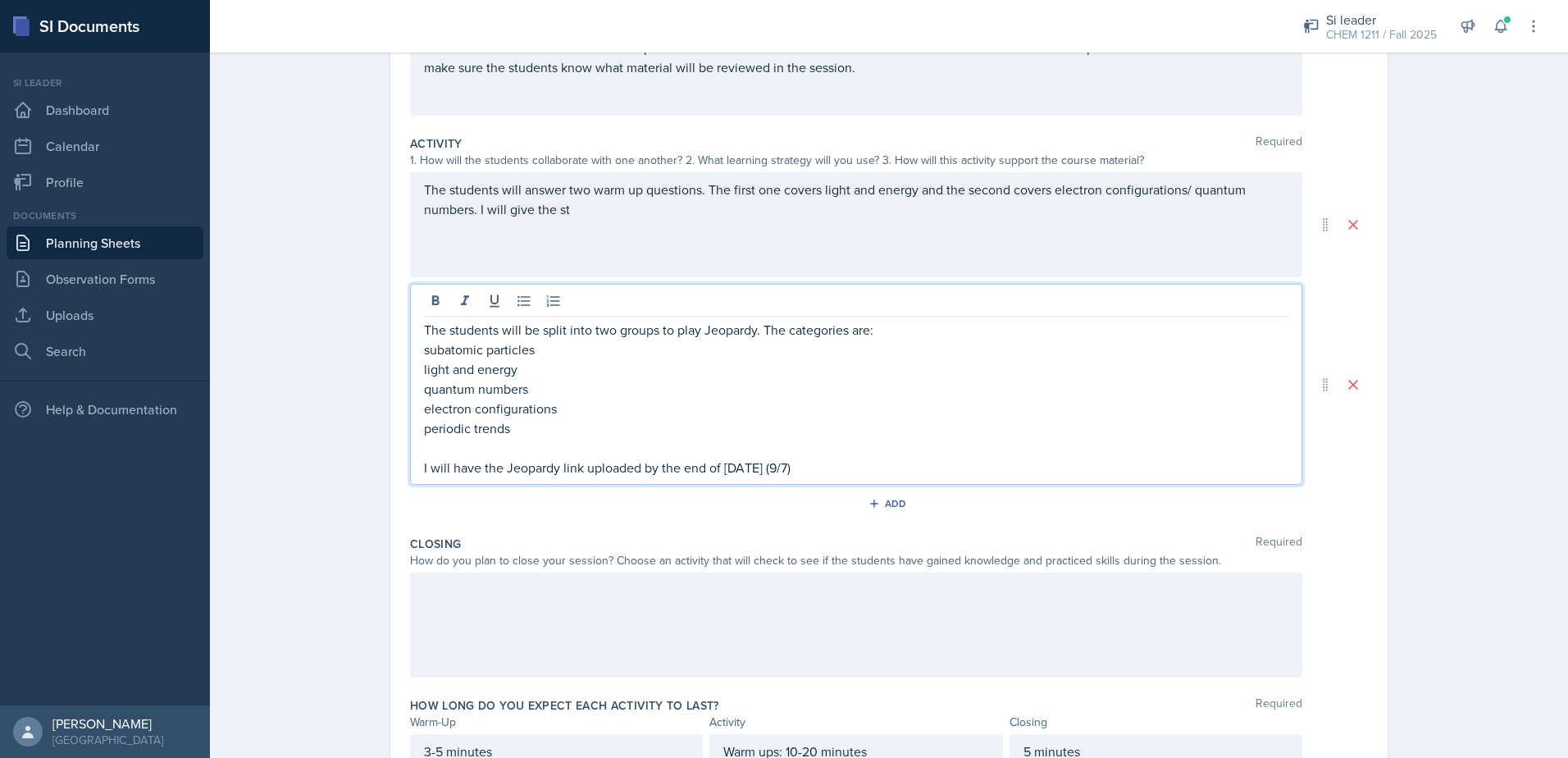
click at [529, 644] on div at bounding box center [856, 625] width 893 height 105
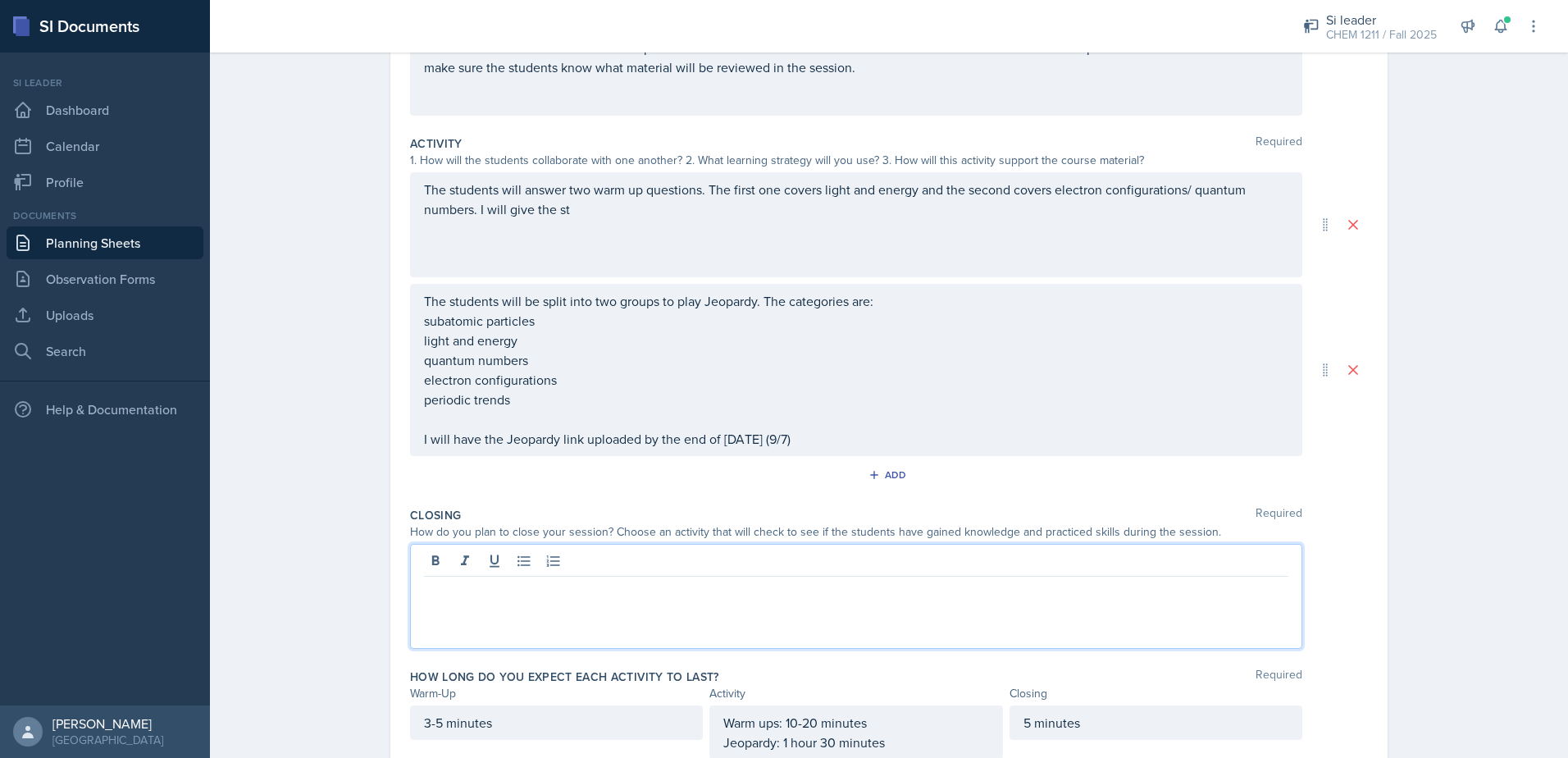
scroll to position [295, 0]
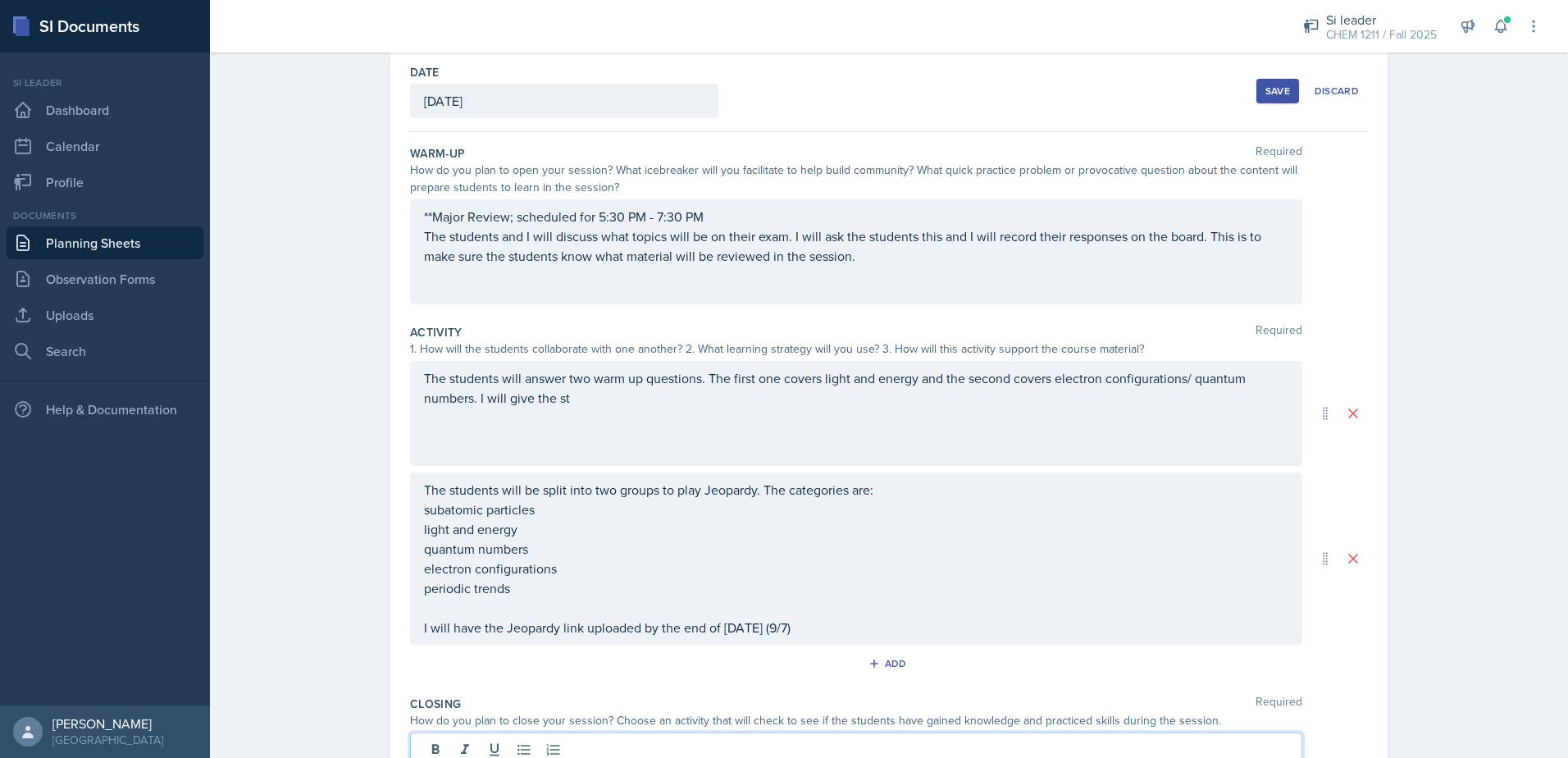
click at [647, 578] on p "electron configurations" at bounding box center [857, 568] width 864 height 19
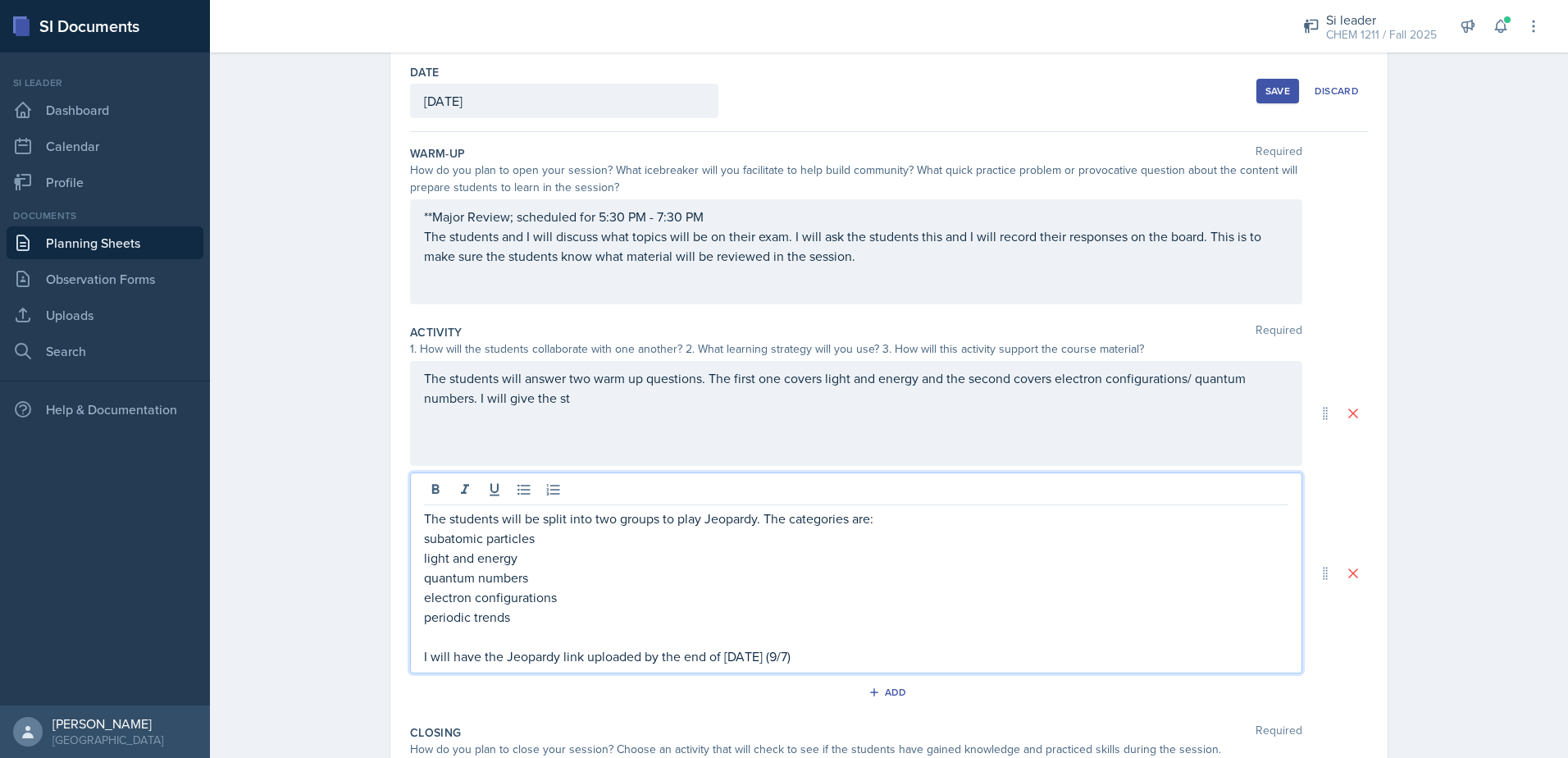
scroll to position [160, 0]
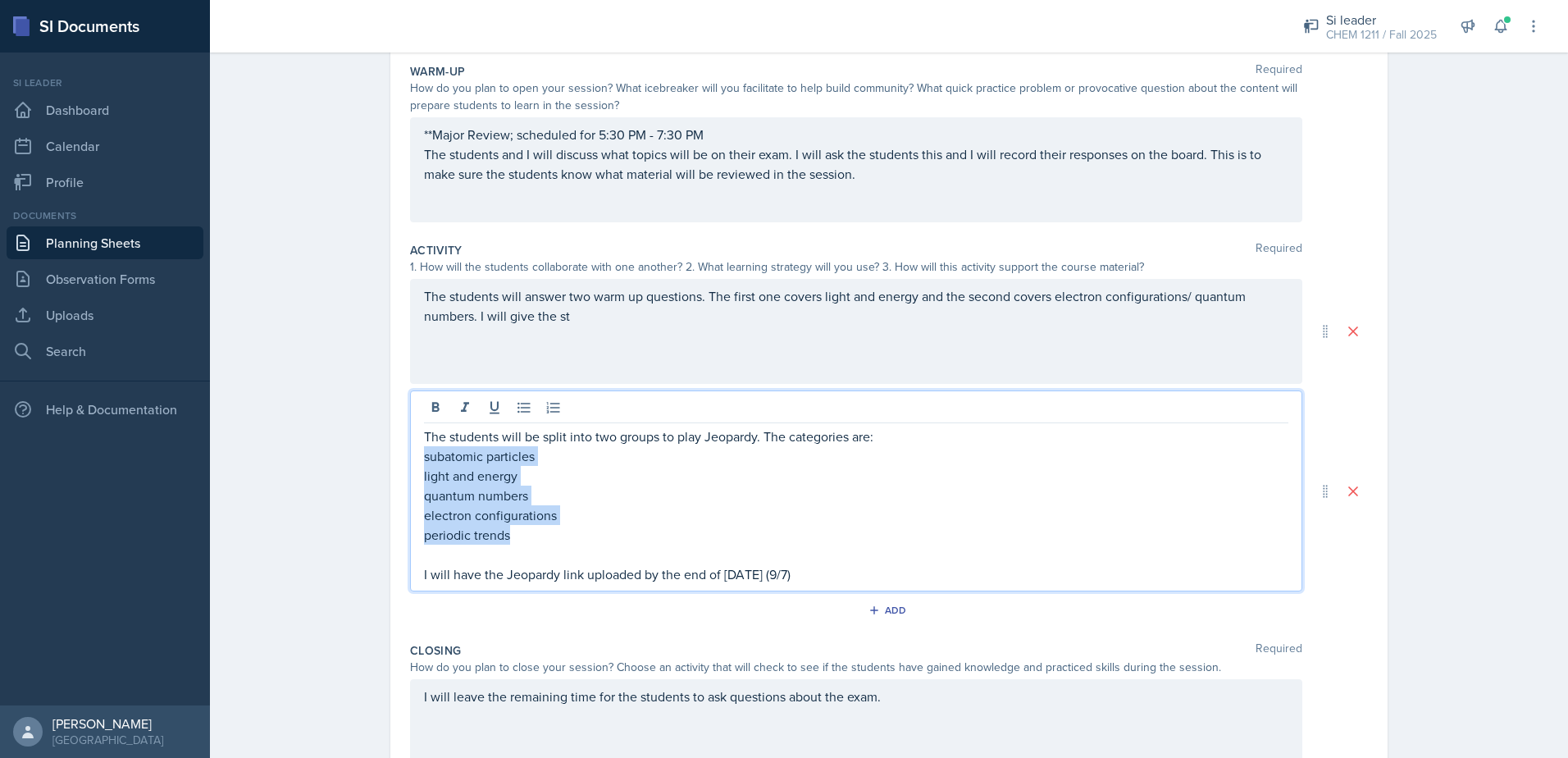
drag, startPoint x: 515, startPoint y: 536, endPoint x: 414, endPoint y: 454, distance: 130.1
click at [414, 454] on div "The students will be split into two groups to play Jeopardy. The categories are…" at bounding box center [856, 490] width 893 height 200
click at [515, 415] on button at bounding box center [525, 408] width 23 height 23
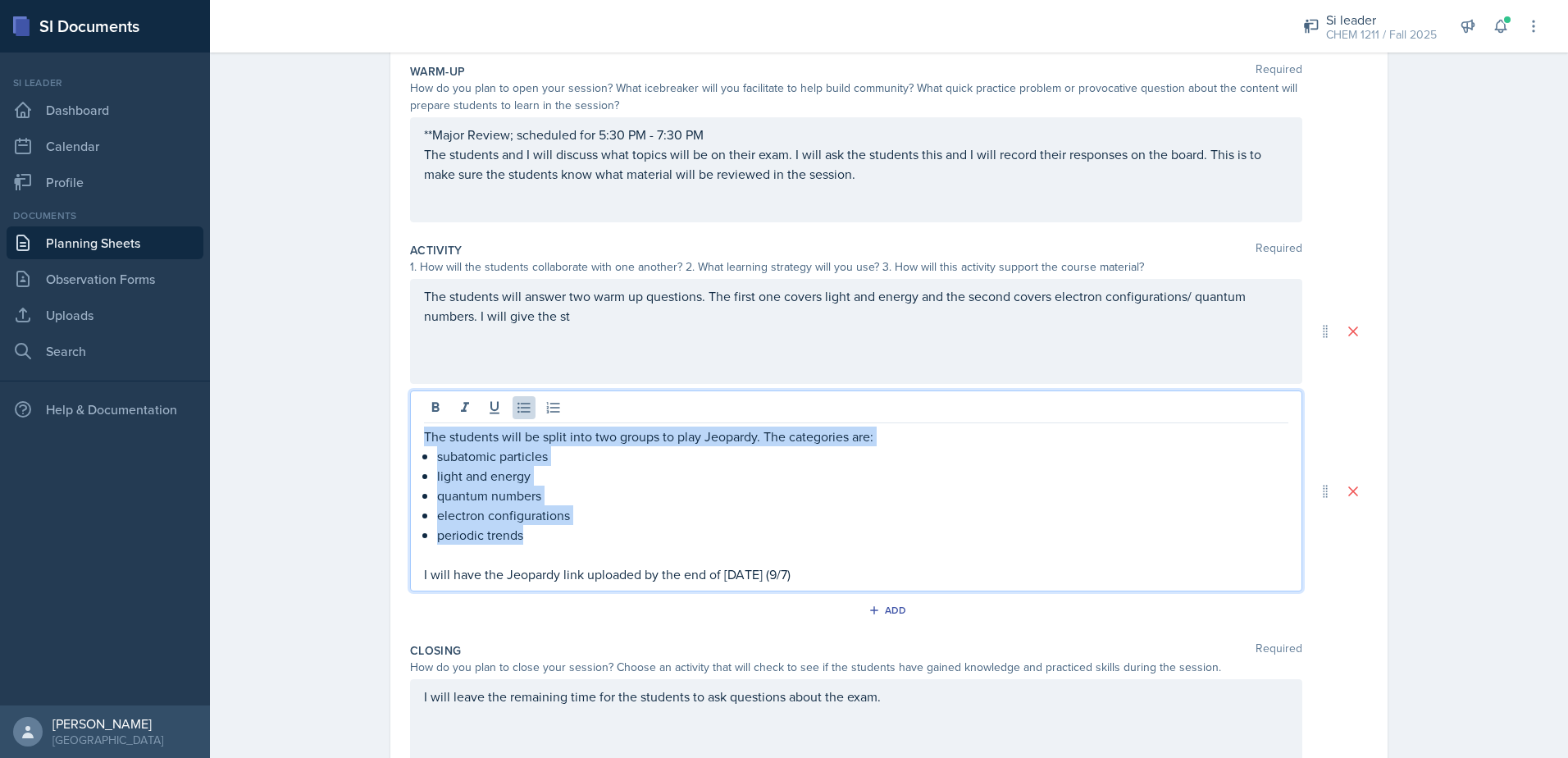
click at [503, 513] on p "electron configurations" at bounding box center [862, 515] width 852 height 19
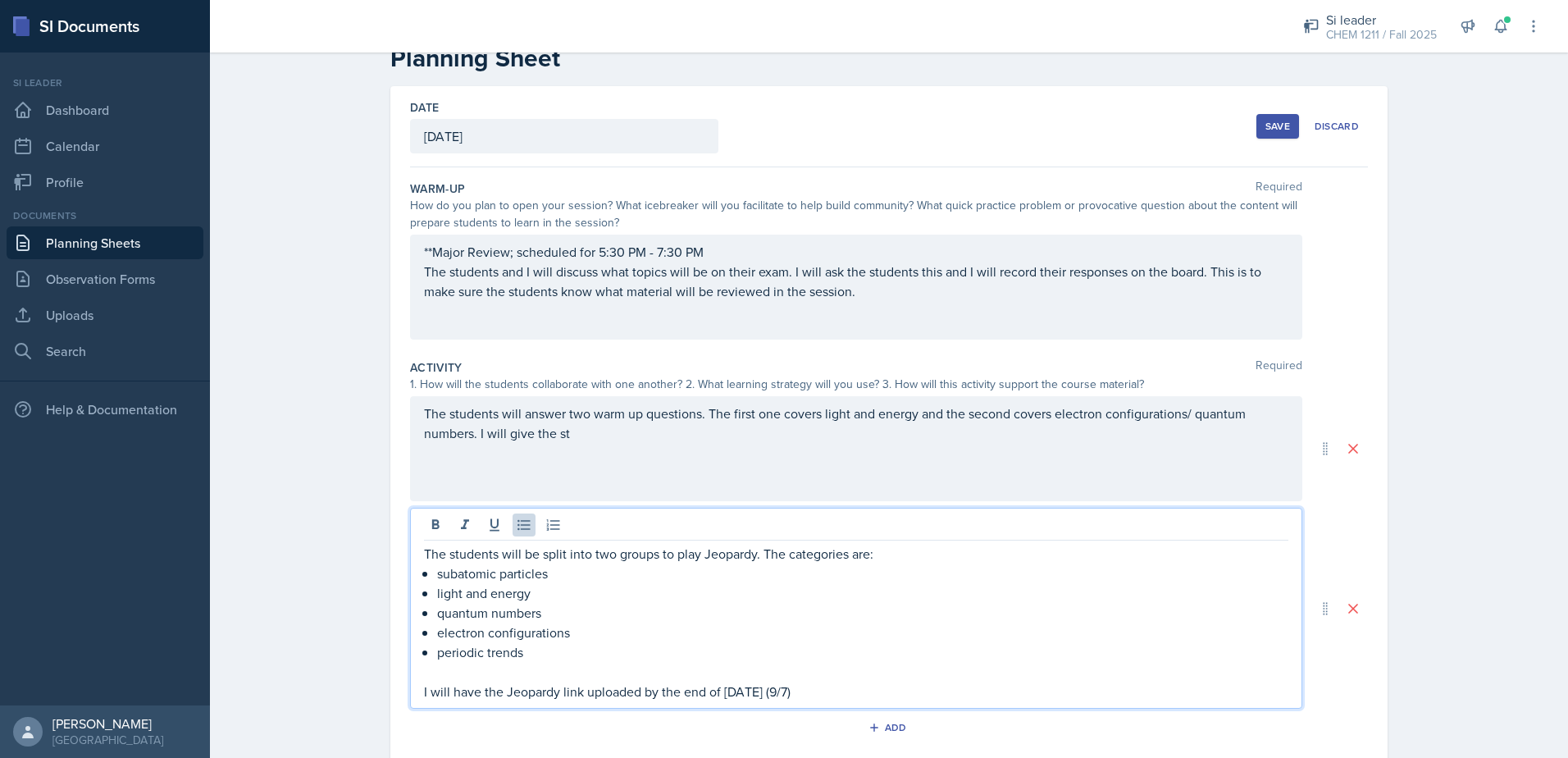
scroll to position [82, 0]
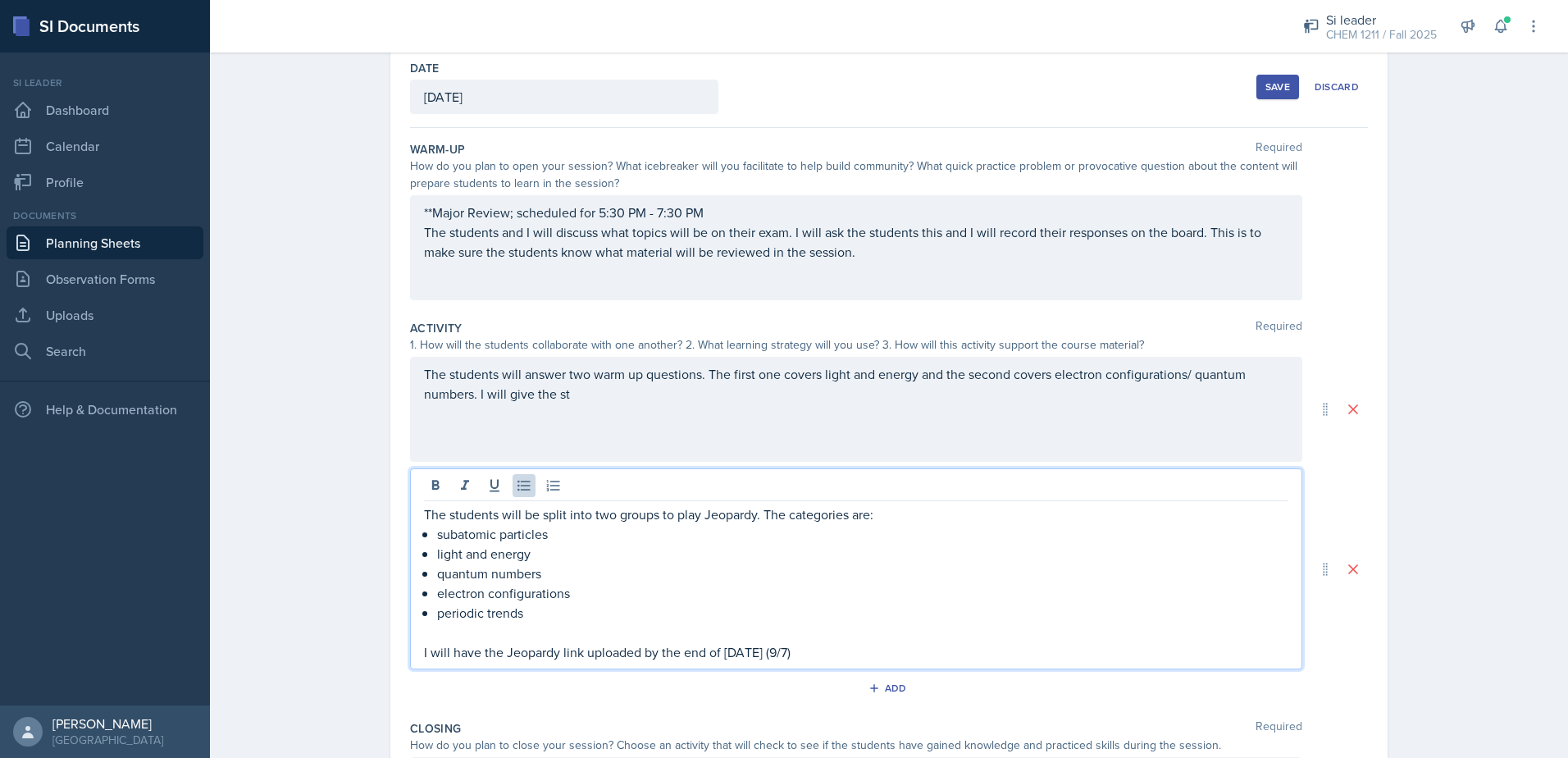
click at [581, 409] on div "The students will answer two warm up questions. The first one covers light and …" at bounding box center [856, 410] width 893 height 105
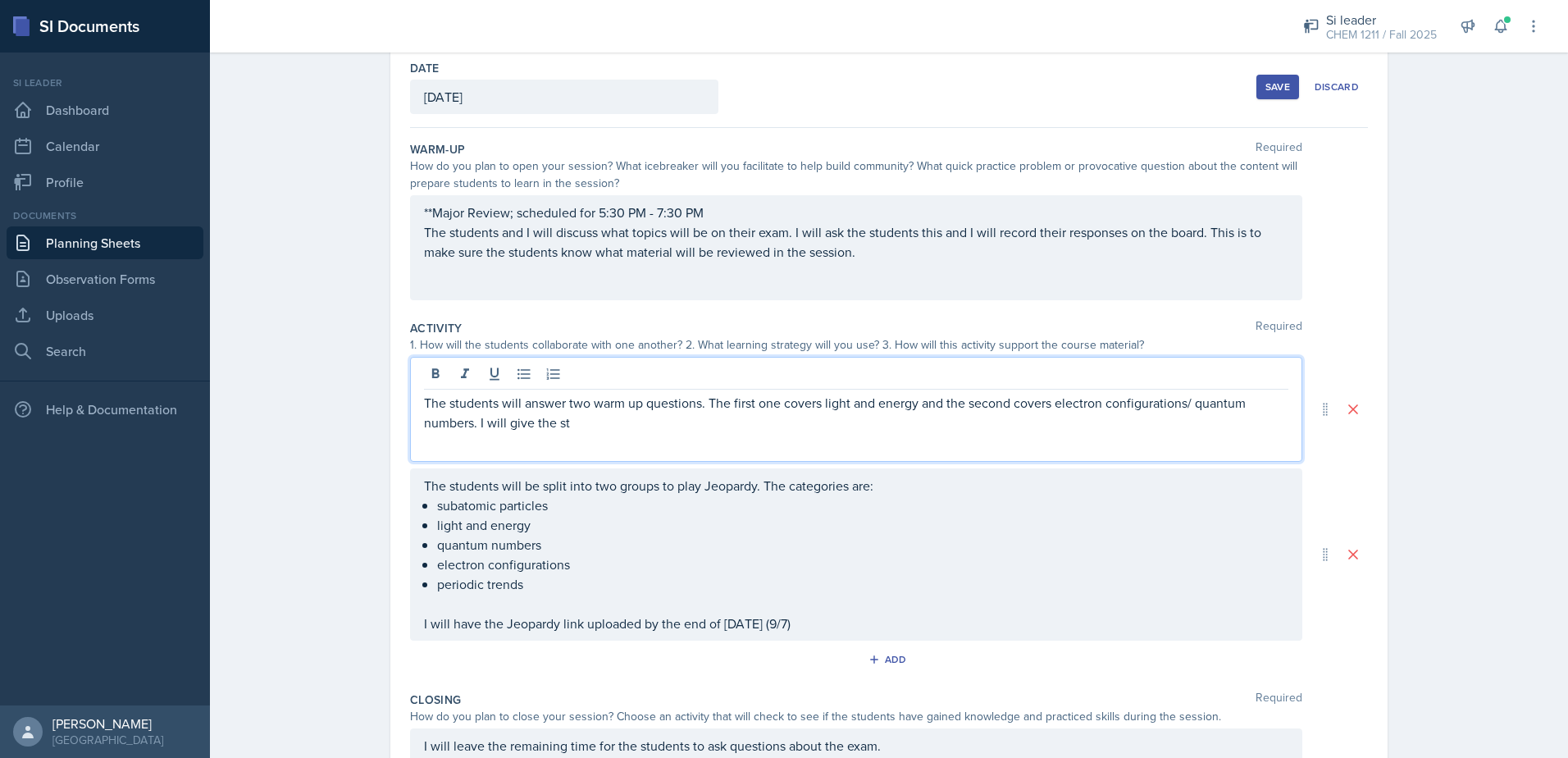
scroll to position [111, 0]
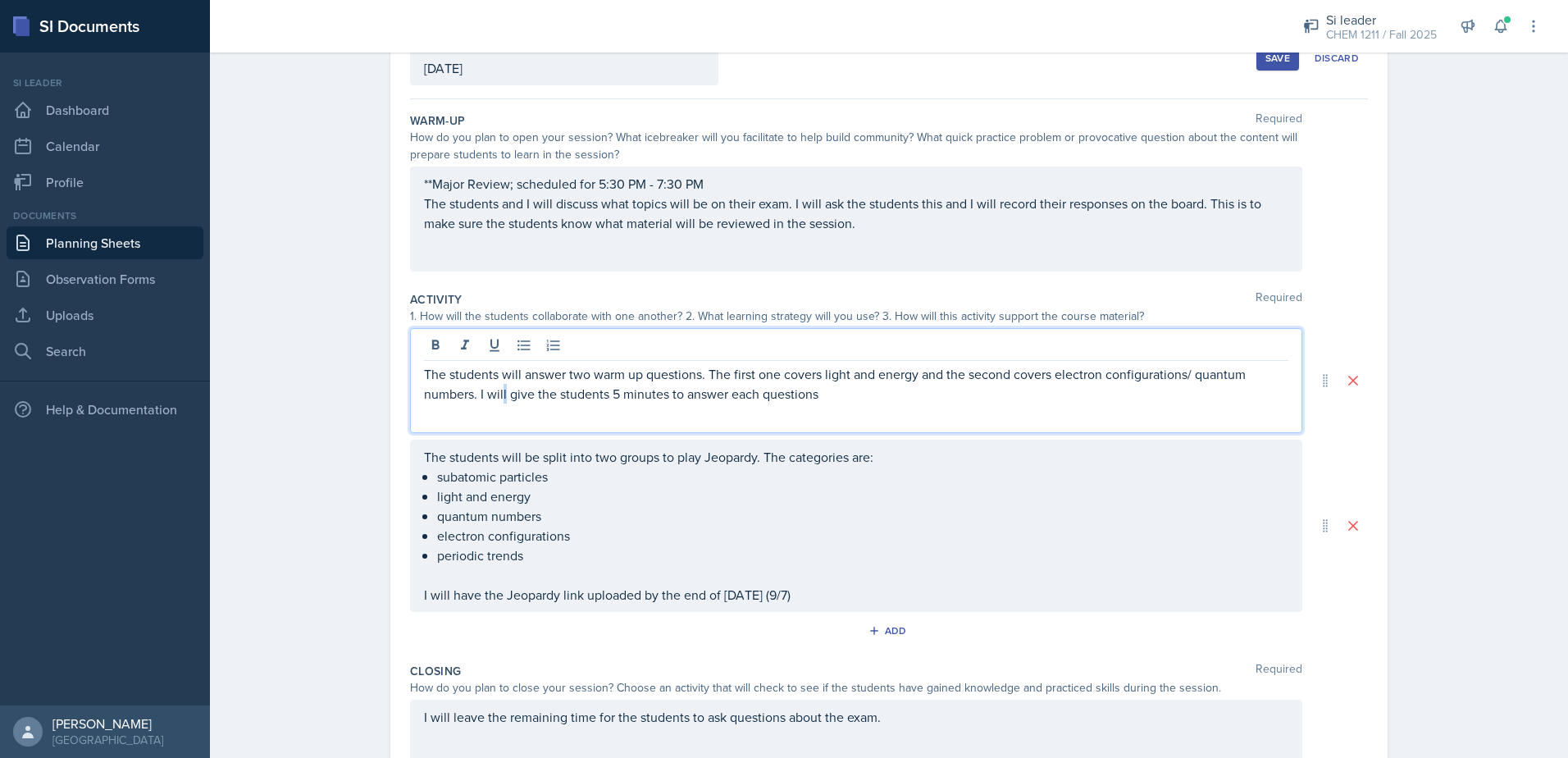
click at [496, 400] on p "The students will answer two warm up questions. The first one covers light and …" at bounding box center [857, 383] width 864 height 39
drag, startPoint x: 1031, startPoint y: 394, endPoint x: 1127, endPoint y: 406, distance: 96.7
click at [1127, 406] on div "The students will answer two warm up questions. The first one covers light and …" at bounding box center [856, 380] width 893 height 105
click at [717, 393] on p "The students will answer two warm up questions. The first one covers light and …" at bounding box center [857, 383] width 864 height 39
click at [1076, 375] on p "The students will answer two warm up questions. The first one covers light and …" at bounding box center [857, 383] width 864 height 39
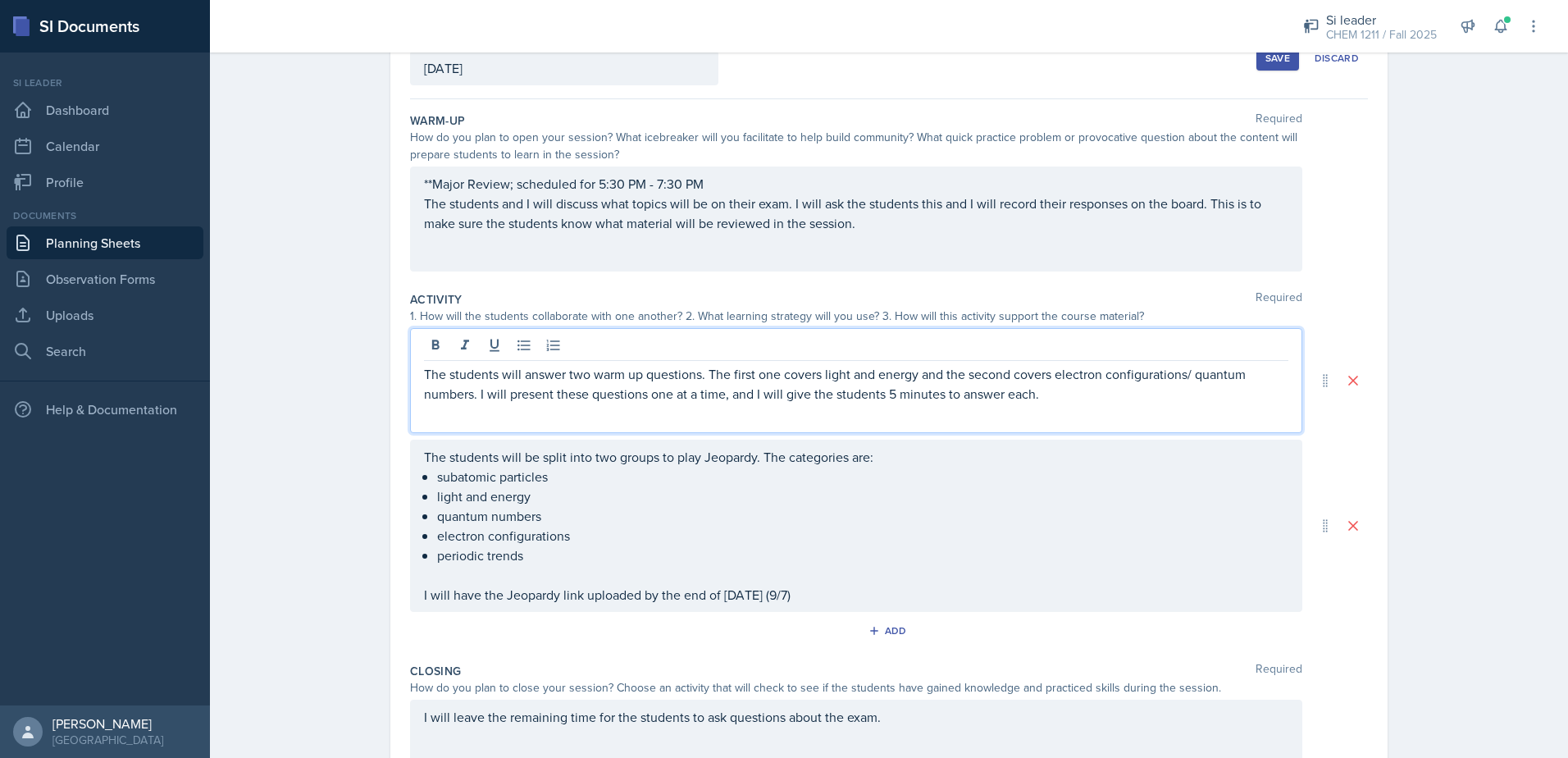
click at [1101, 394] on p "The students will answer two warm up questions. The first one covers light and …" at bounding box center [857, 383] width 864 height 39
click at [643, 412] on p "The students will answer two warm up questions. The first one covers light and …" at bounding box center [857, 393] width 864 height 59
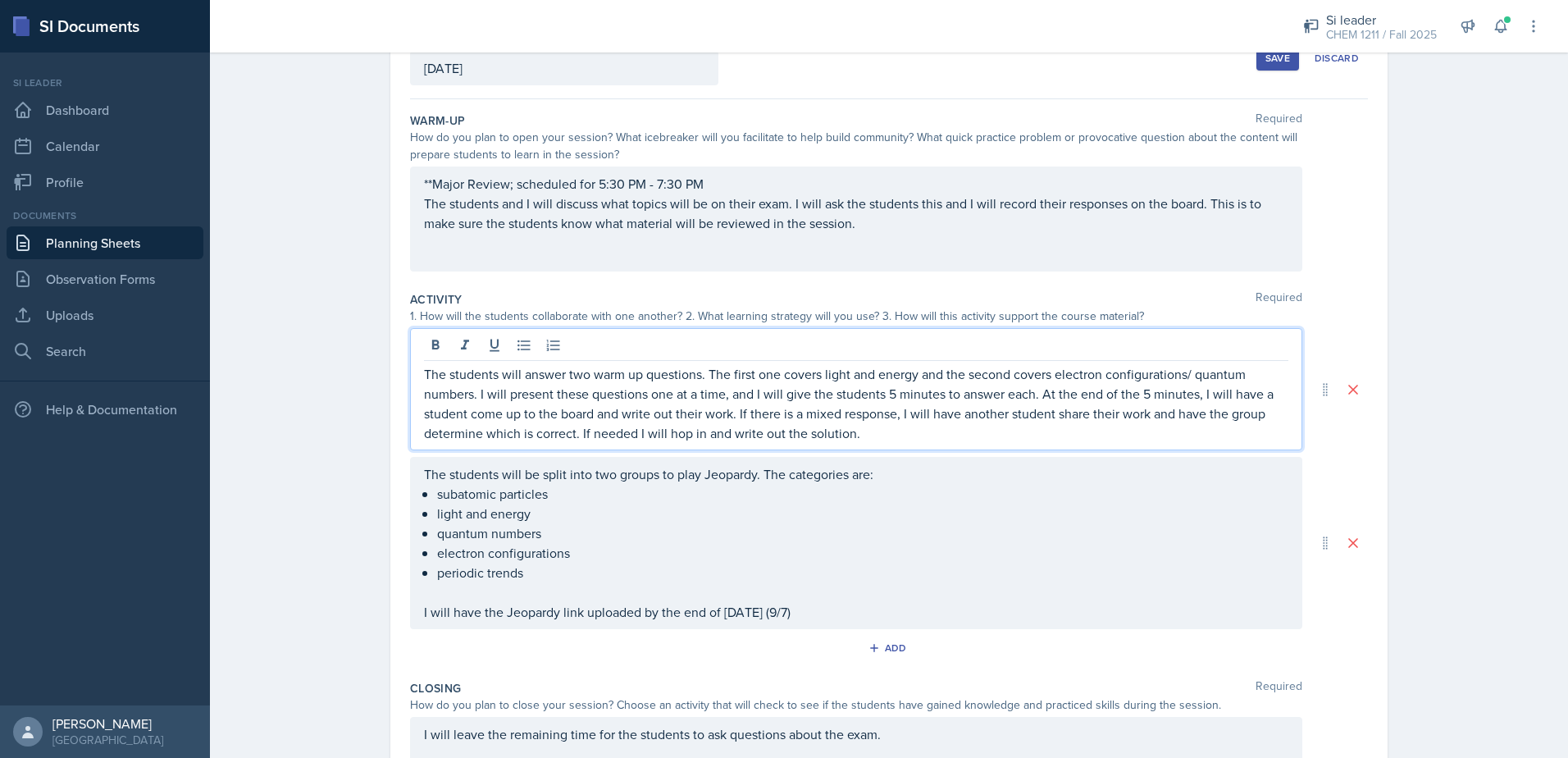
click at [952, 435] on p "The students will answer two warm up questions. The first one covers light and …" at bounding box center [857, 403] width 864 height 79
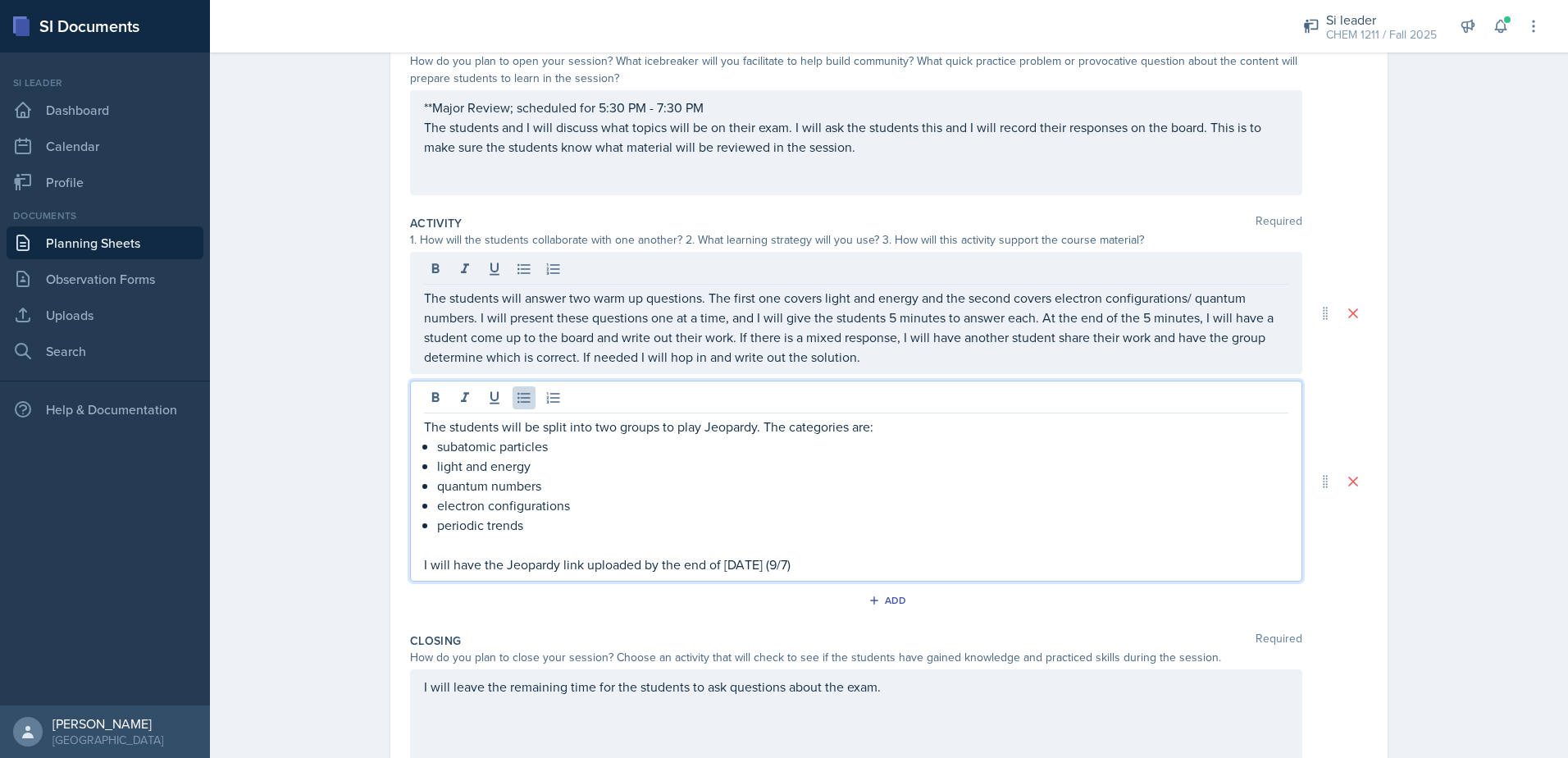
click at [892, 476] on p "quantum numbers" at bounding box center [862, 486] width 852 height 19
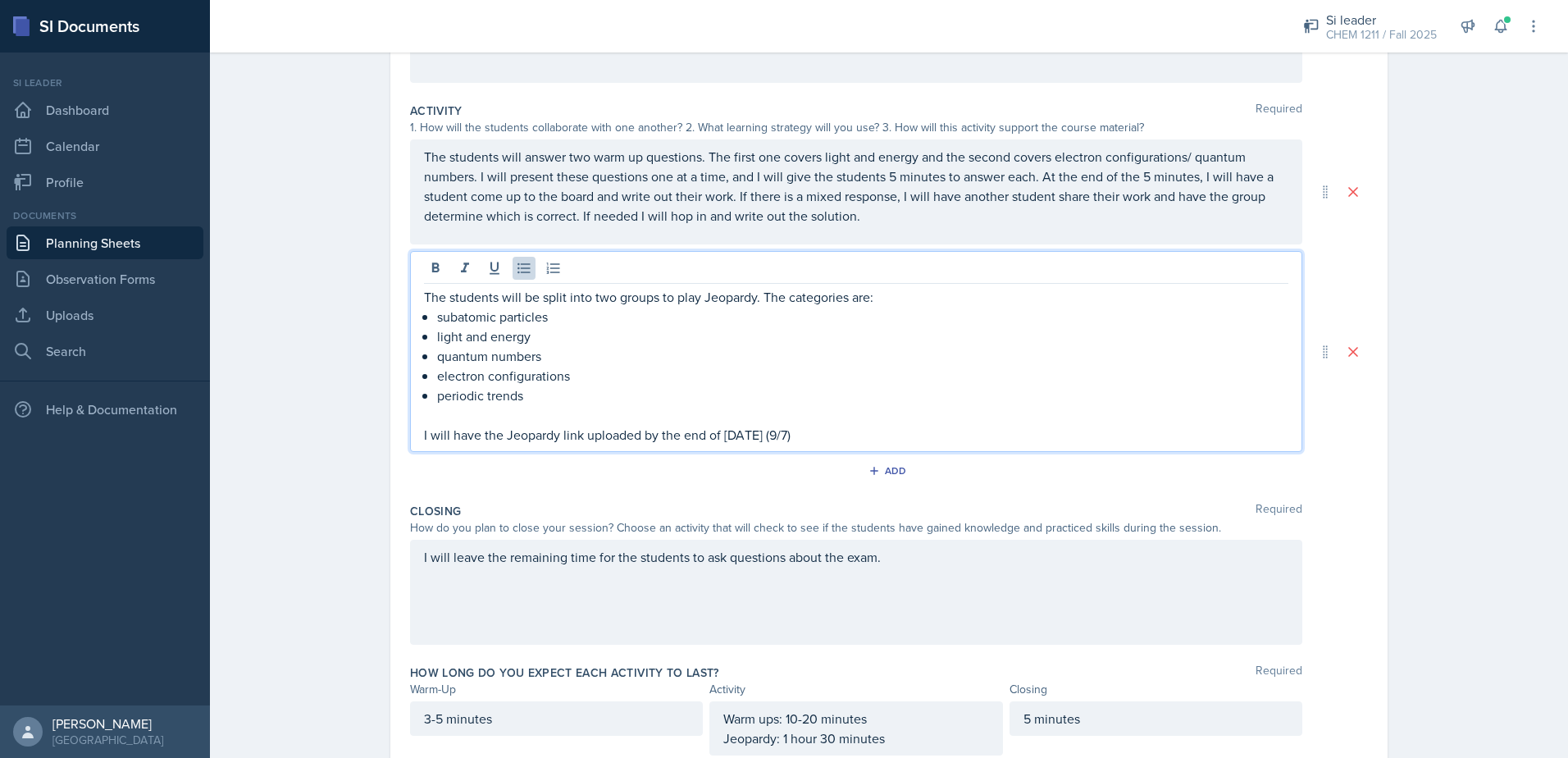
scroll to position [362, 0]
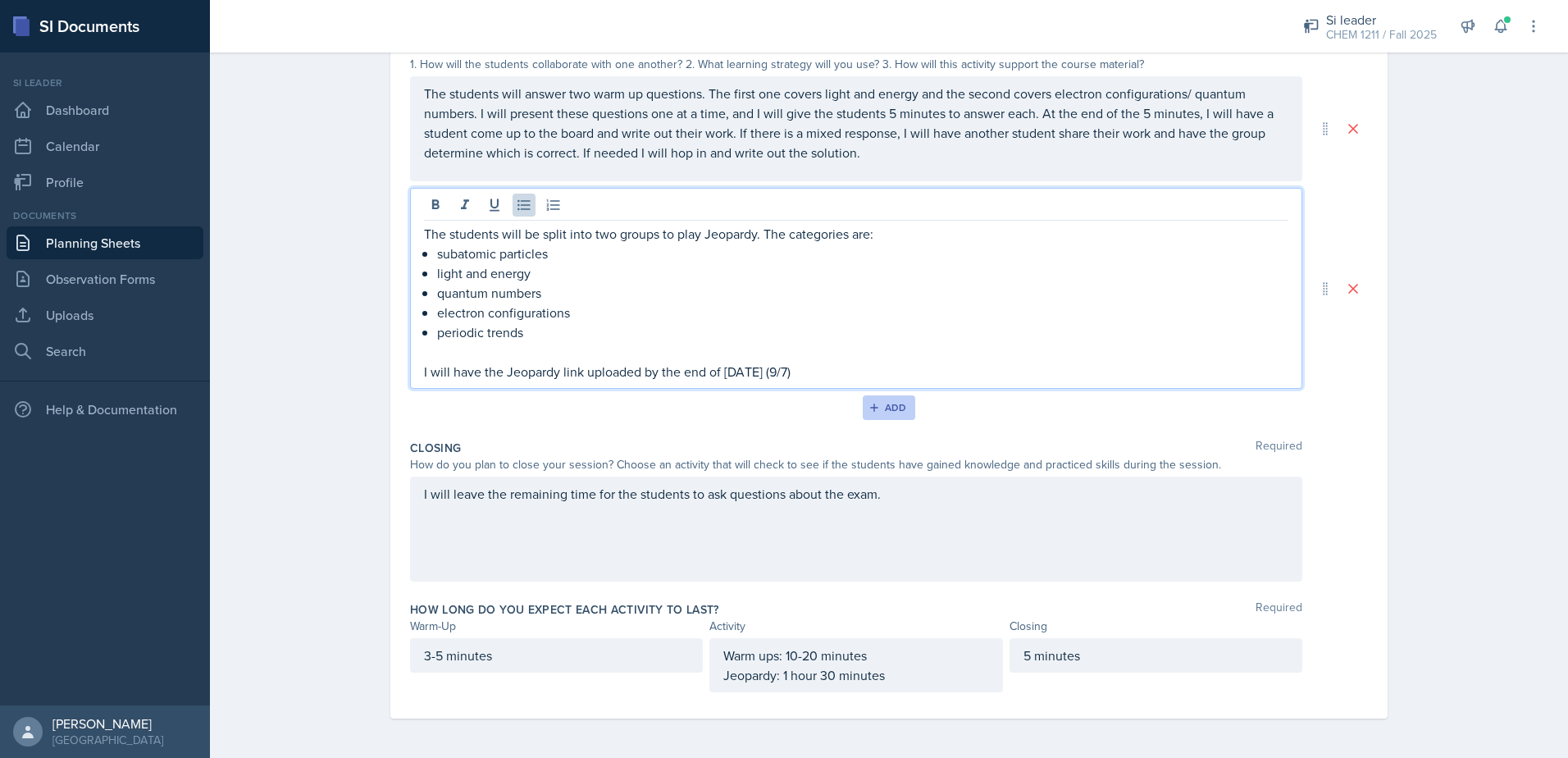
click at [875, 413] on div "Add" at bounding box center [890, 407] width 35 height 13
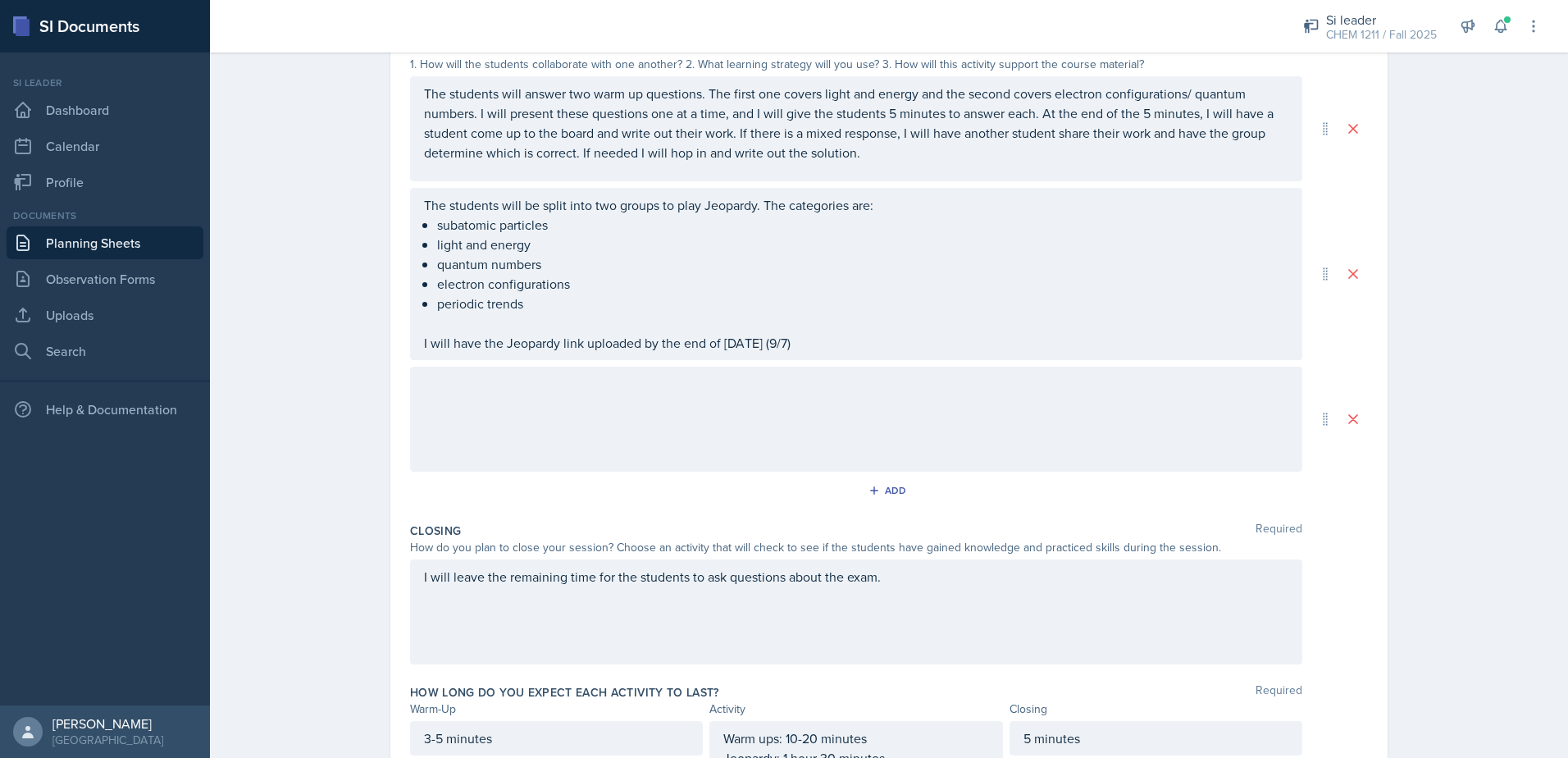
click at [806, 432] on div at bounding box center [856, 419] width 893 height 105
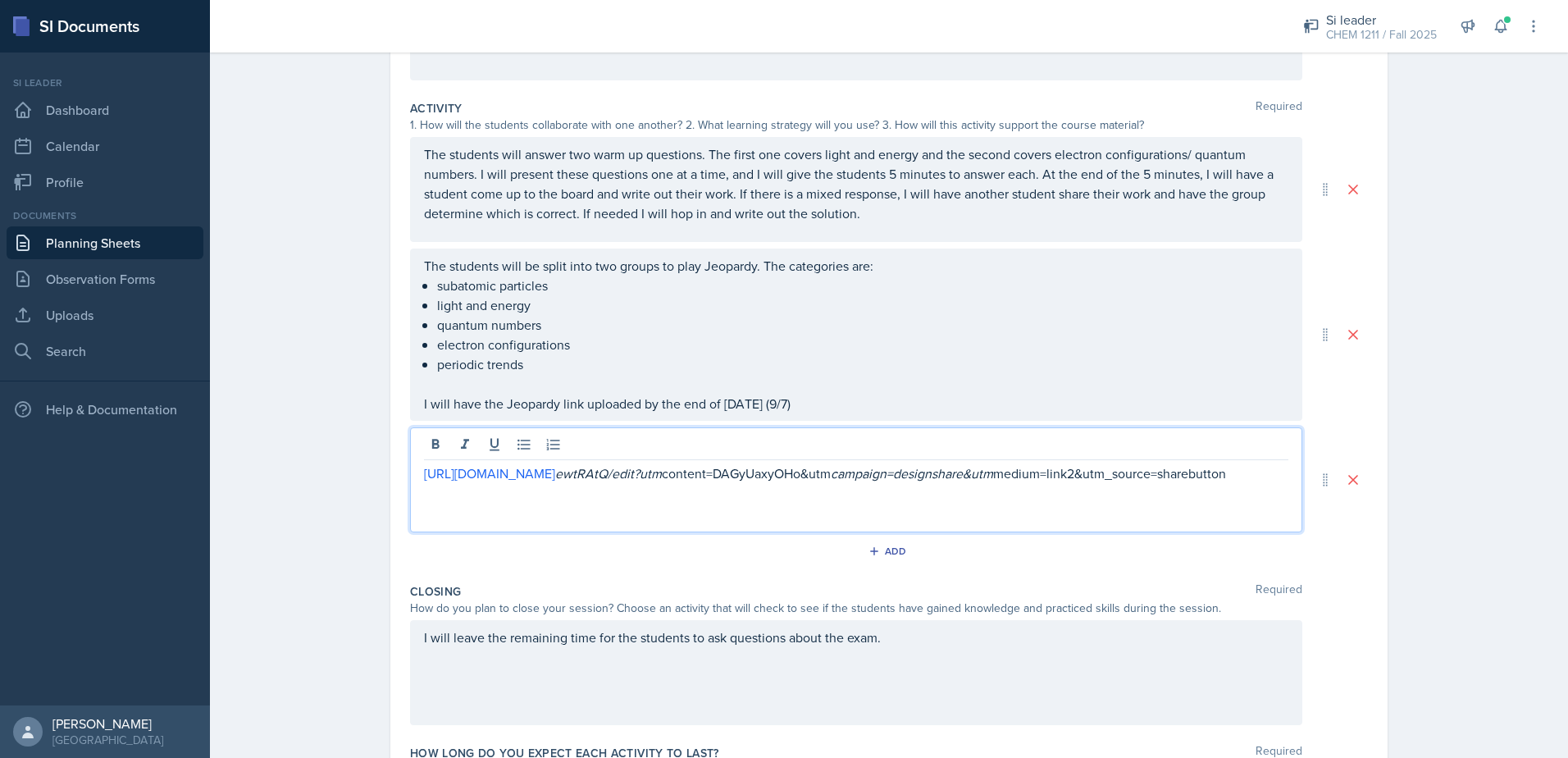
scroll to position [63, 0]
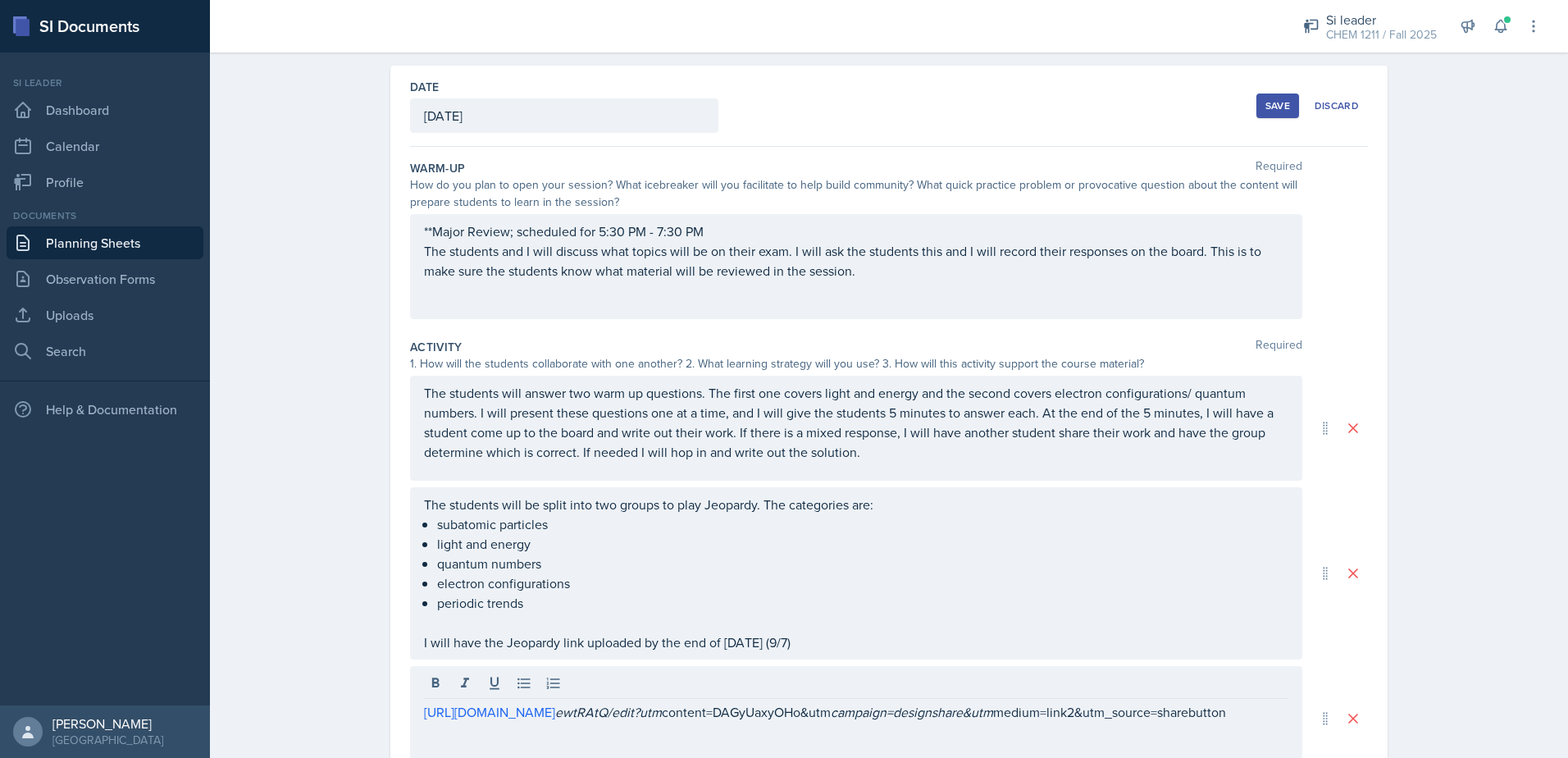
click at [1265, 109] on div "Save" at bounding box center [1277, 105] width 24 height 13
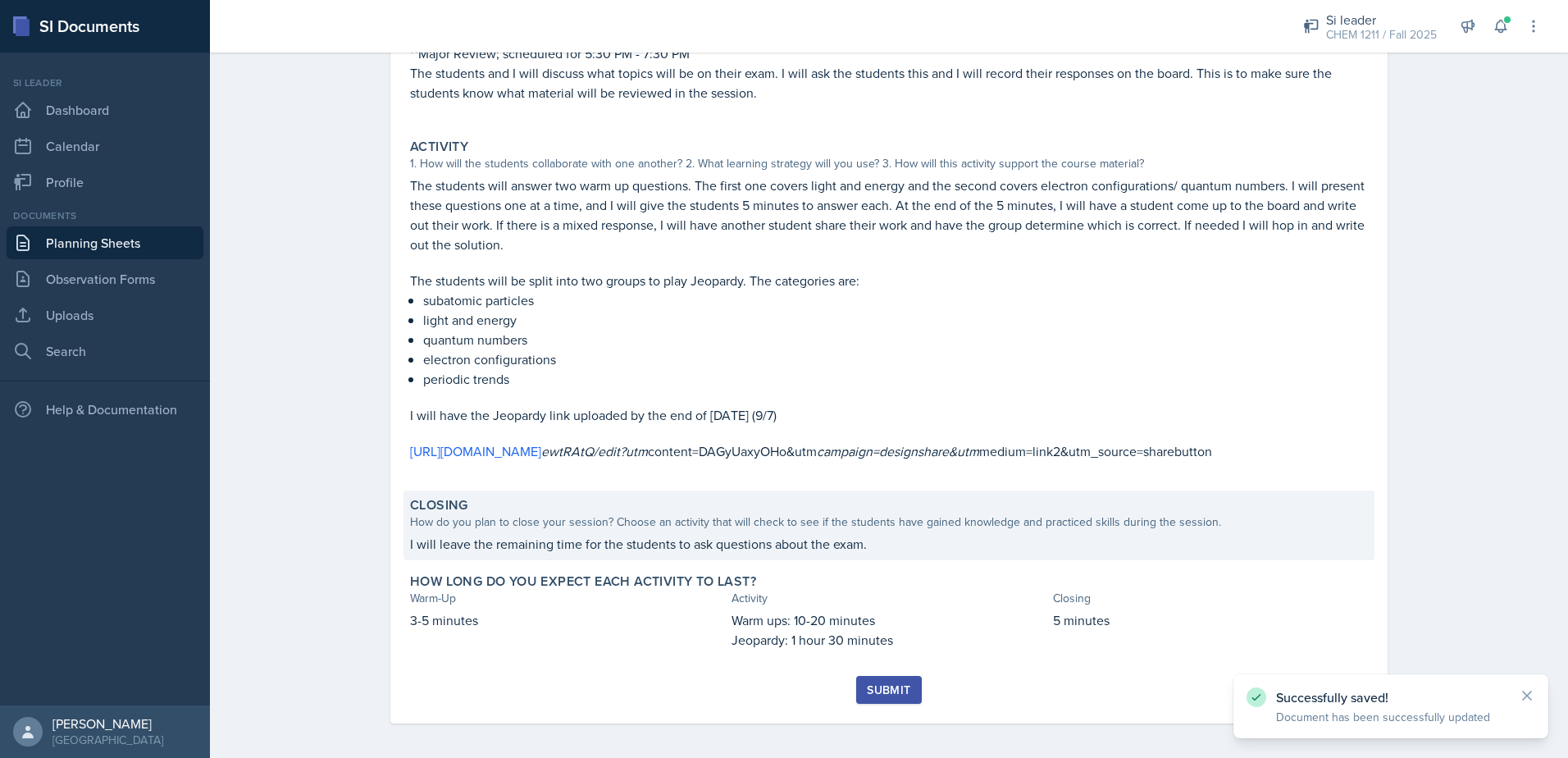
scroll to position [249, 0]
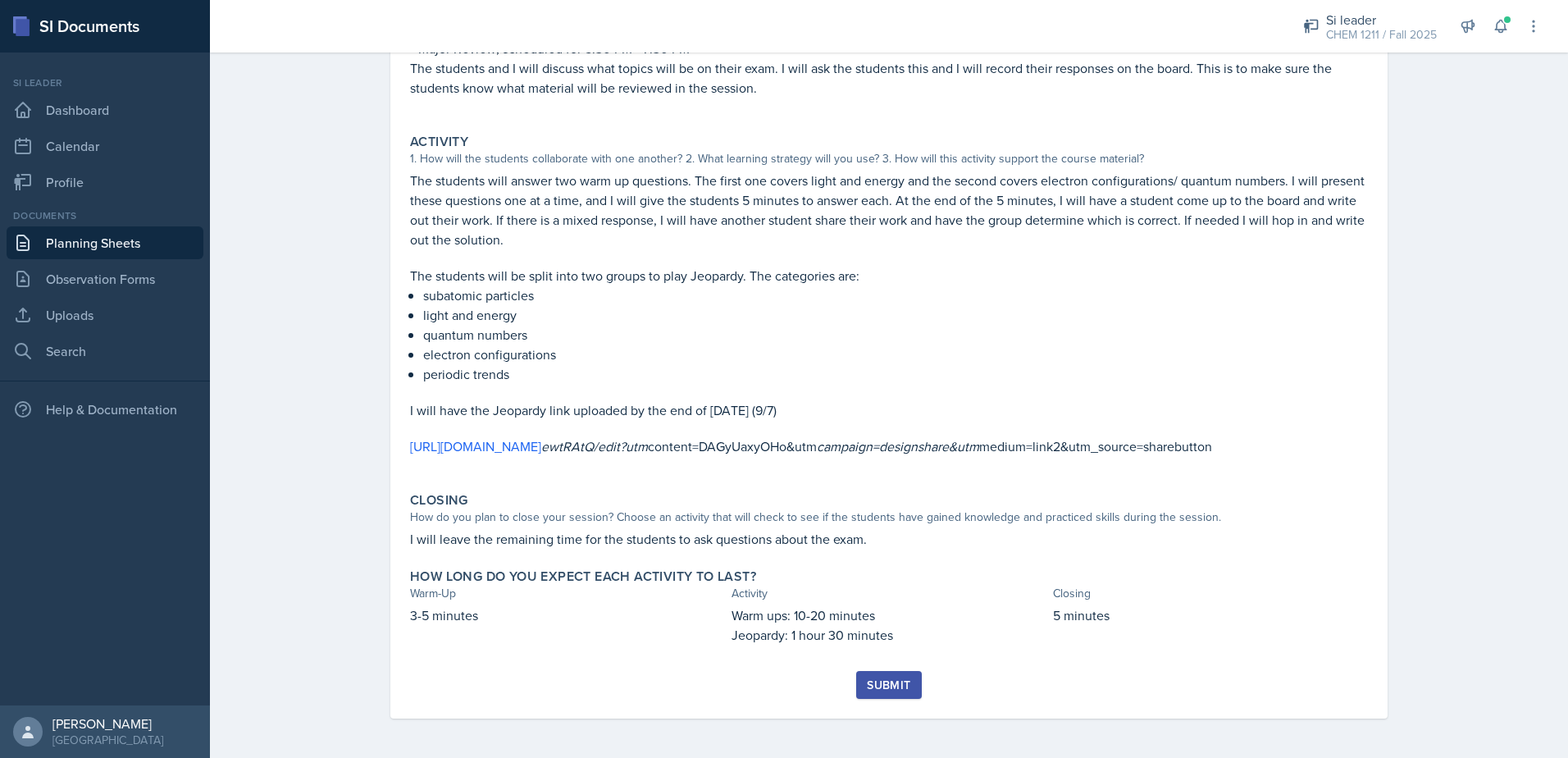
drag, startPoint x: 856, startPoint y: 661, endPoint x: 863, endPoint y: 675, distance: 15.7
click at [856, 662] on div "Warm-Up How do you plan to open your session? What icebreaker will you facilita…" at bounding box center [889, 324] width 958 height 693
click at [868, 678] on div "Submit" at bounding box center [889, 684] width 44 height 13
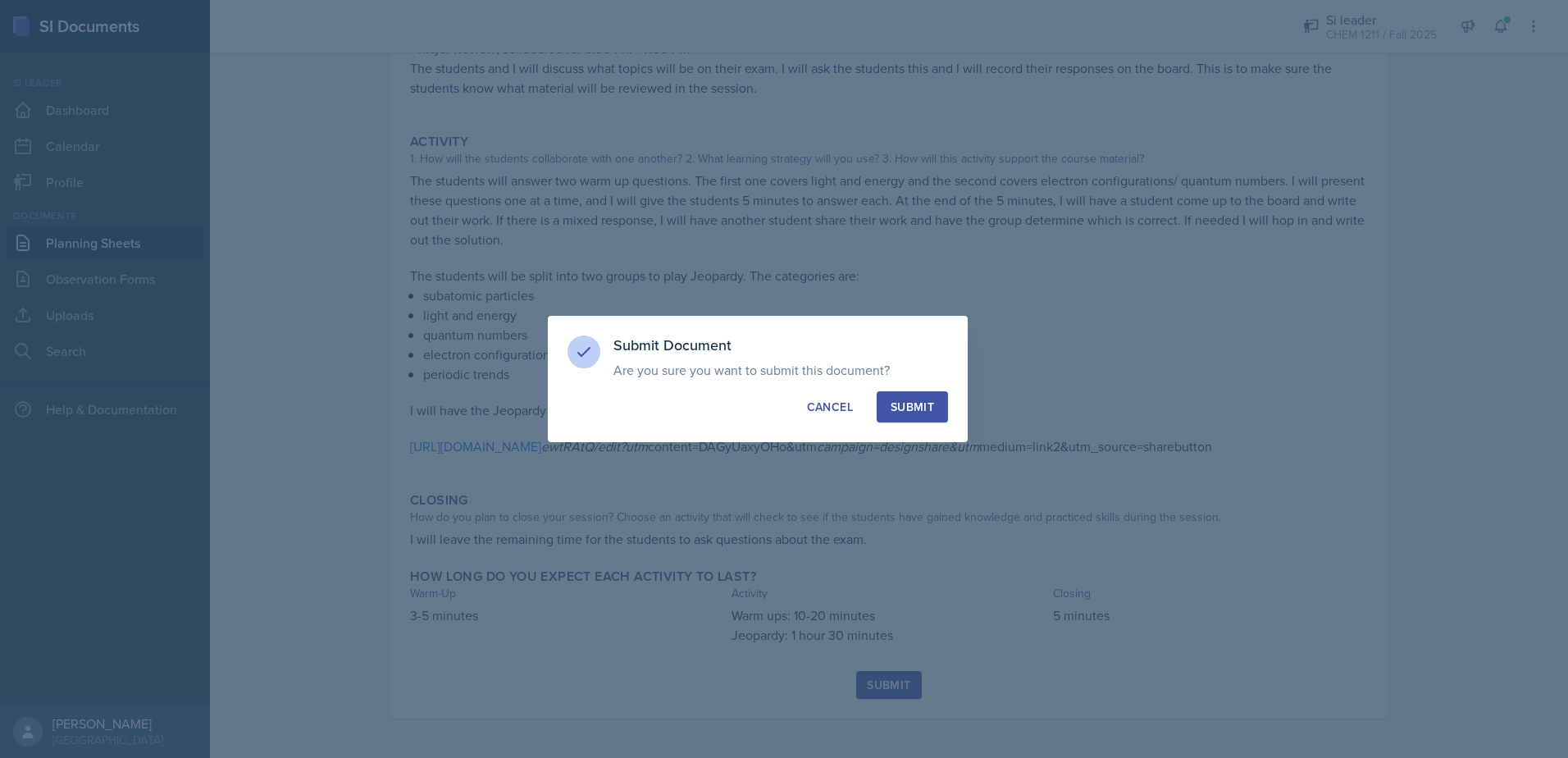
click at [889, 411] on button "Submit" at bounding box center [912, 407] width 71 height 31
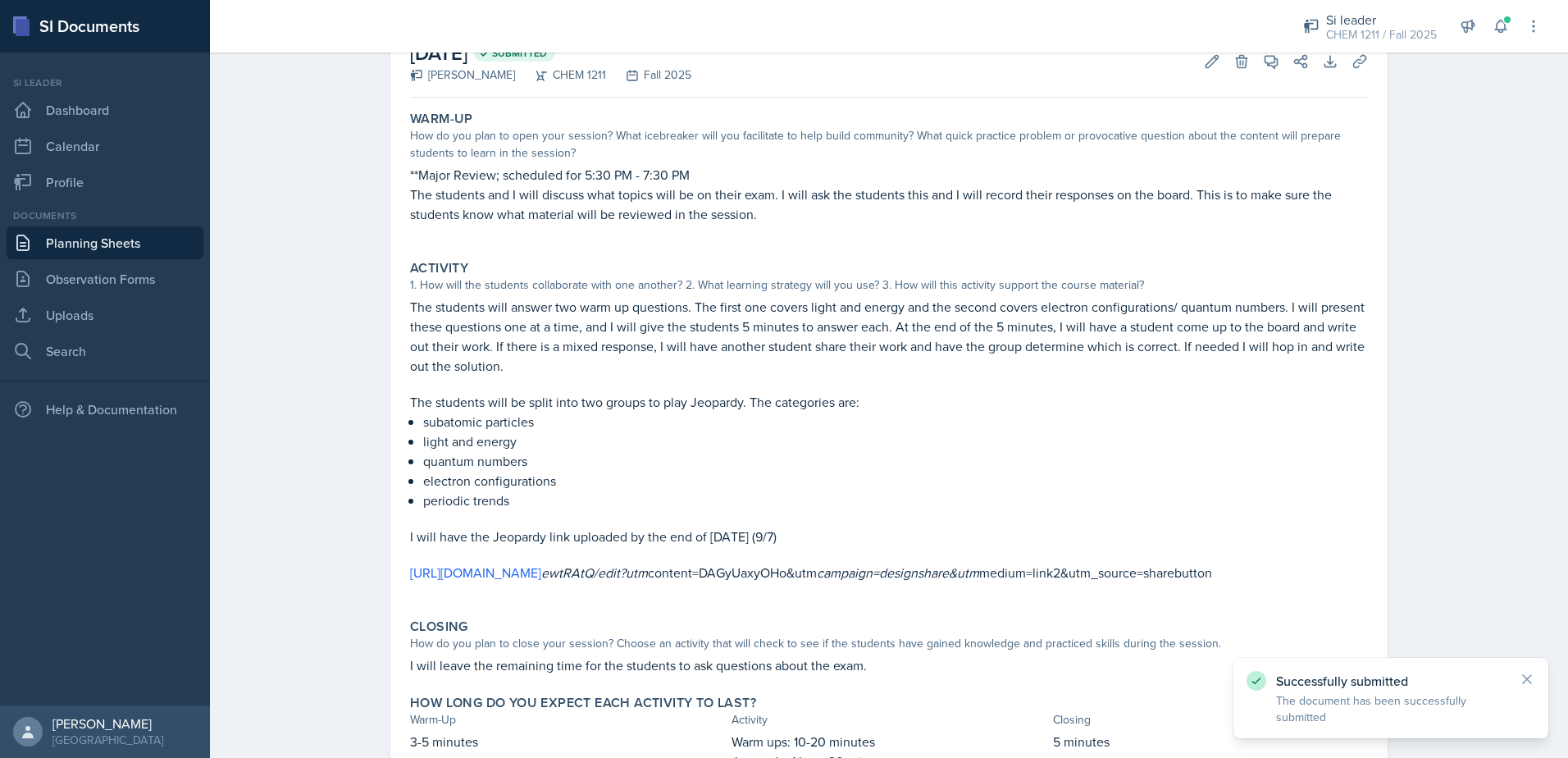
scroll to position [0, 0]
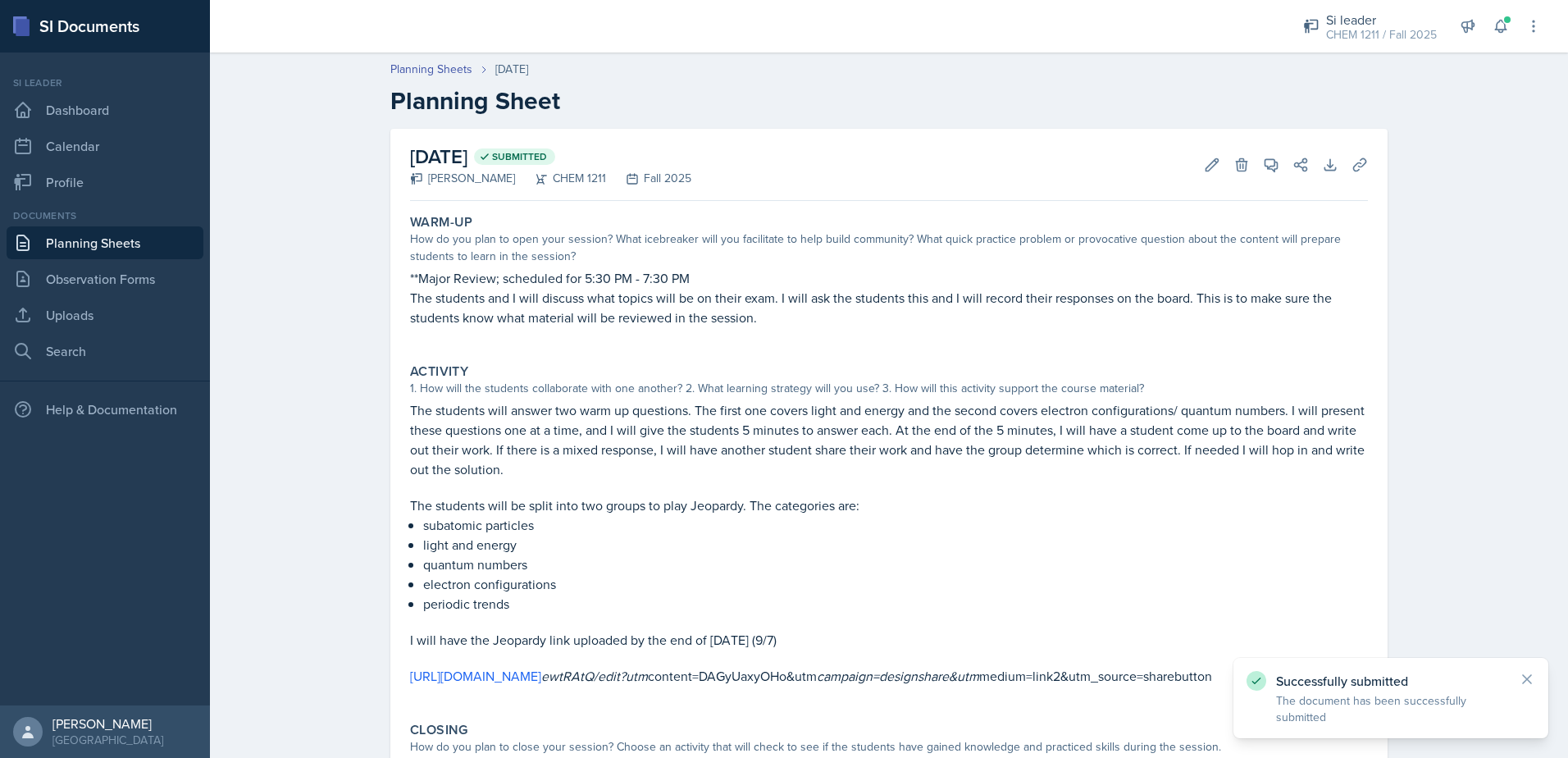
click at [136, 236] on link "Planning Sheets" at bounding box center [105, 243] width 197 height 33
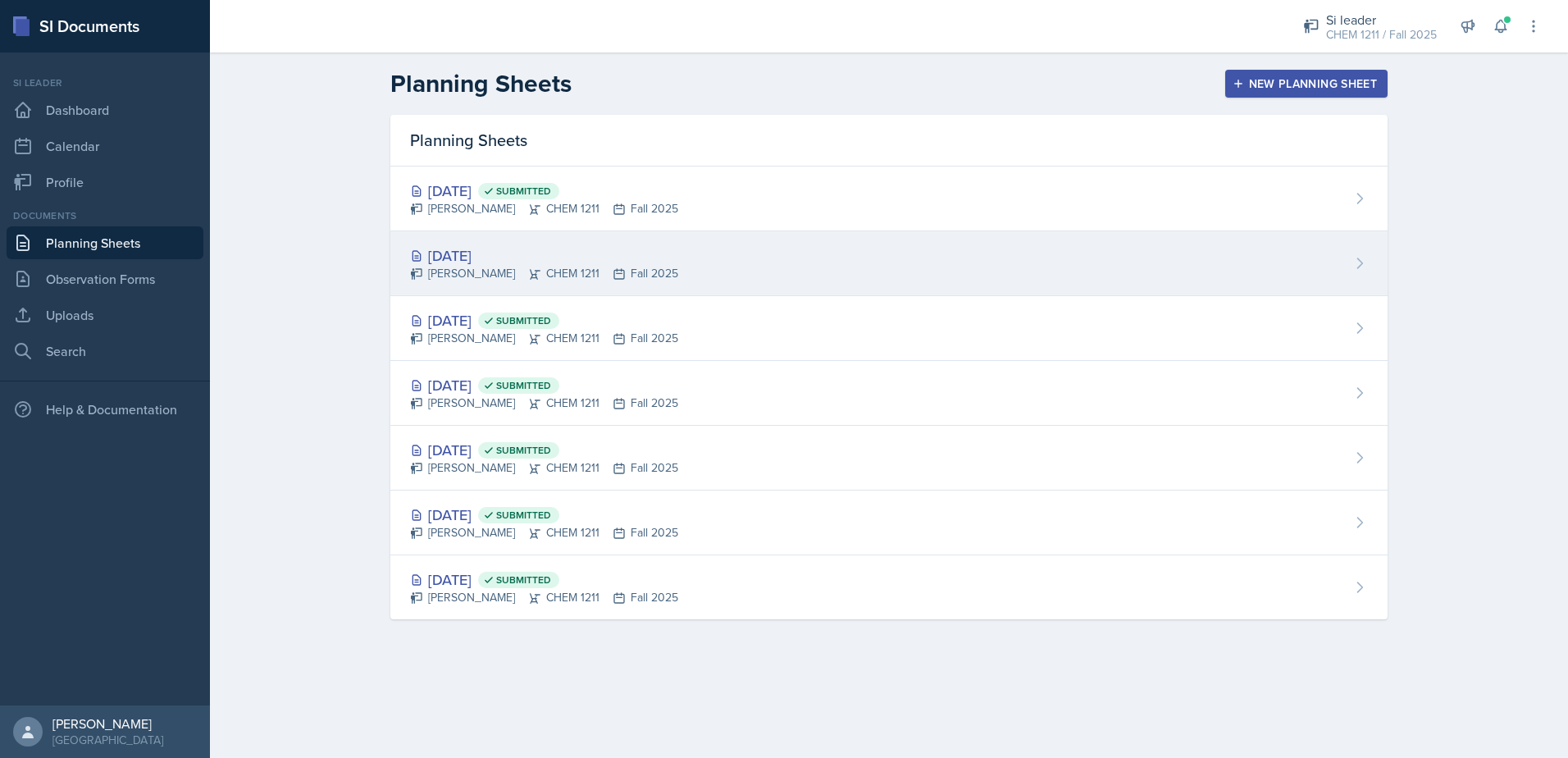
click at [601, 256] on div "[DATE]" at bounding box center [544, 255] width 269 height 22
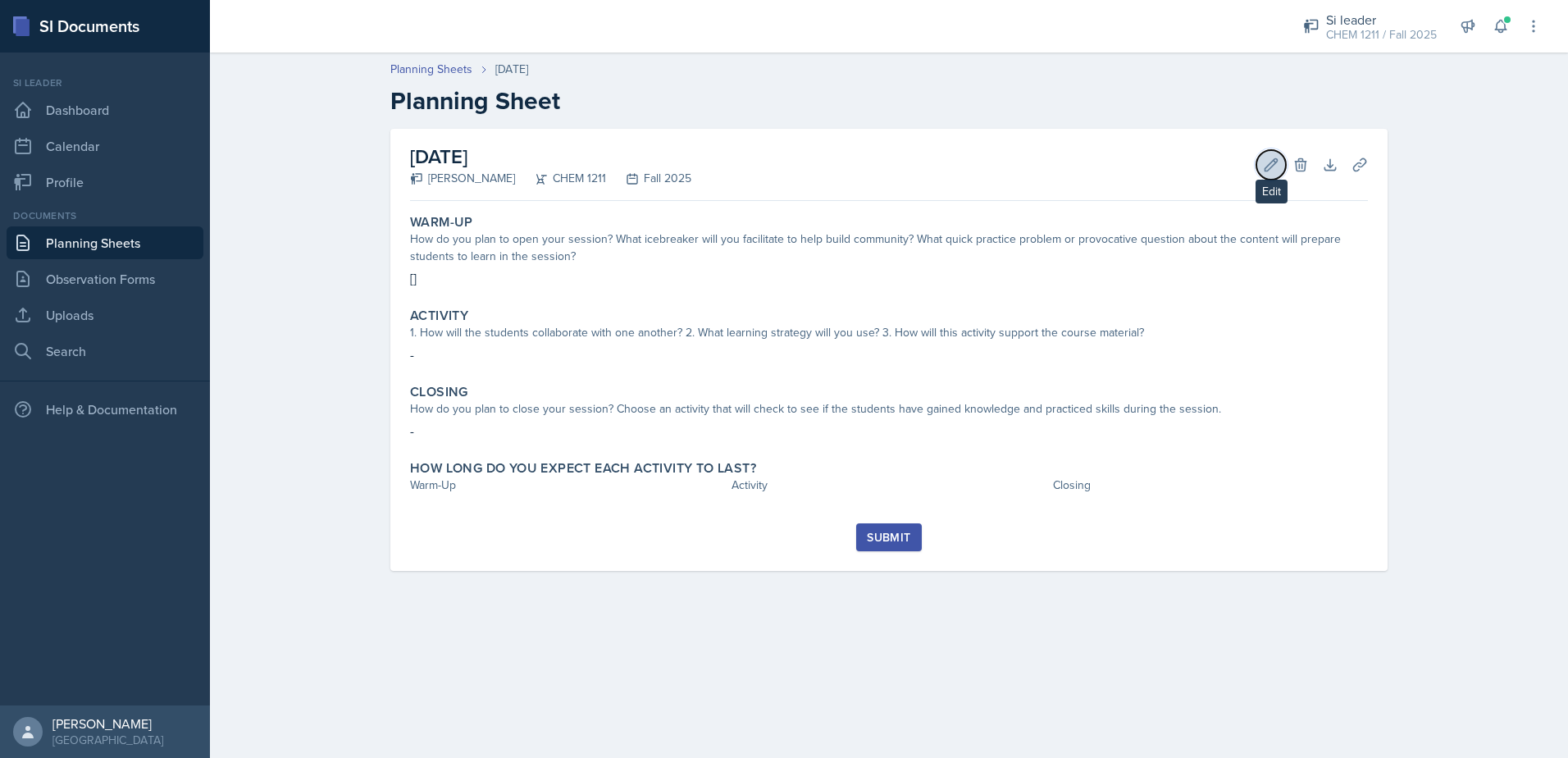
click at [1272, 168] on icon at bounding box center [1271, 164] width 17 height 17
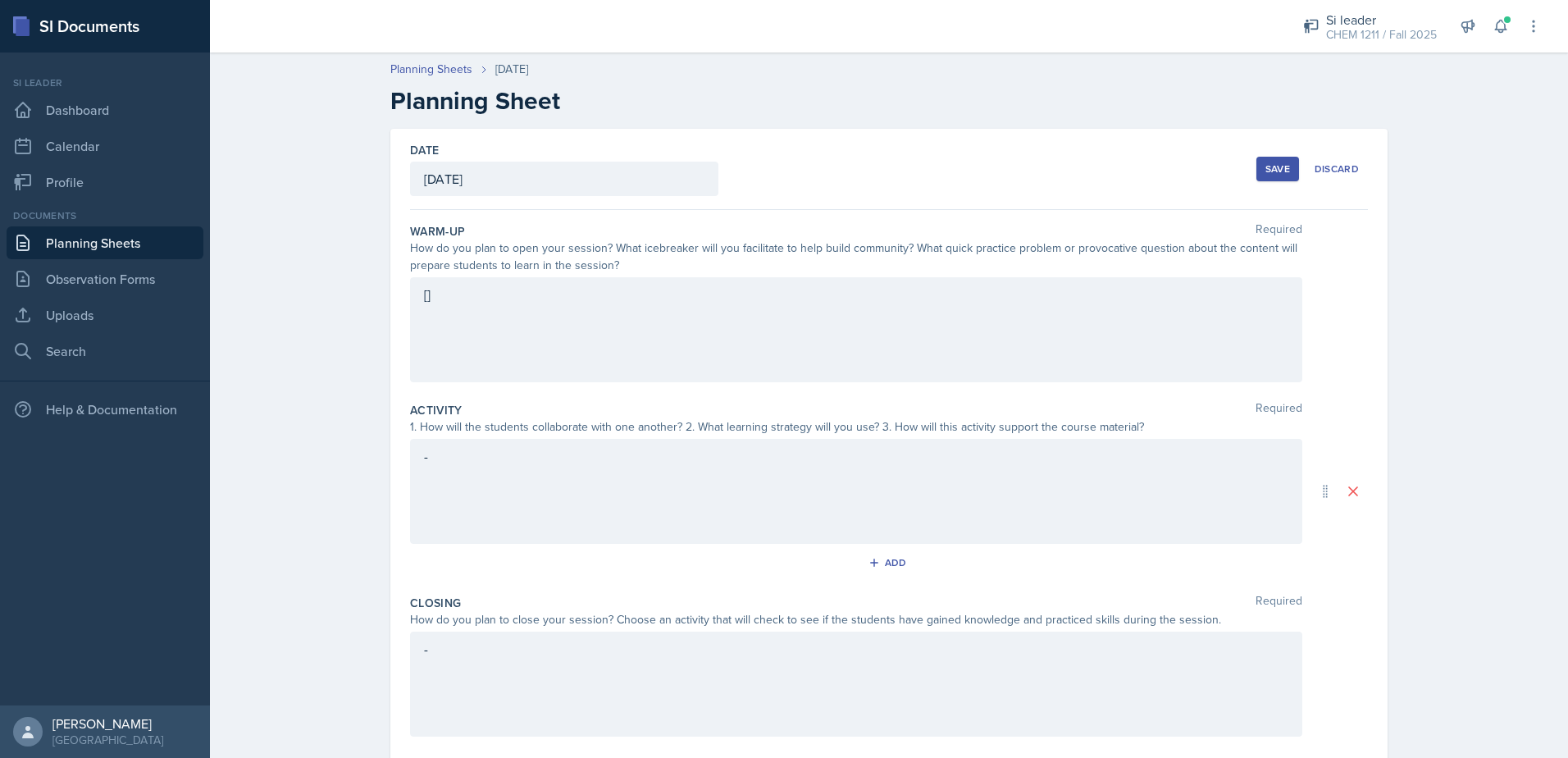
click at [853, 321] on div "[]" at bounding box center [856, 330] width 893 height 105
click at [890, 343] on div "(day of exam)" at bounding box center [856, 330] width 893 height 105
click at [875, 334] on div "(day of exam)" at bounding box center [856, 330] width 893 height 105
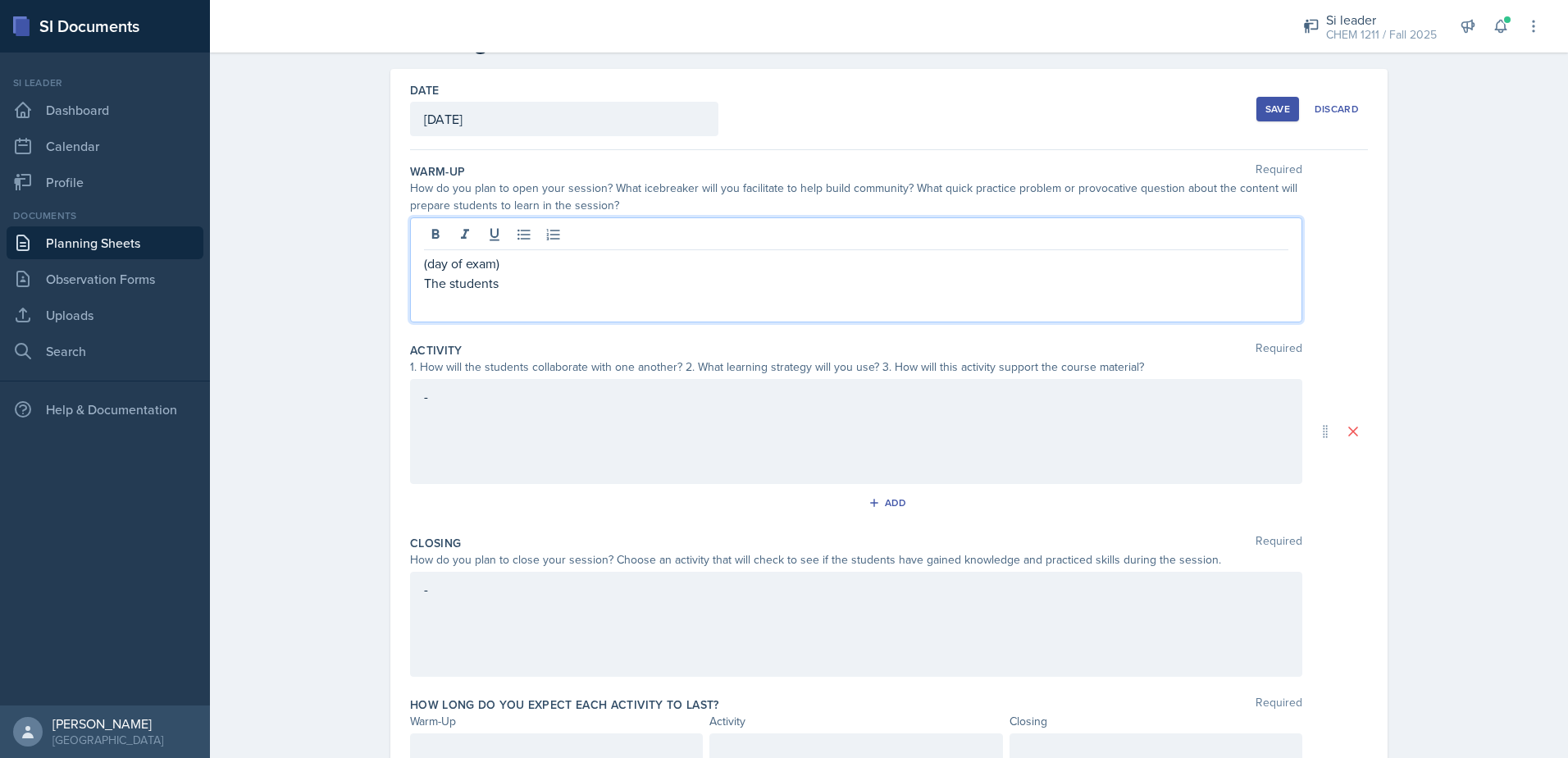
scroll to position [135, 0]
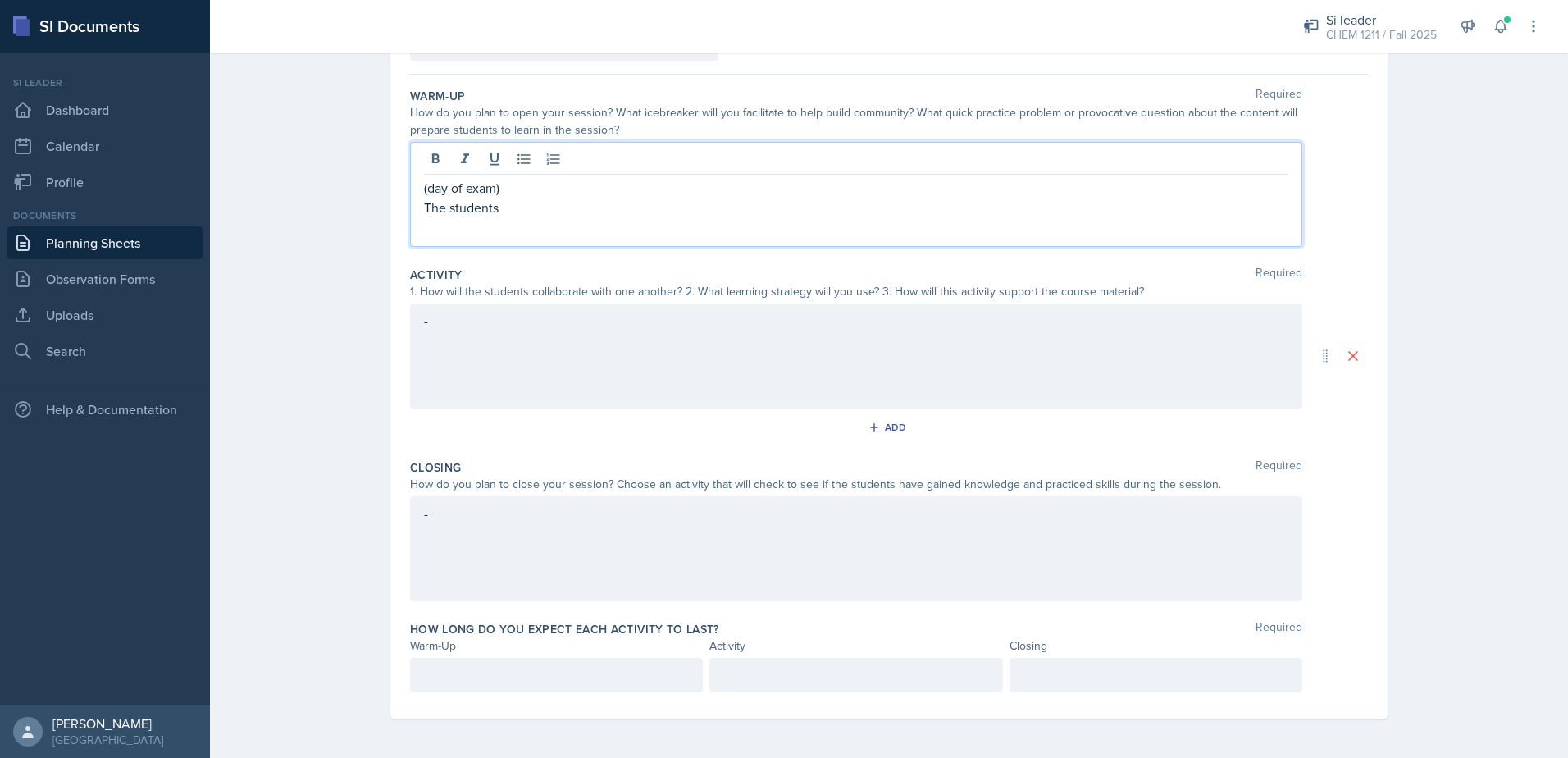
click at [487, 546] on div "-" at bounding box center [856, 549] width 893 height 105
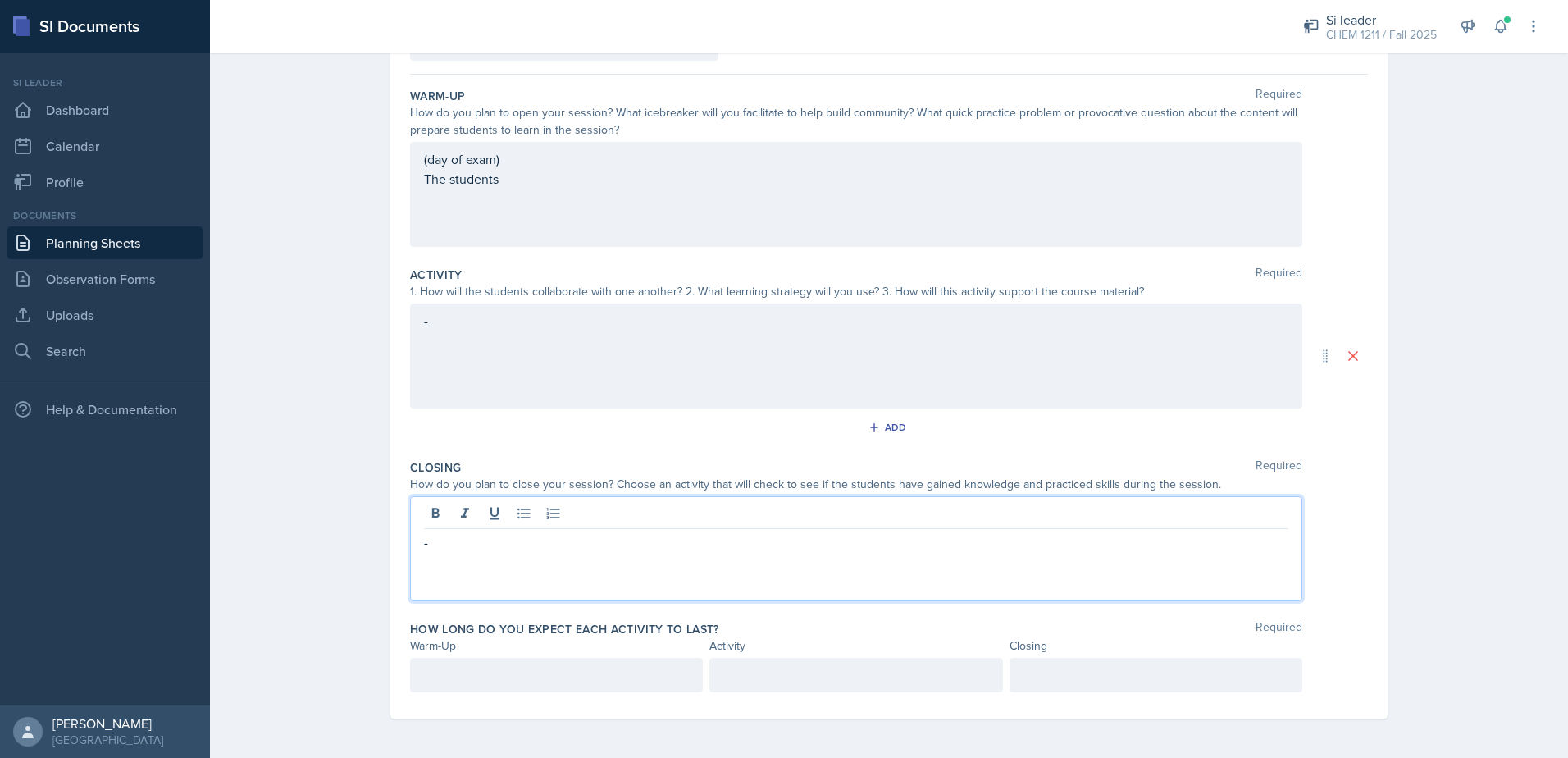
click at [1129, 677] on p at bounding box center [1156, 674] width 265 height 19
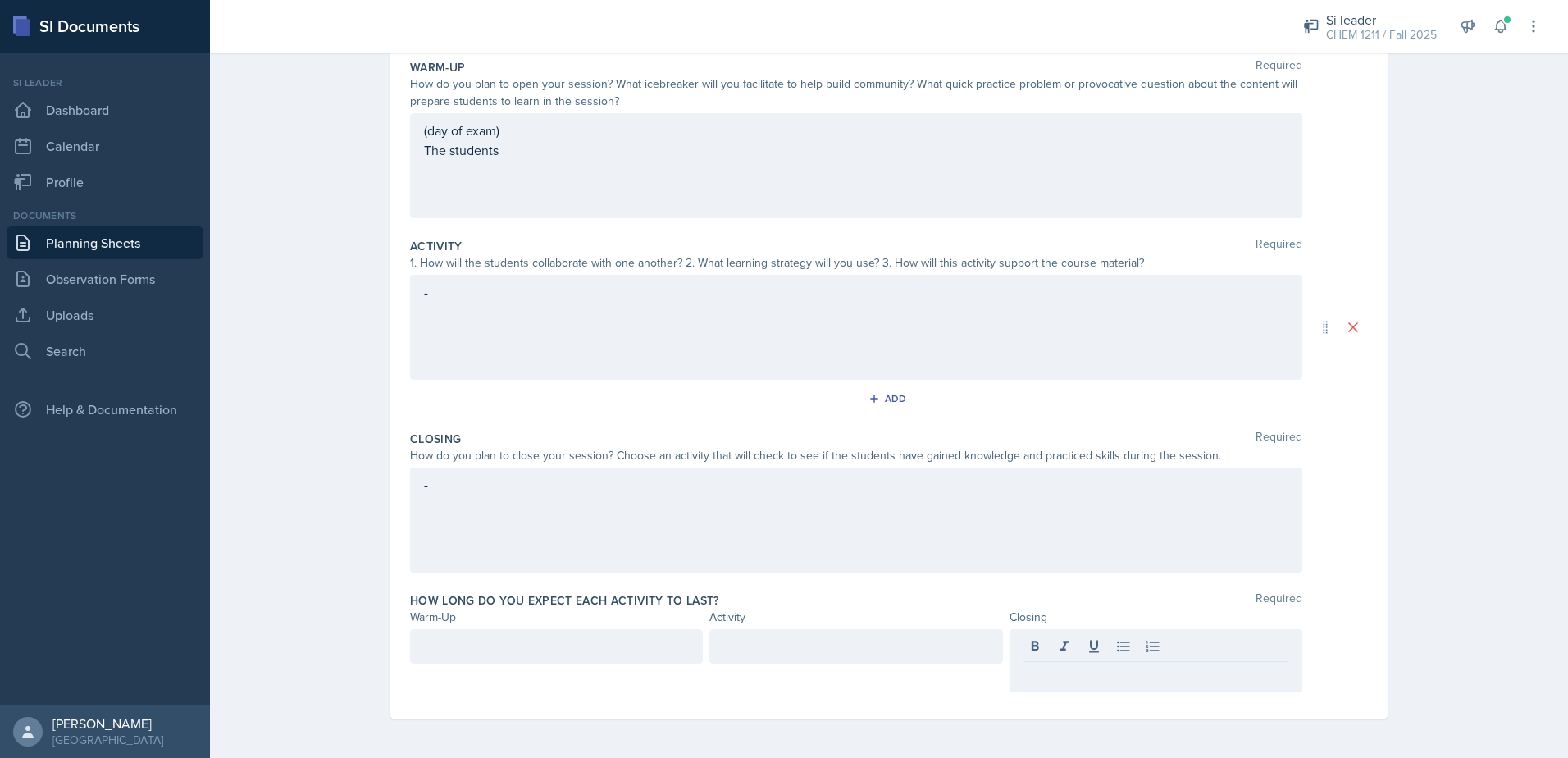
click at [656, 508] on div "-" at bounding box center [856, 520] width 893 height 105
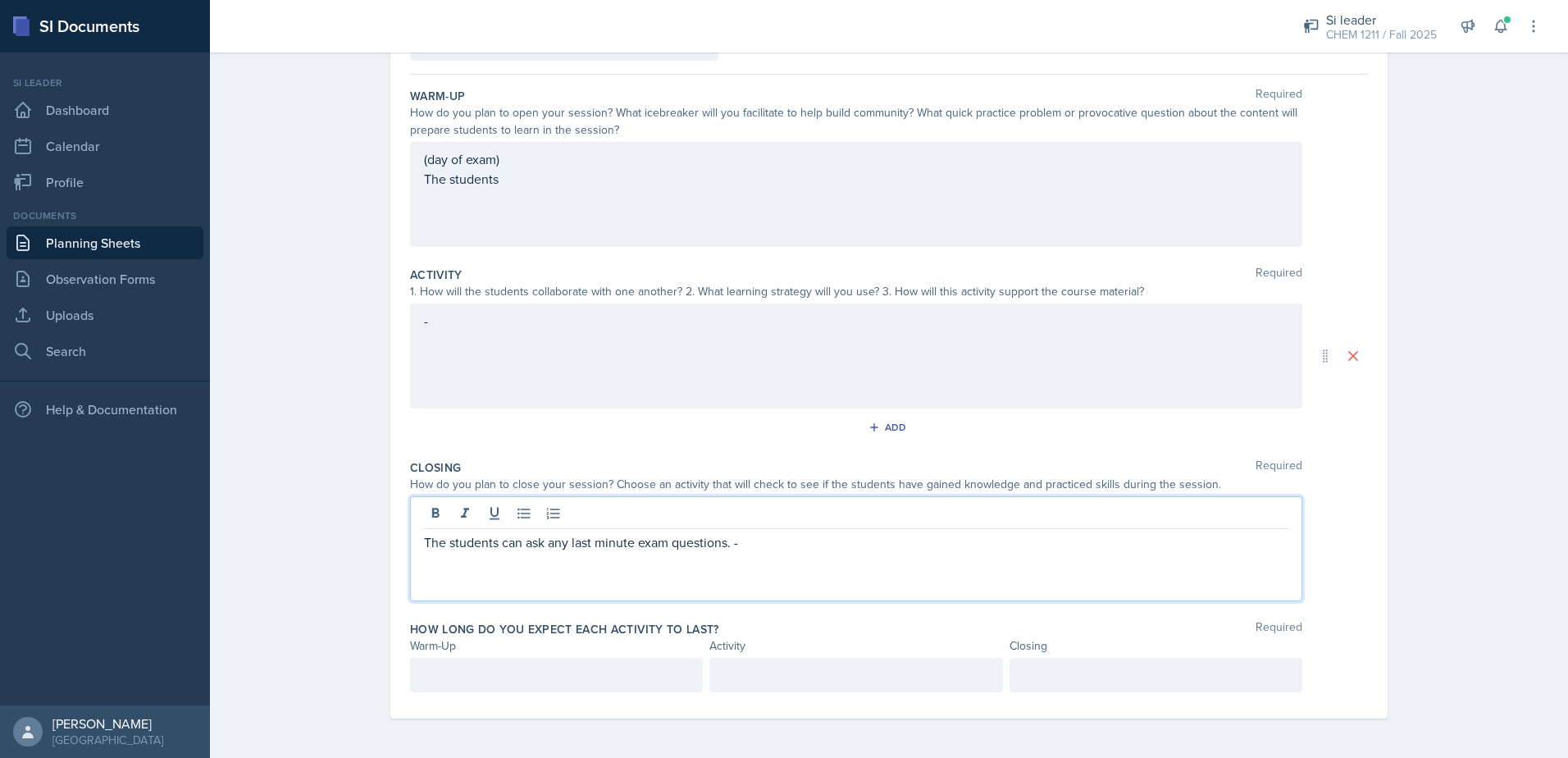
click at [576, 545] on p "The students can ask any last minute exam questions. -" at bounding box center [857, 542] width 864 height 19
click at [741, 545] on p "The students can ask any last-minute exam questions. -" at bounding box center [857, 542] width 864 height 19
click at [1078, 673] on p at bounding box center [1156, 674] width 265 height 19
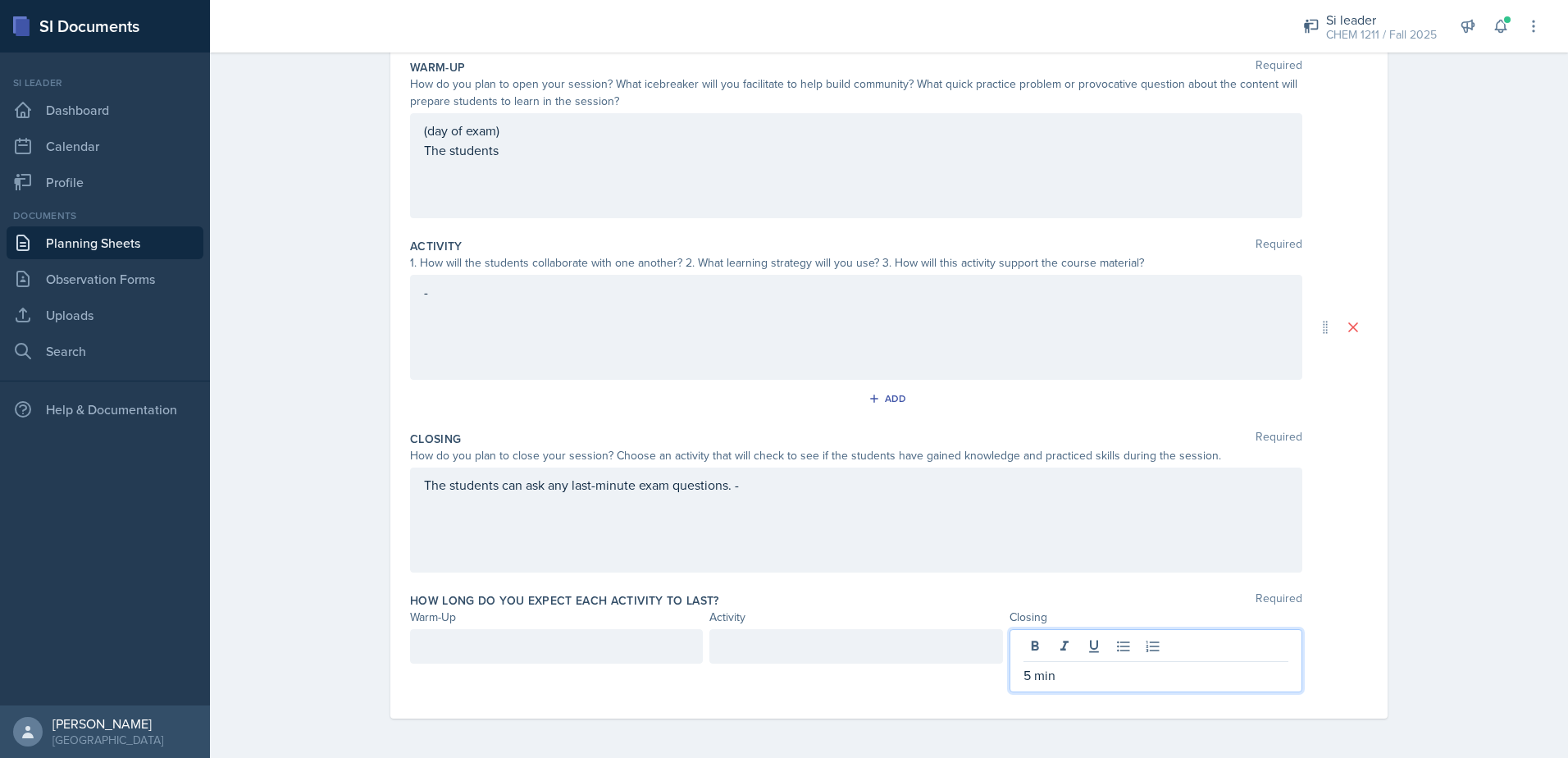
click at [607, 148] on div "(day of exam) The students" at bounding box center [856, 165] width 893 height 105
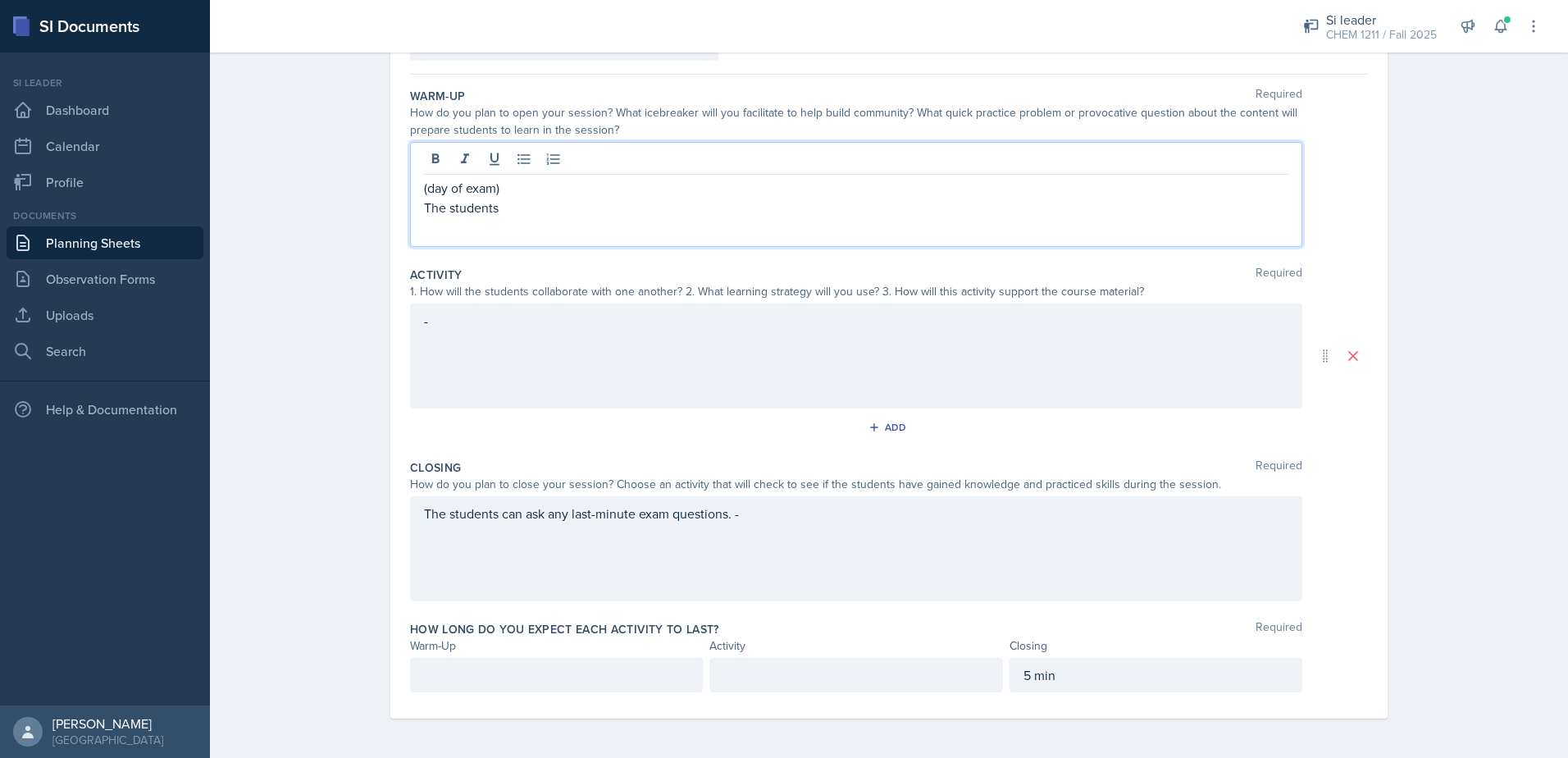
scroll to position [135, 0]
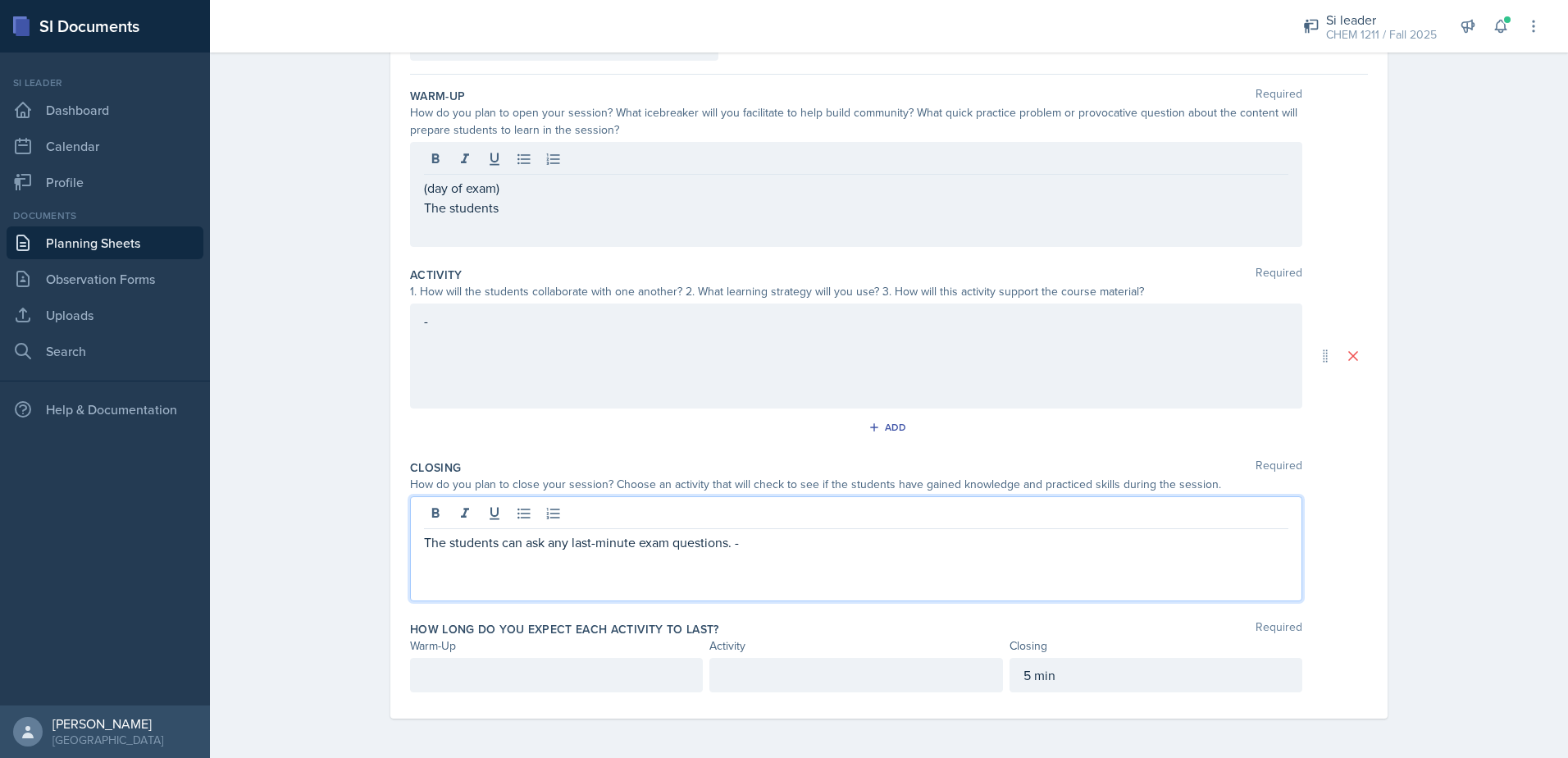
click at [730, 518] on div "The students can ask any last-minute exam questions. -" at bounding box center [856, 549] width 893 height 105
click at [673, 196] on div "(day of exam) The students" at bounding box center [856, 195] width 893 height 105
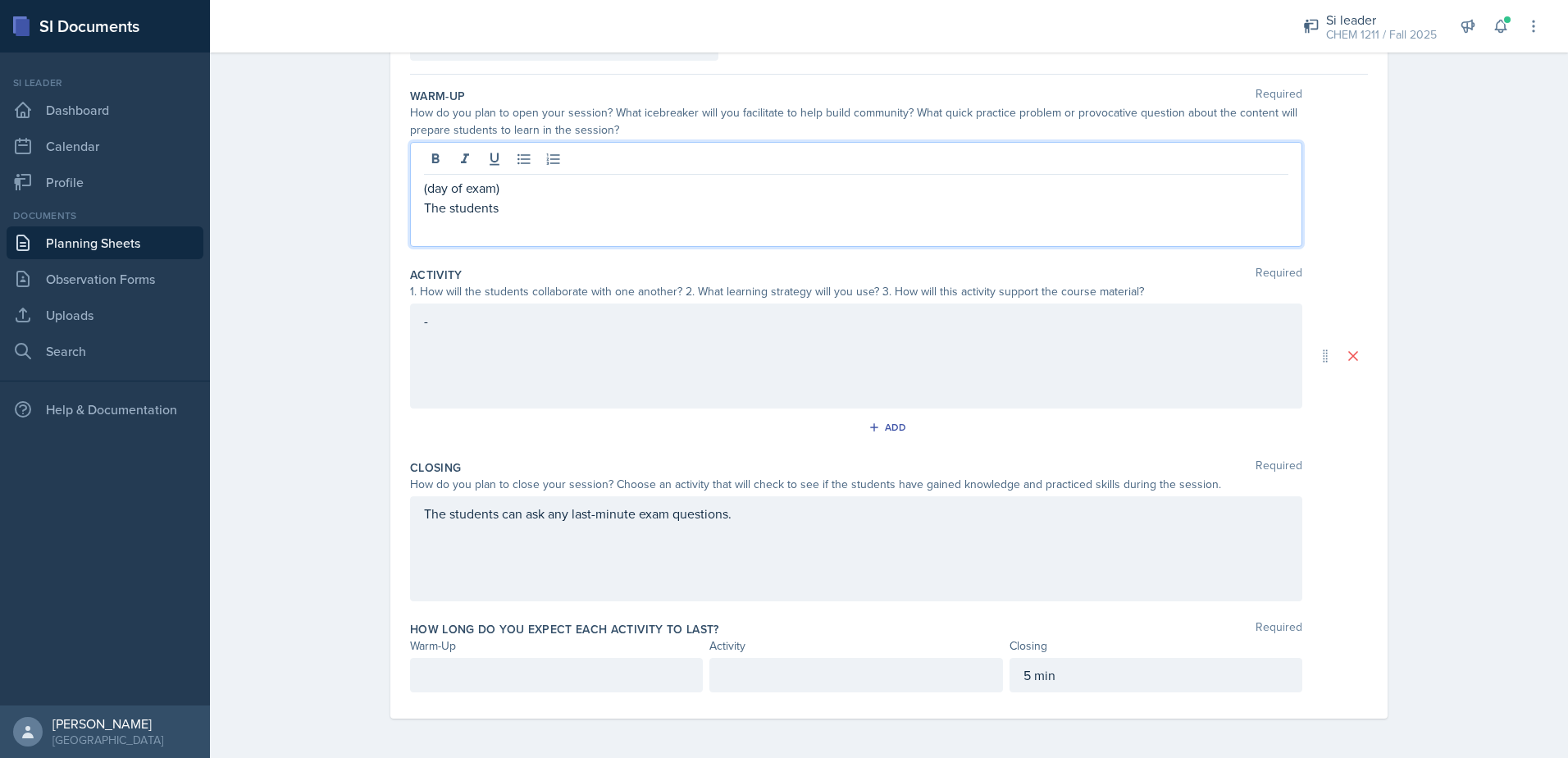
click at [663, 198] on p "The students" at bounding box center [857, 207] width 864 height 19
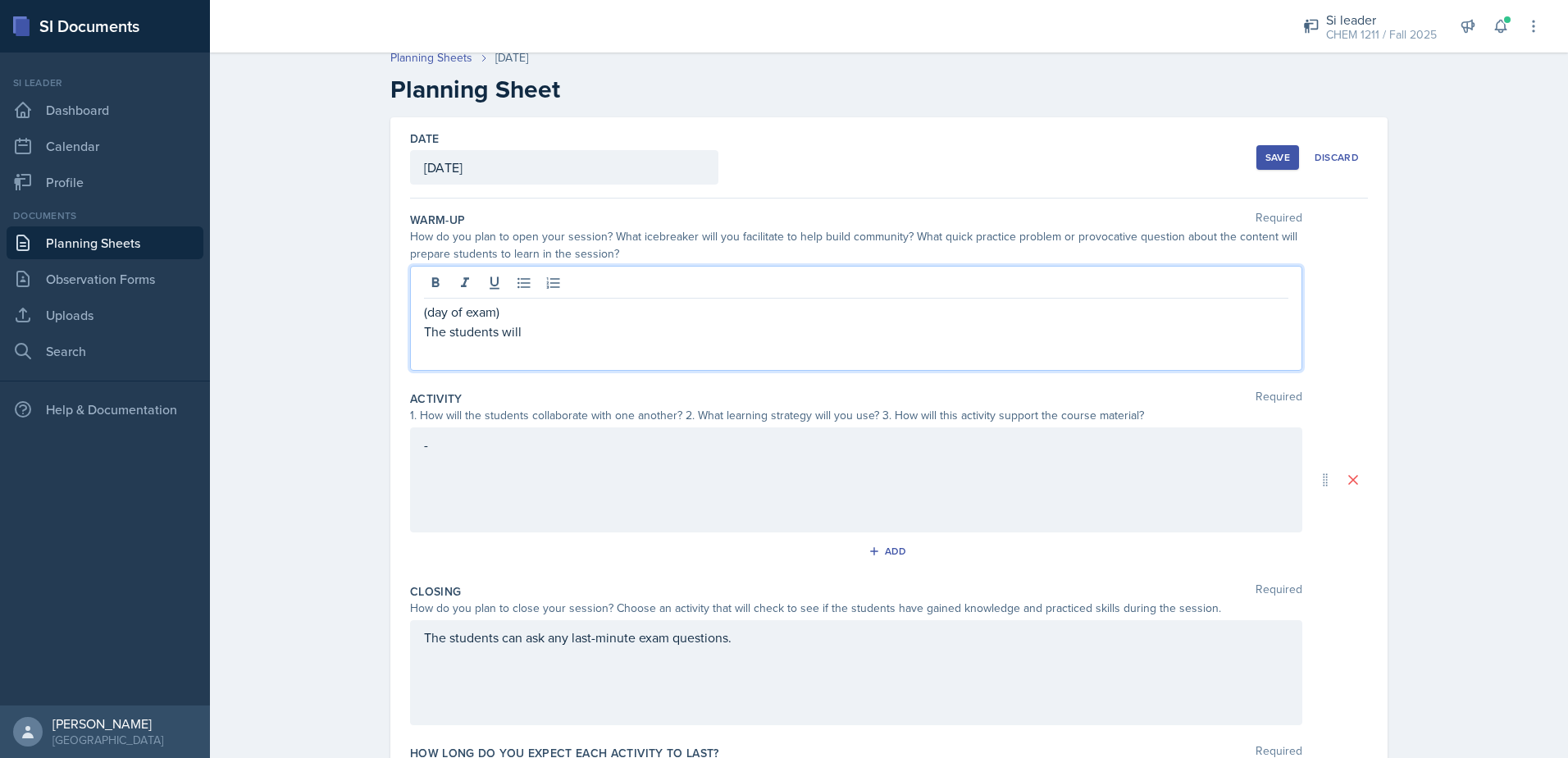
scroll to position [0, 0]
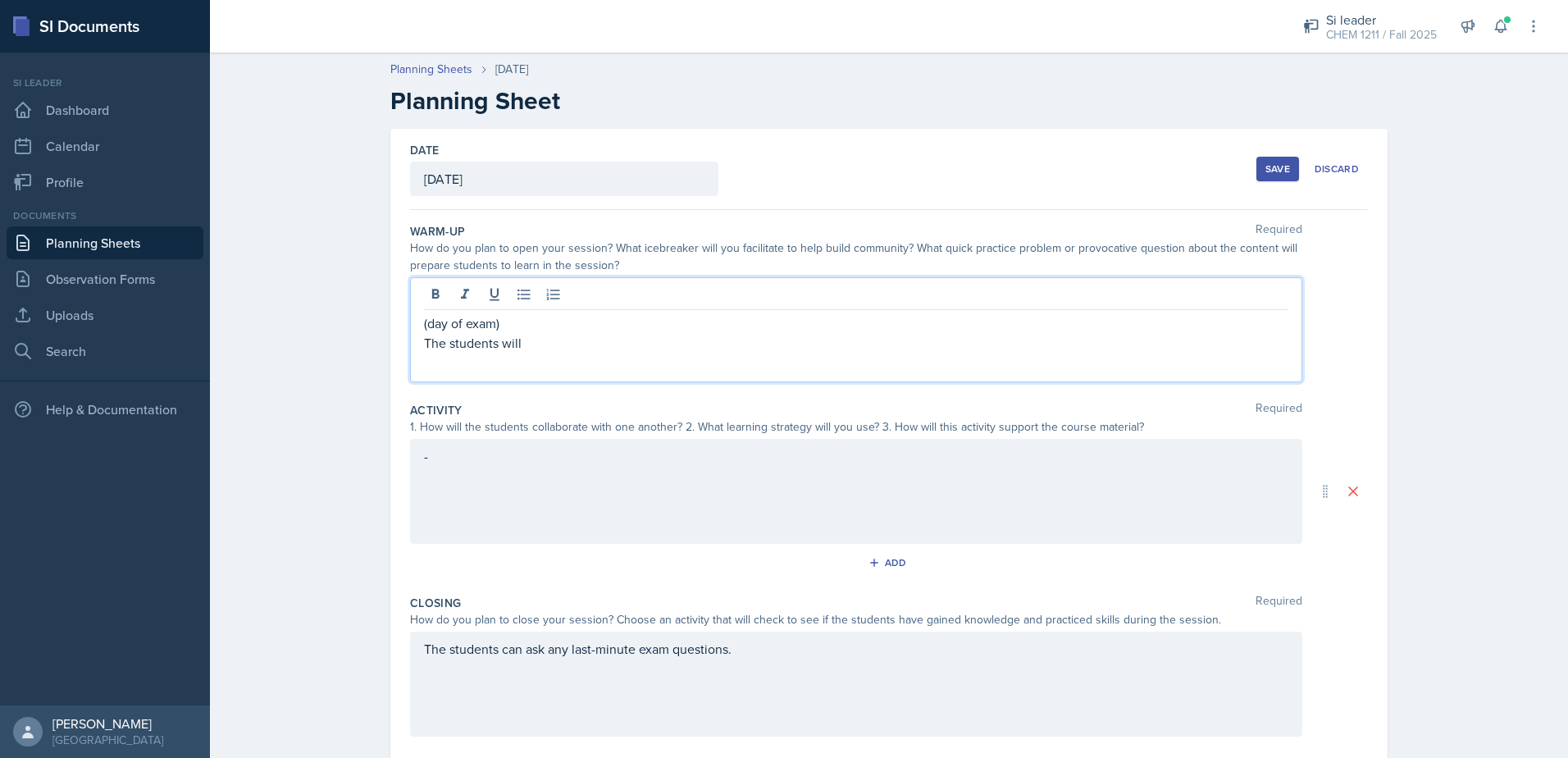
click at [1257, 167] on button "Save" at bounding box center [1278, 168] width 43 height 24
